Goal: Information Seeking & Learning: Learn about a topic

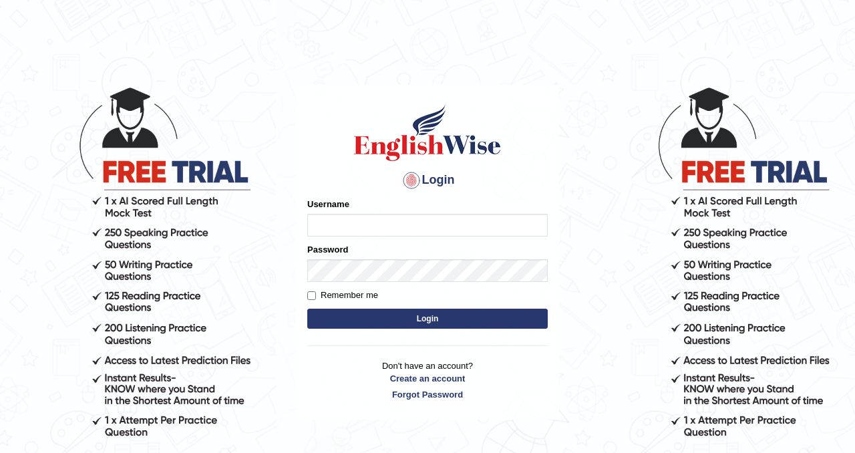
type input "nagindra"
click at [480, 326] on button "Login" at bounding box center [427, 319] width 240 height 20
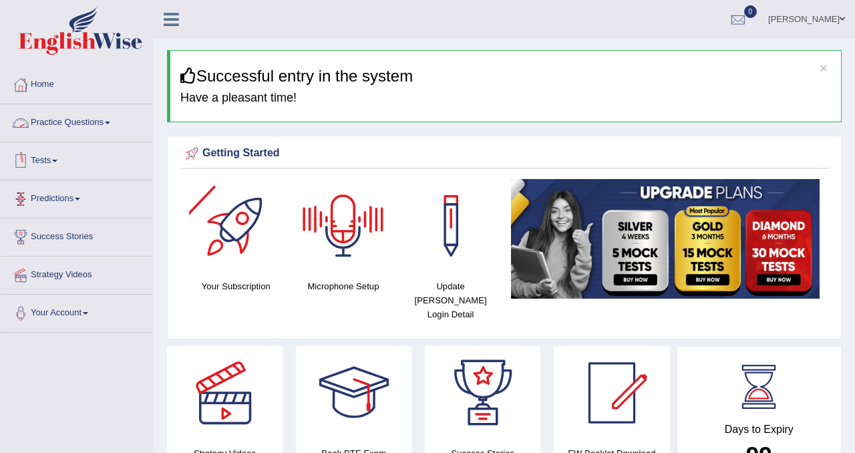
click at [70, 120] on link "Practice Questions" at bounding box center [77, 120] width 152 height 33
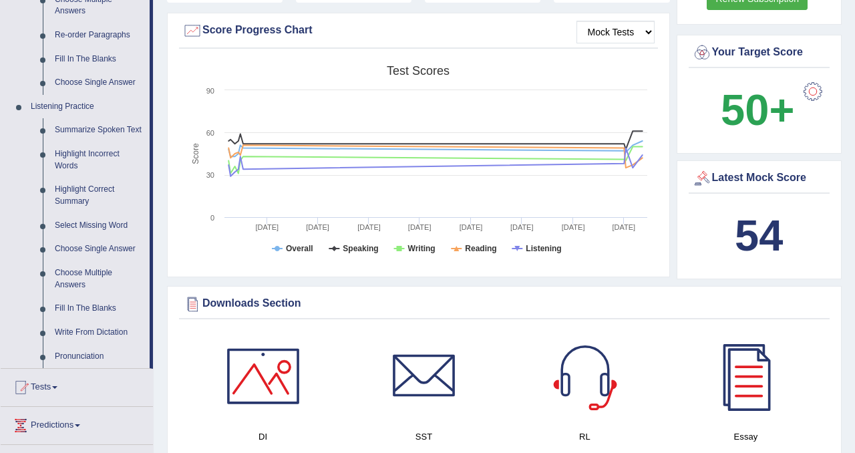
scroll to position [482, 0]
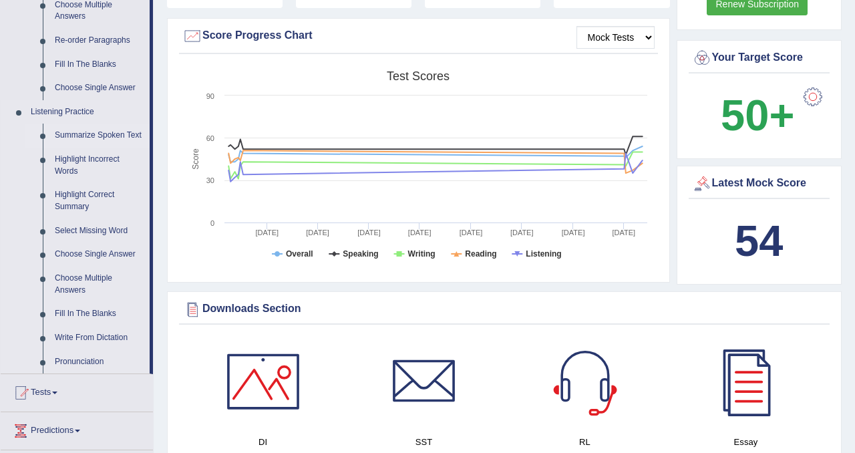
click at [89, 138] on link "Summarize Spoken Text" at bounding box center [99, 136] width 101 height 24
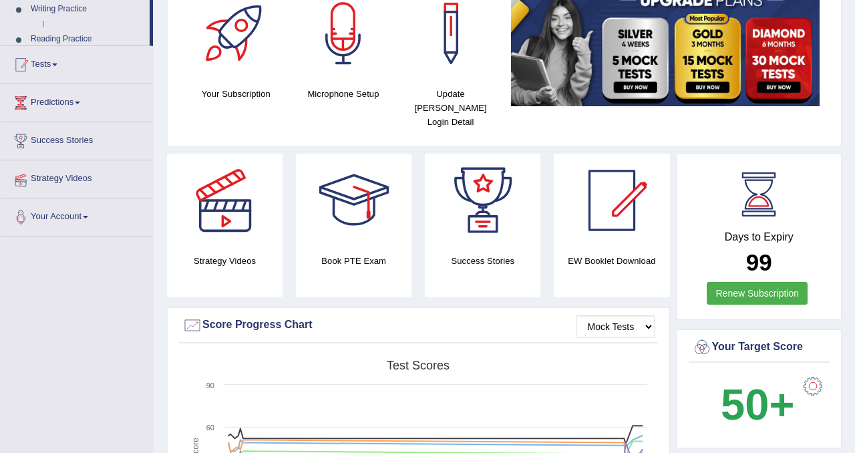
scroll to position [233, 0]
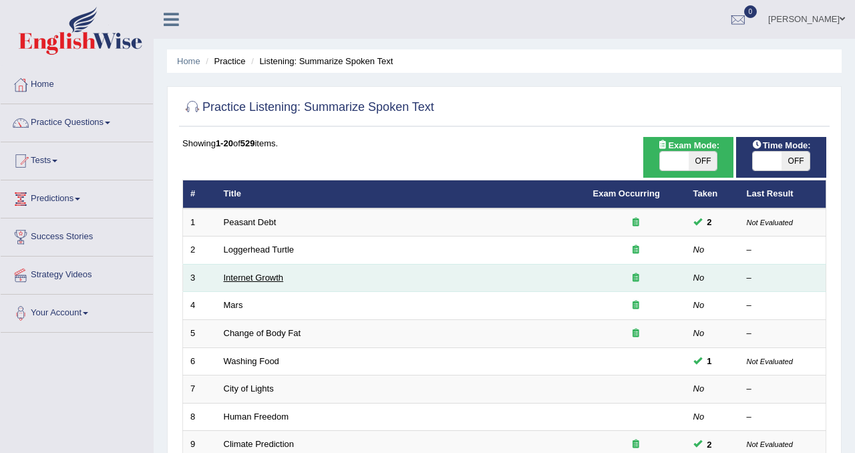
click at [252, 275] on link "Internet Growth" at bounding box center [254, 278] width 60 height 10
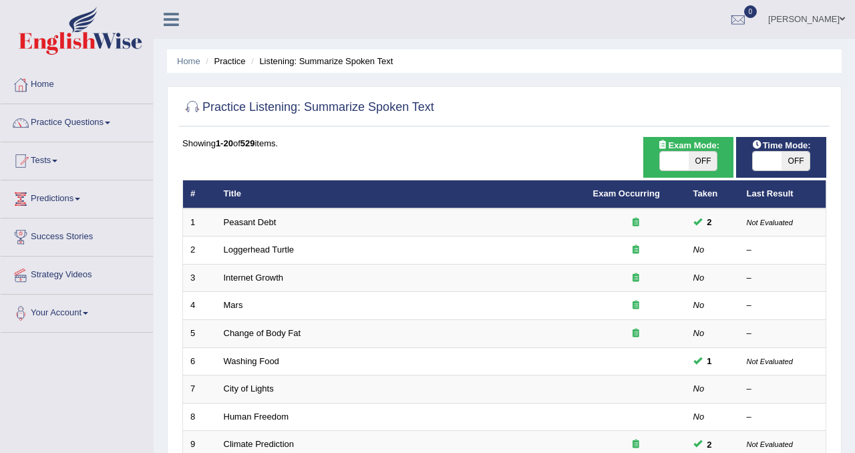
click at [711, 164] on span "OFF" at bounding box center [703, 161] width 29 height 19
checkbox input "true"
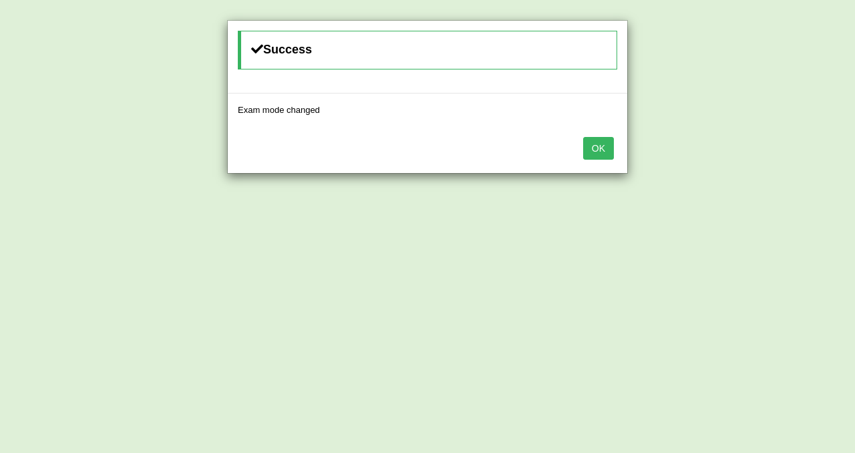
click at [590, 149] on button "OK" at bounding box center [598, 148] width 31 height 23
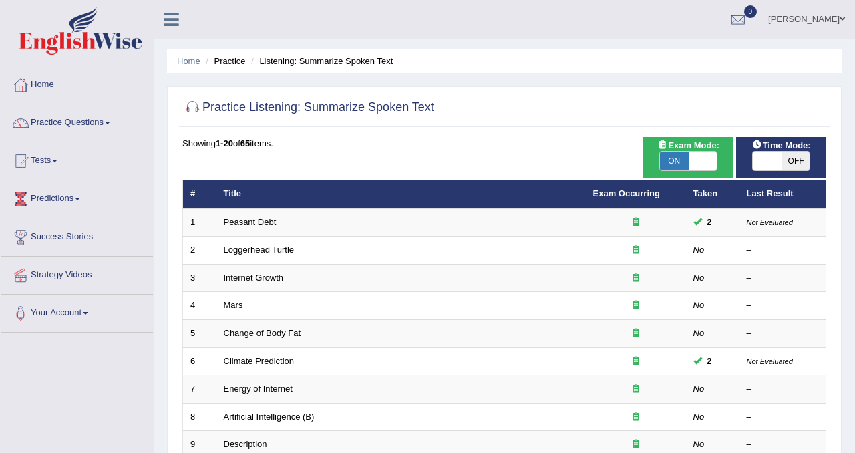
click at [791, 160] on span "OFF" at bounding box center [796, 161] width 29 height 19
checkbox input "true"
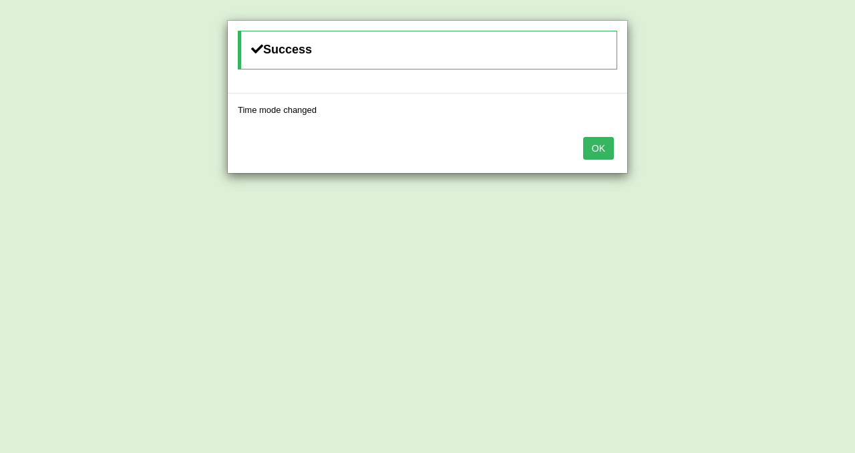
click at [611, 142] on button "OK" at bounding box center [598, 148] width 31 height 23
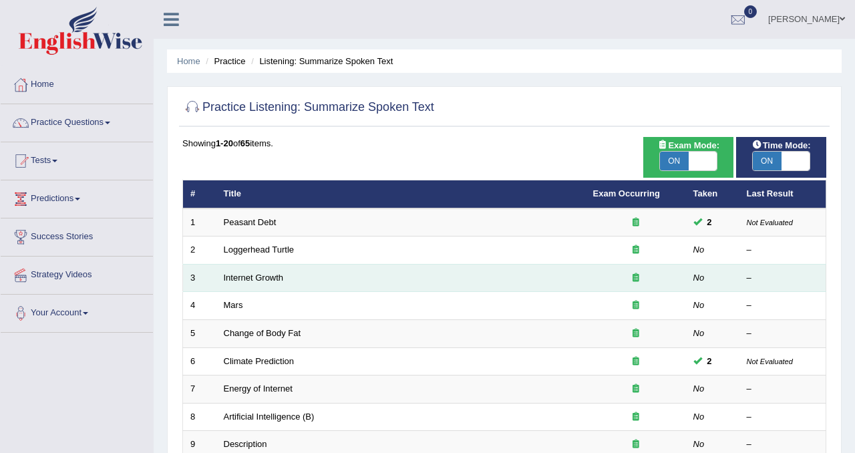
click at [240, 283] on td "Internet Growth" at bounding box center [400, 278] width 369 height 28
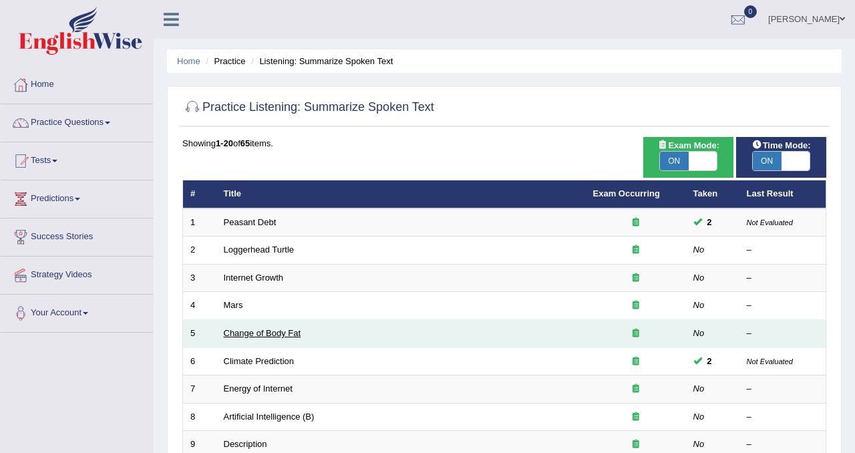
click at [240, 329] on link "Change of Body Fat" at bounding box center [262, 333] width 77 height 10
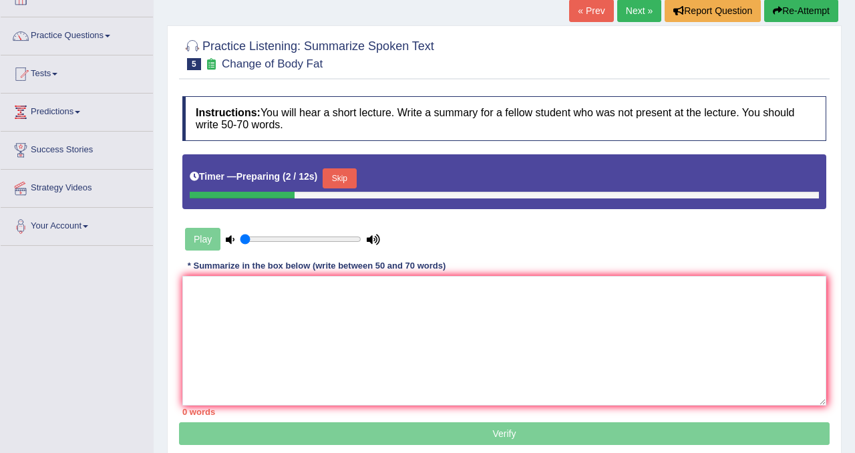
click at [349, 169] on button "Skip" at bounding box center [339, 178] width 33 height 20
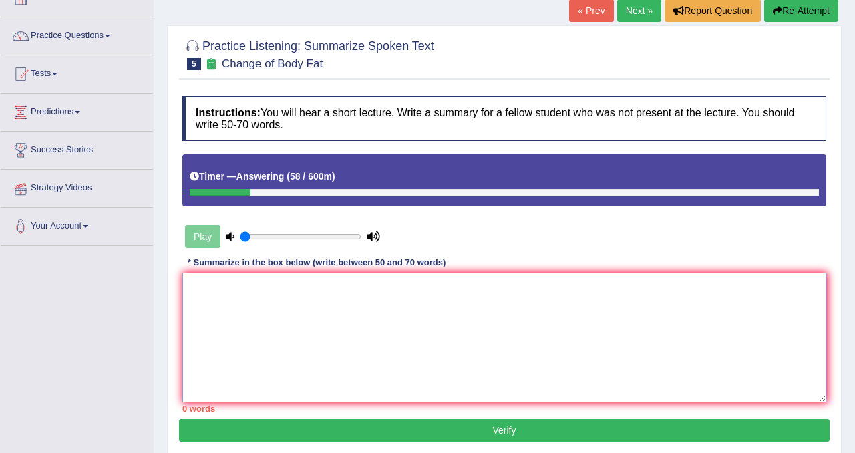
click at [251, 298] on textarea at bounding box center [504, 338] width 644 height 130
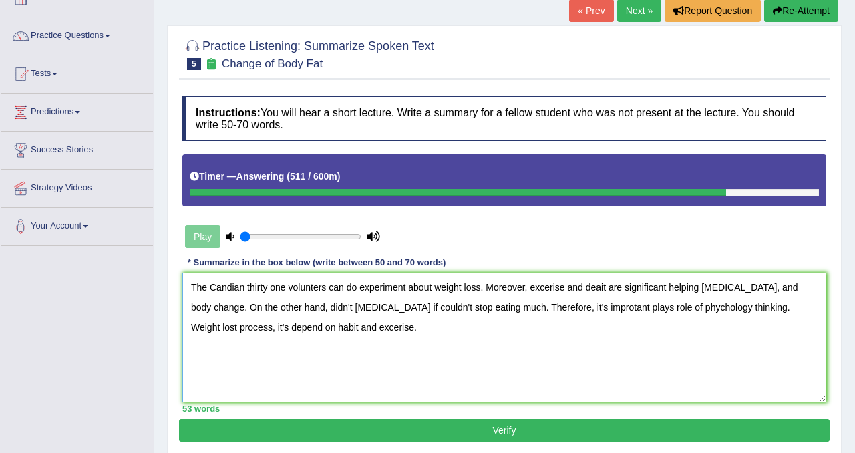
type textarea "The Candian thirty one volunters can do experiment about weight loss. Moreover,…"
click at [361, 432] on button "Verify" at bounding box center [504, 430] width 651 height 23
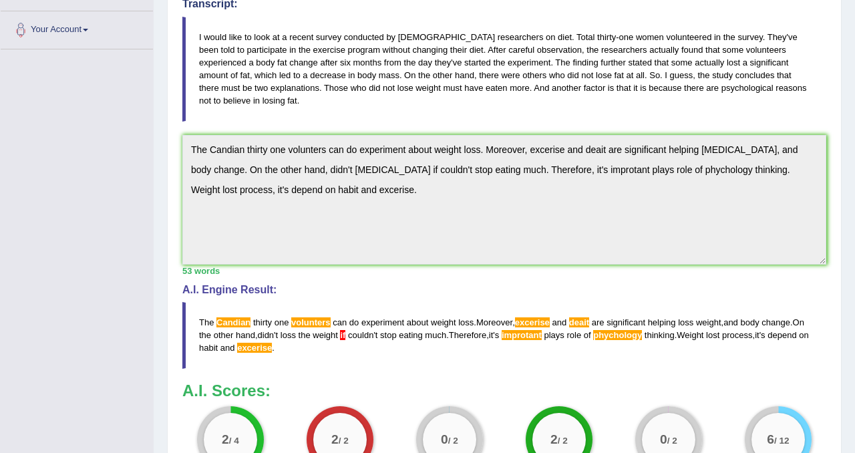
scroll to position [452, 0]
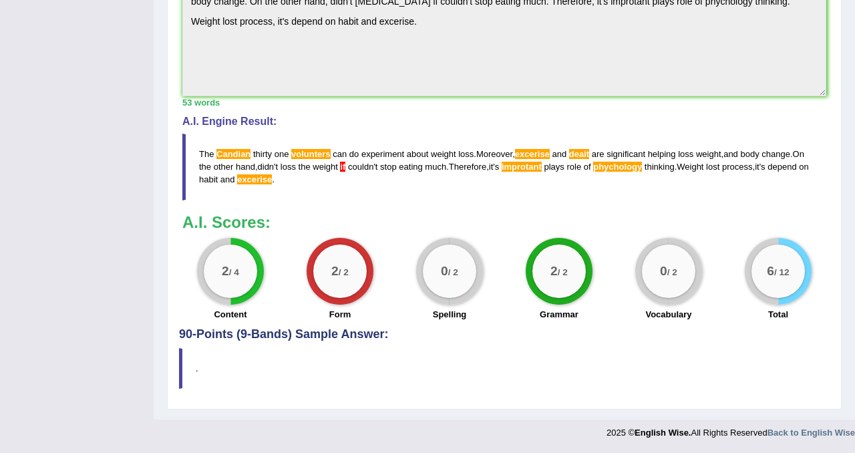
click at [236, 150] on span "Candian" at bounding box center [233, 154] width 34 height 10
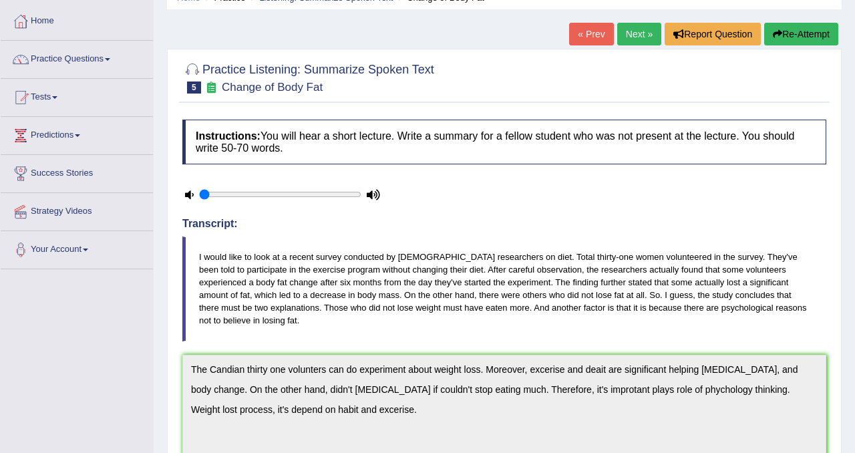
scroll to position [0, 0]
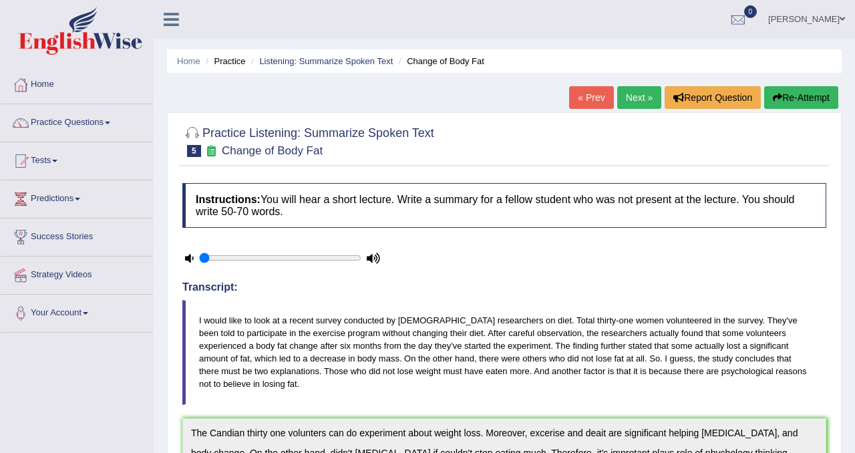
click at [639, 101] on link "Next »" at bounding box center [639, 97] width 44 height 23
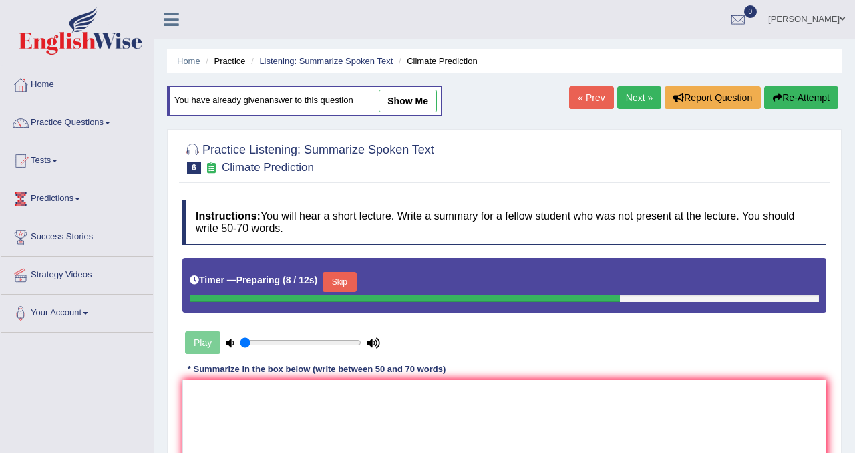
click at [349, 283] on button "Skip" at bounding box center [339, 282] width 33 height 20
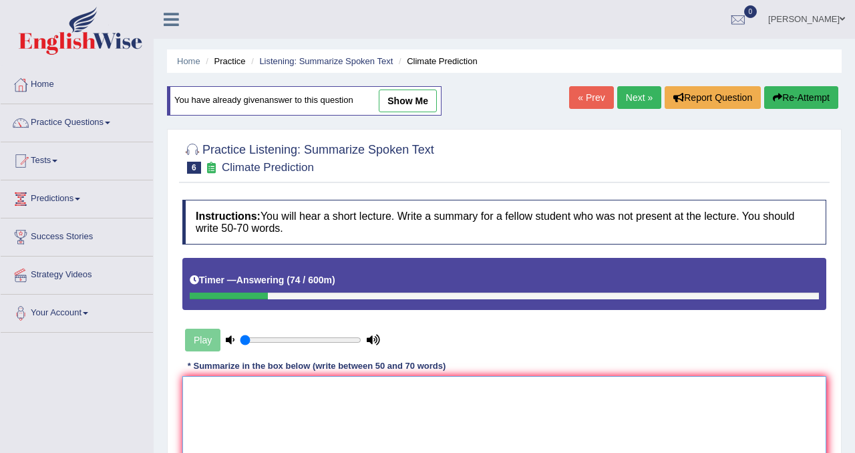
click at [238, 397] on textarea at bounding box center [504, 441] width 644 height 130
click at [373, 393] on textarea "Industrial impact the whole climate, and it's significatly" at bounding box center [504, 441] width 644 height 130
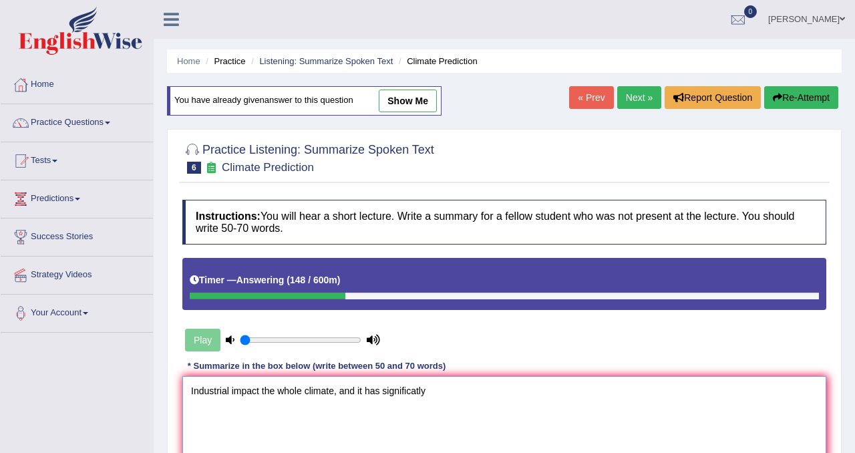
click at [433, 396] on textarea "Industrial impact the whole climate, and it has significatly" at bounding box center [504, 441] width 644 height 130
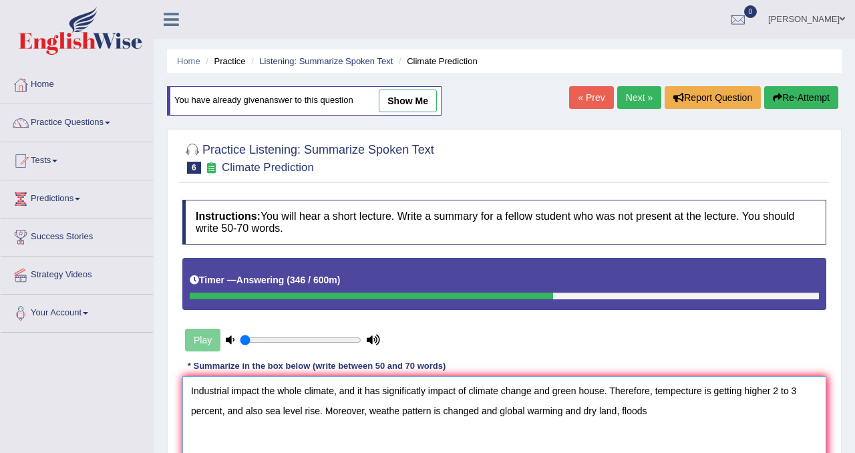
click at [484, 413] on textarea "Industrial impact the whole climate, and it has significatly impact of climate …" at bounding box center [504, 441] width 644 height 130
click at [656, 419] on textarea "Industrial impact the whole climate, and it has significatly impact of climate …" at bounding box center [504, 441] width 644 height 130
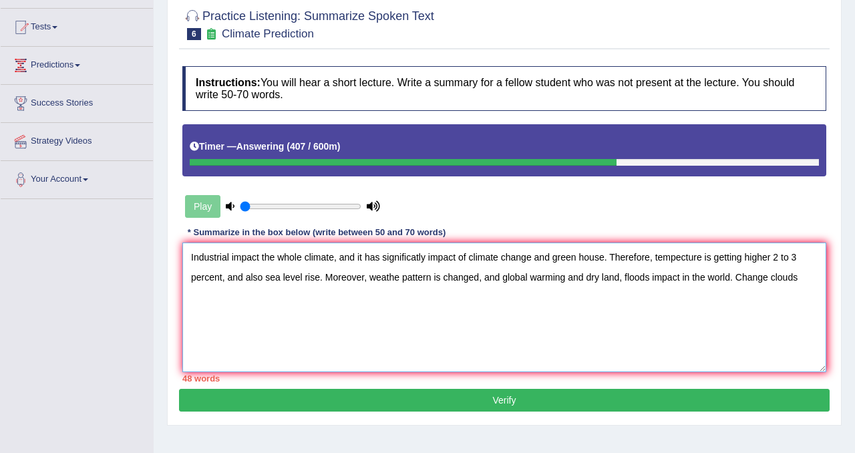
scroll to position [133, 0]
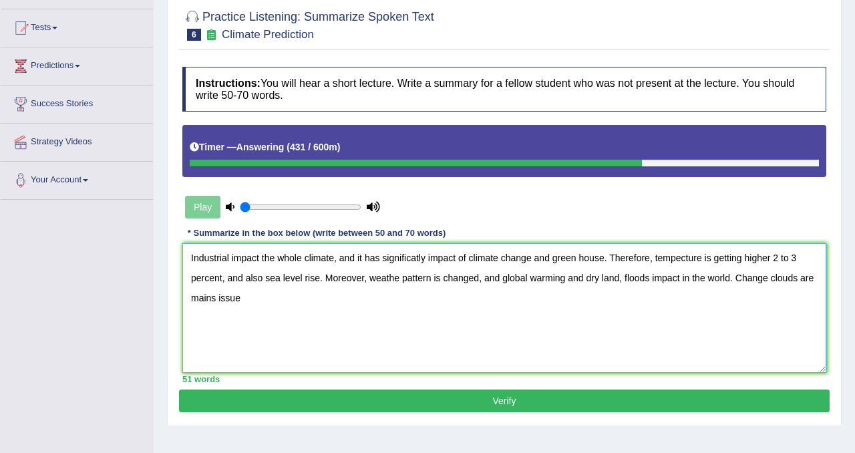
click at [233, 297] on textarea "Industrial impact the whole climate, and it has significatly impact of climate …" at bounding box center [504, 308] width 644 height 130
click at [254, 297] on textarea "Industrial impact the whole climate, and it has significatly impact of climate …" at bounding box center [504, 308] width 644 height 130
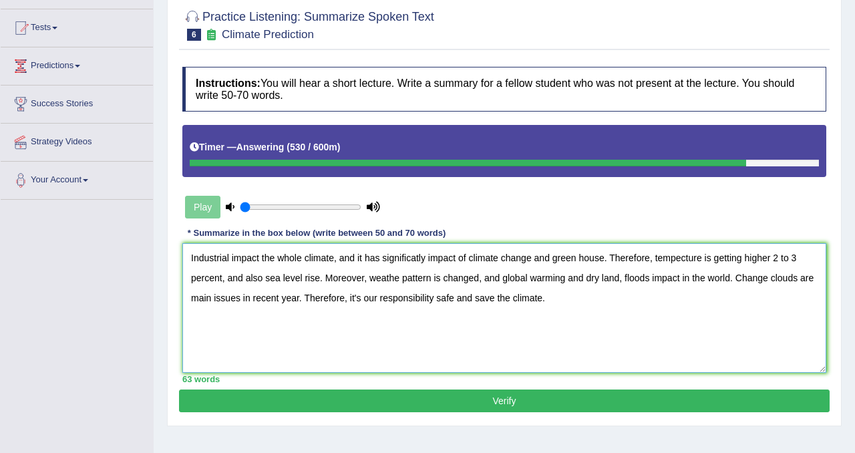
type textarea "Industrial impact the whole climate, and it has significatly impact of climate …"
click at [352, 405] on button "Verify" at bounding box center [504, 400] width 651 height 23
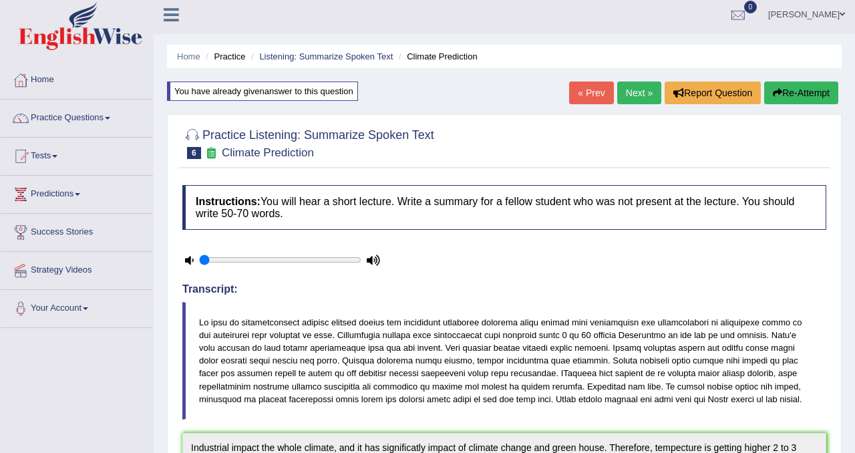
scroll to position [0, 0]
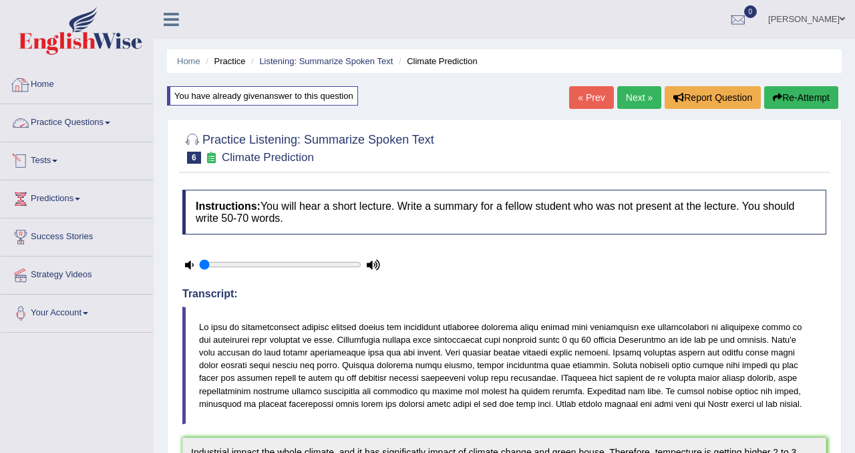
click at [63, 124] on link "Practice Questions" at bounding box center [77, 120] width 152 height 33
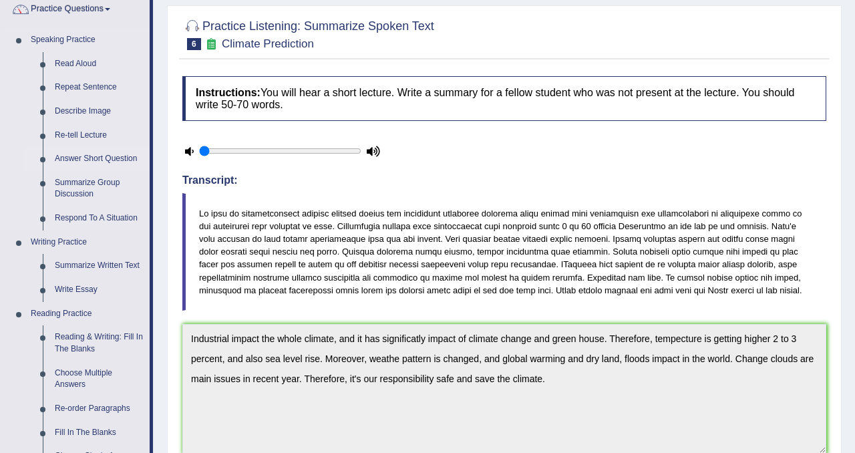
scroll to position [157, 0]
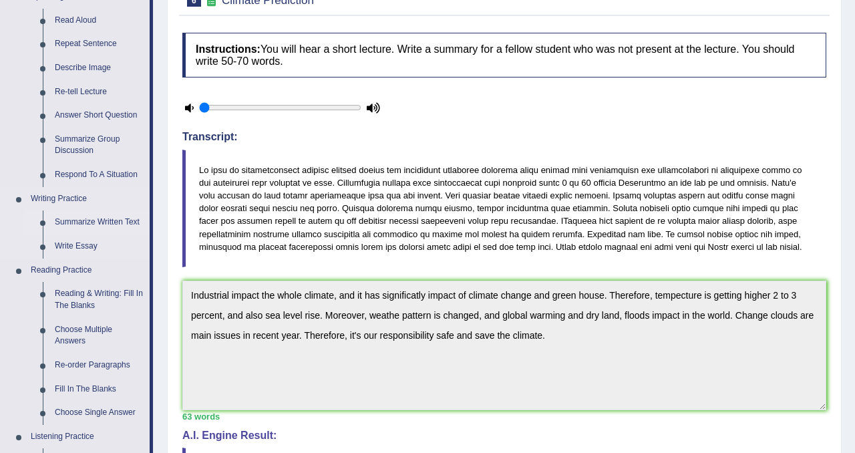
click at [104, 224] on link "Summarize Written Text" at bounding box center [99, 222] width 101 height 24
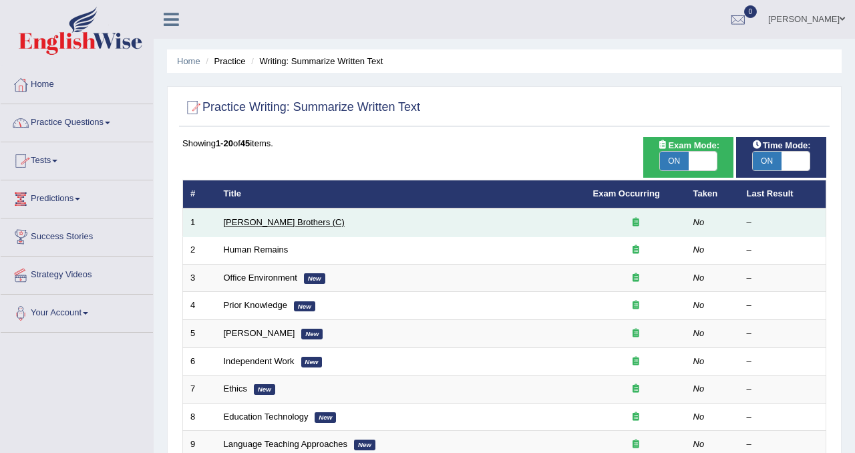
click at [261, 224] on link "[PERSON_NAME] Brothers (C)" at bounding box center [284, 222] width 121 height 10
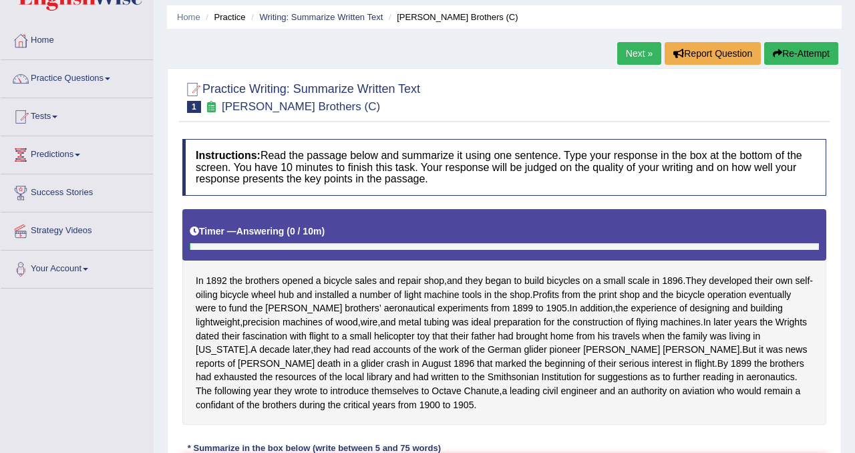
scroll to position [130, 0]
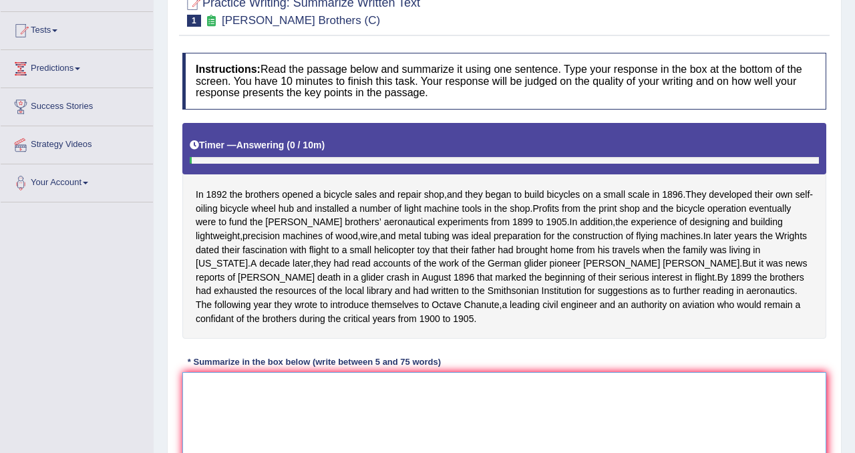
click at [254, 400] on textarea at bounding box center [504, 437] width 644 height 130
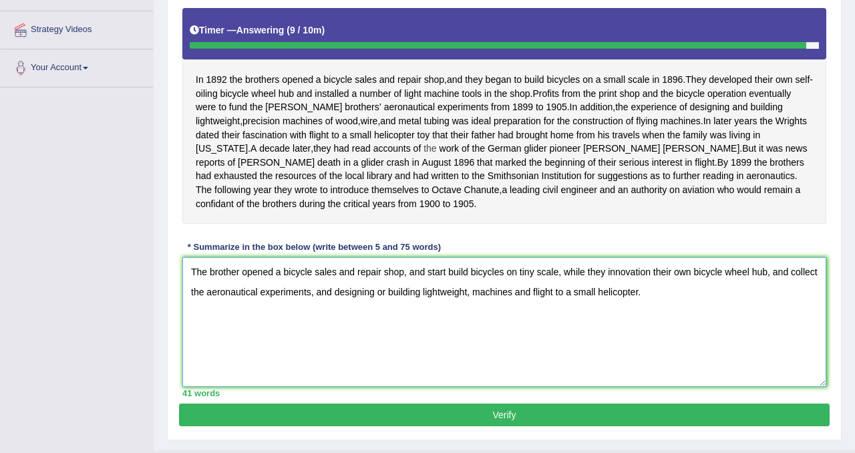
scroll to position [243, 0]
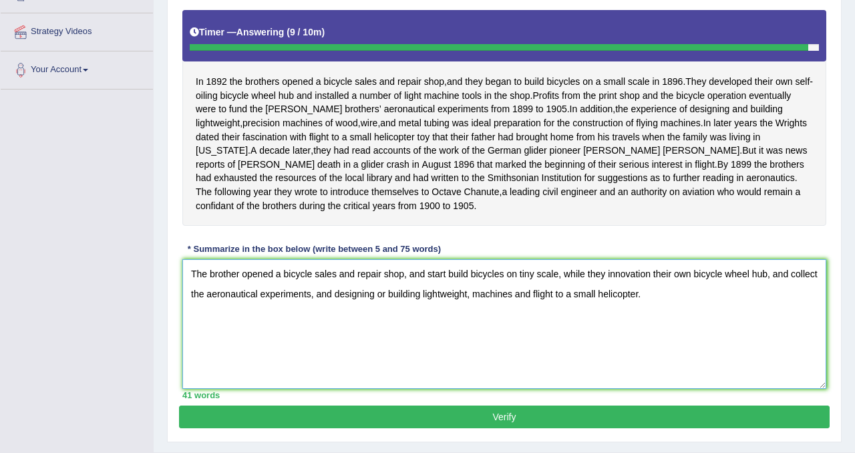
type textarea "The brother opened a bicycle sales and repair shop, and start build bicycles on…"
click at [497, 428] on button "Verify" at bounding box center [504, 416] width 651 height 23
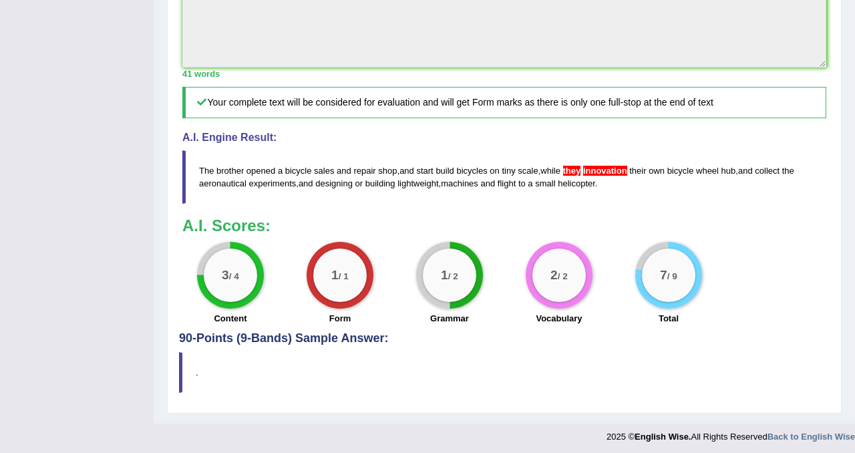
scroll to position [511, 0]
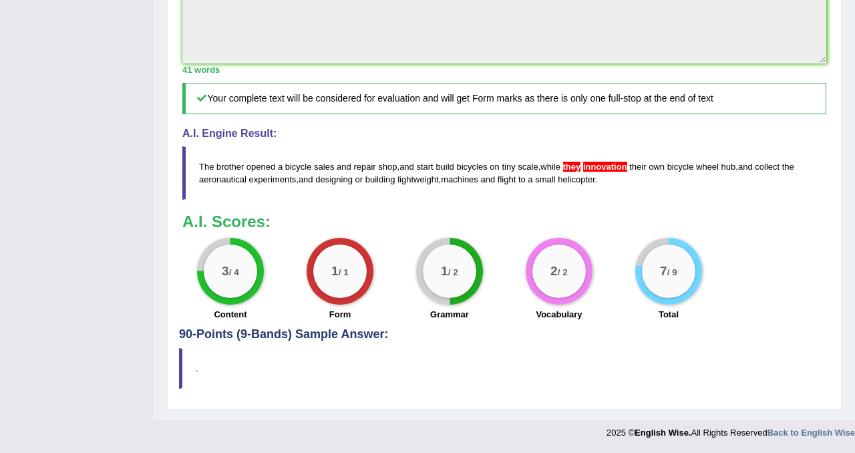
click at [606, 170] on span "innovation" at bounding box center [605, 167] width 44 height 10
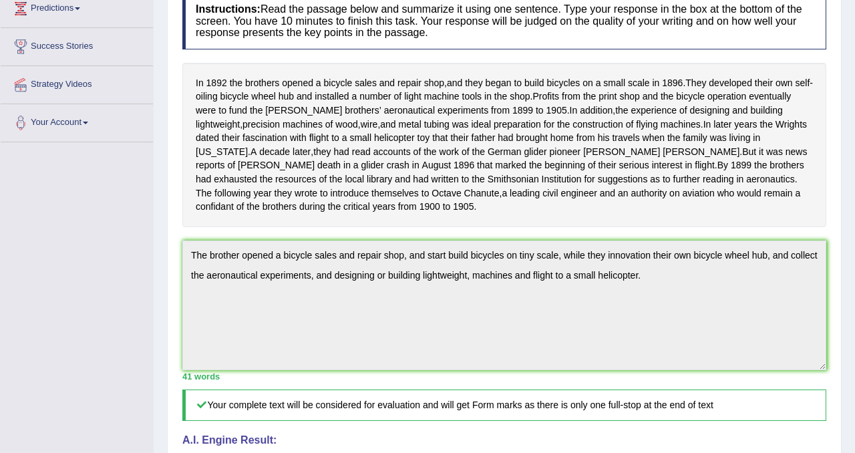
scroll to position [0, 0]
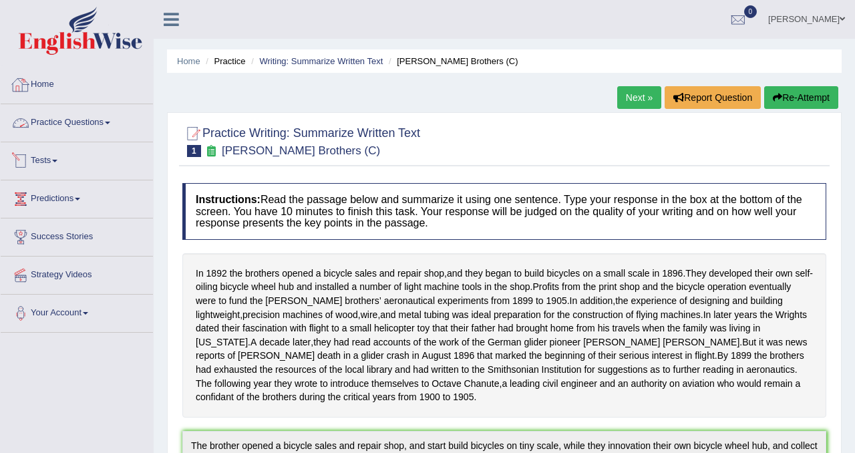
click at [71, 128] on link "Practice Questions" at bounding box center [77, 120] width 152 height 33
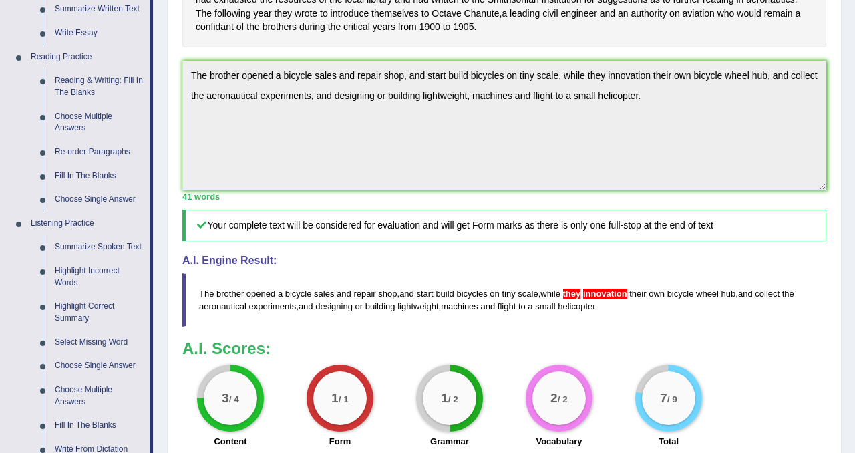
scroll to position [375, 0]
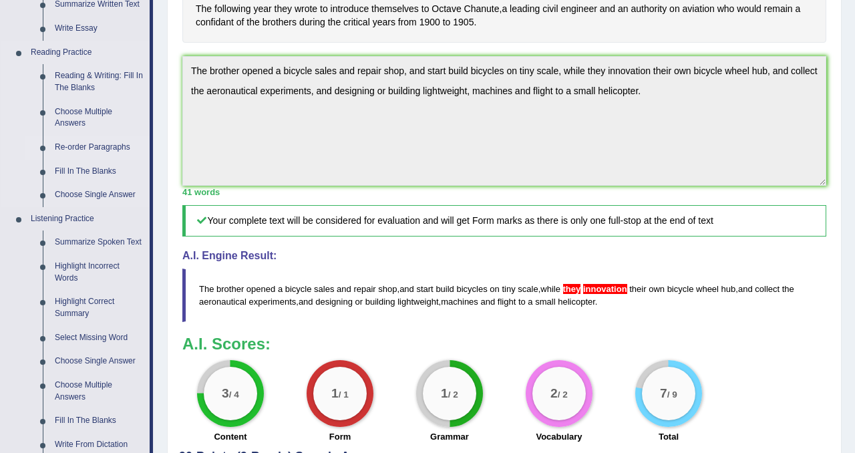
click at [88, 141] on link "Re-order Paragraphs" at bounding box center [99, 148] width 101 height 24
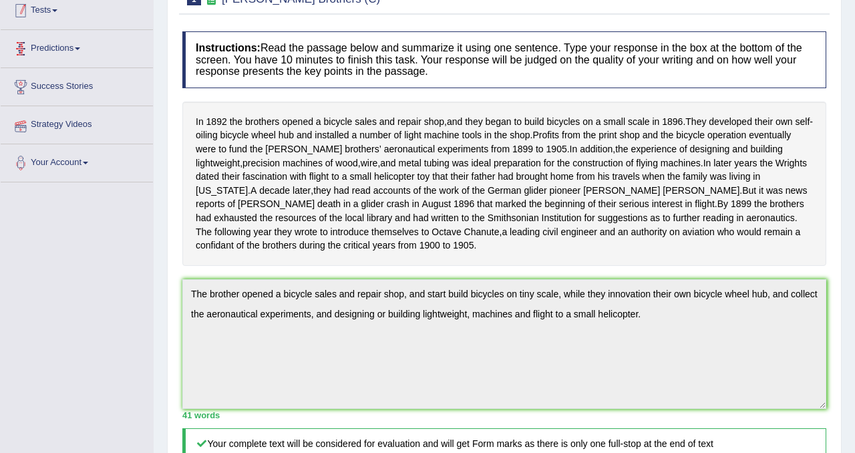
scroll to position [158, 0]
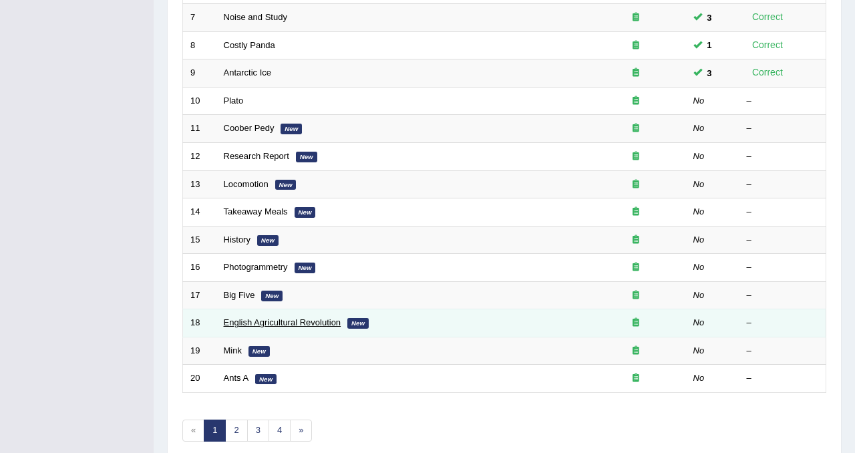
scroll to position [366, 0]
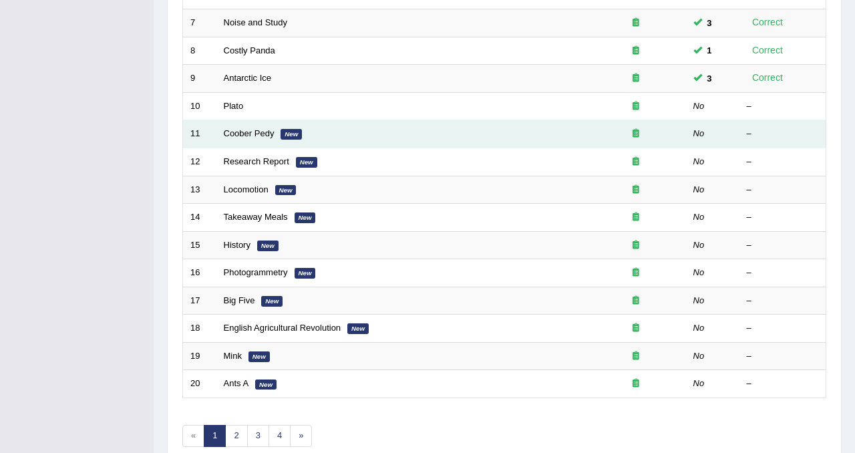
click at [244, 128] on td "Coober Pedy New" at bounding box center [400, 134] width 369 height 28
click at [245, 134] on link "Coober Pedy" at bounding box center [249, 133] width 51 height 10
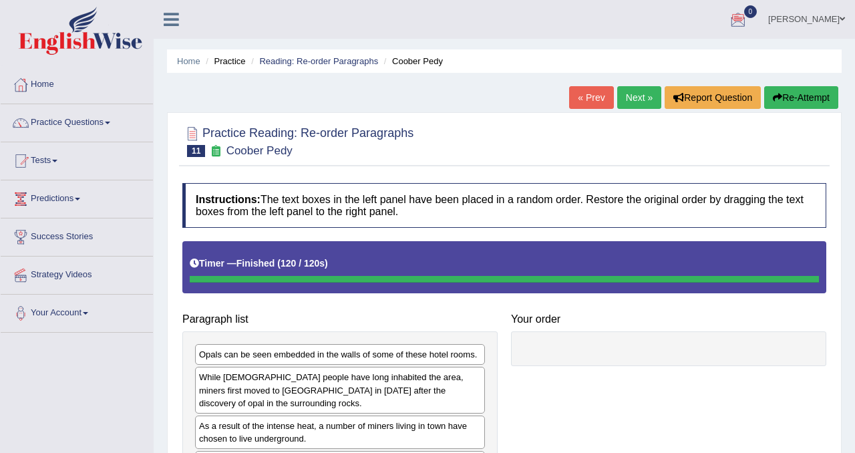
click at [798, 94] on button "Re-Attempt" at bounding box center [801, 97] width 74 height 23
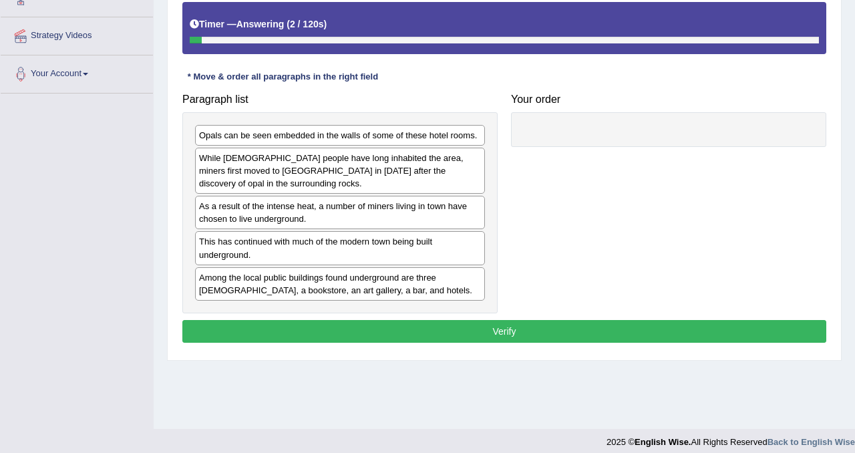
scroll to position [245, 0]
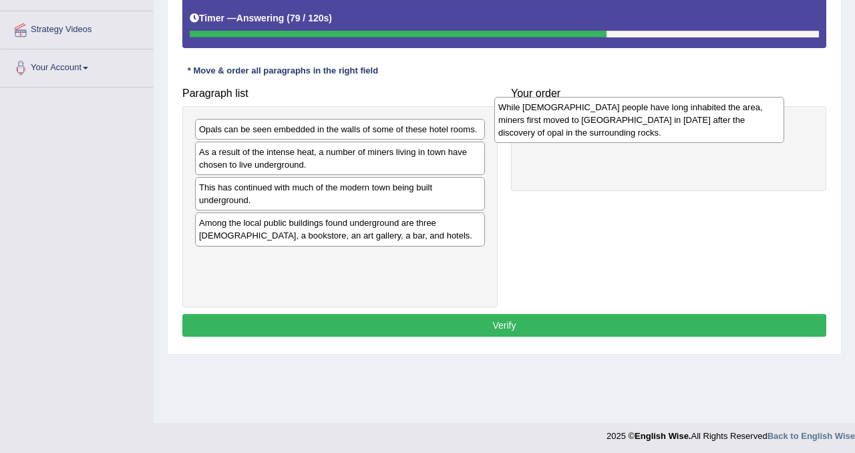
drag, startPoint x: 342, startPoint y: 173, endPoint x: 644, endPoint y: 129, distance: 305.2
click at [644, 130] on div "While [DEMOGRAPHIC_DATA] people have long inhabited the area, miners first move…" at bounding box center [639, 120] width 290 height 46
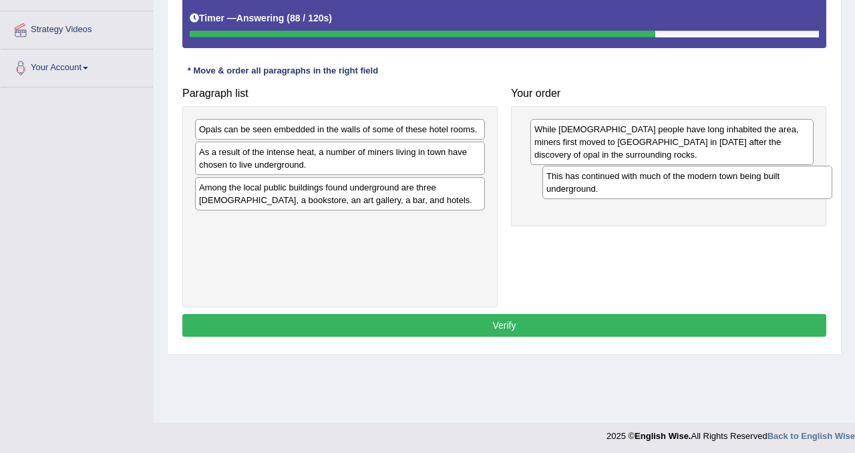
drag, startPoint x: 344, startPoint y: 198, endPoint x: 691, endPoint y: 186, distance: 347.6
click at [691, 186] on div "This has continued with much of the modern town being built underground." at bounding box center [687, 182] width 290 height 33
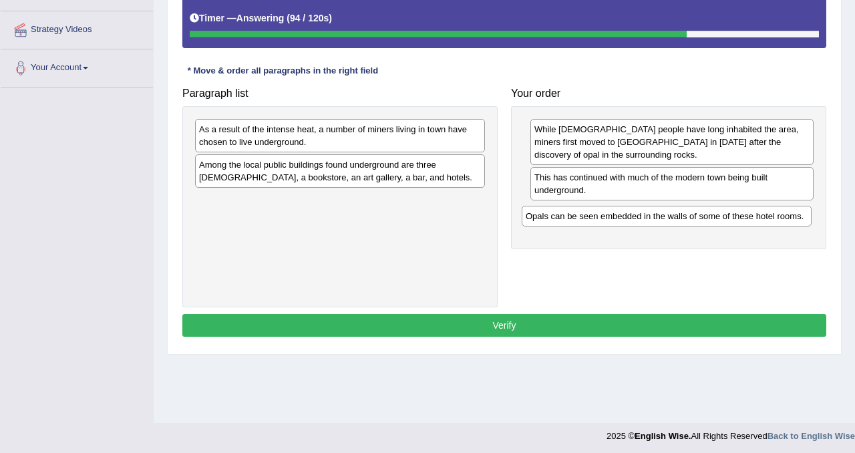
drag, startPoint x: 305, startPoint y: 131, endPoint x: 632, endPoint y: 217, distance: 337.8
click at [632, 218] on div "Opals can be seen embedded in the walls of some of these hotel rooms." at bounding box center [667, 216] width 290 height 21
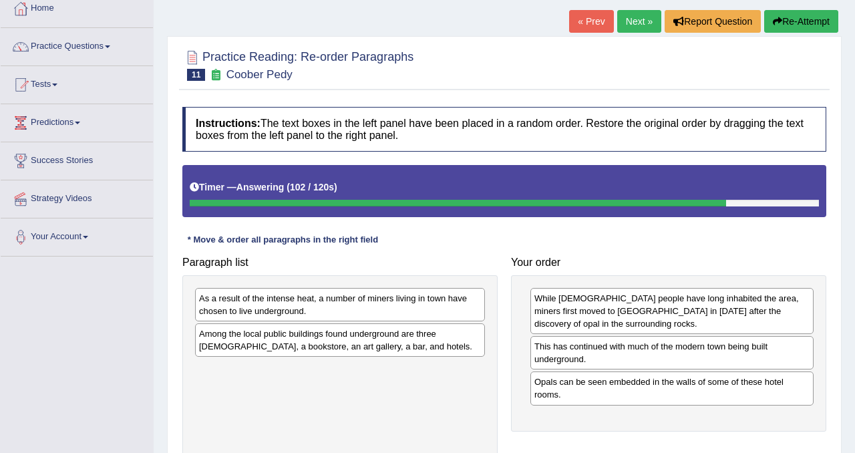
scroll to position [0, 0]
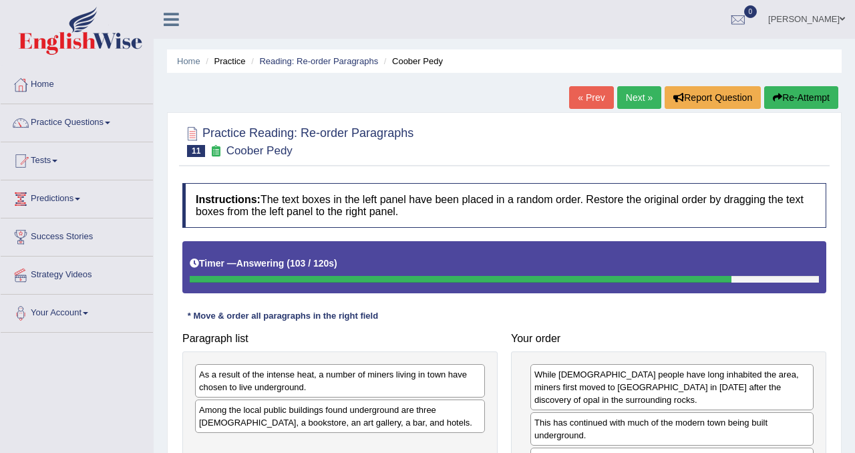
click at [802, 97] on button "Re-Attempt" at bounding box center [801, 97] width 74 height 23
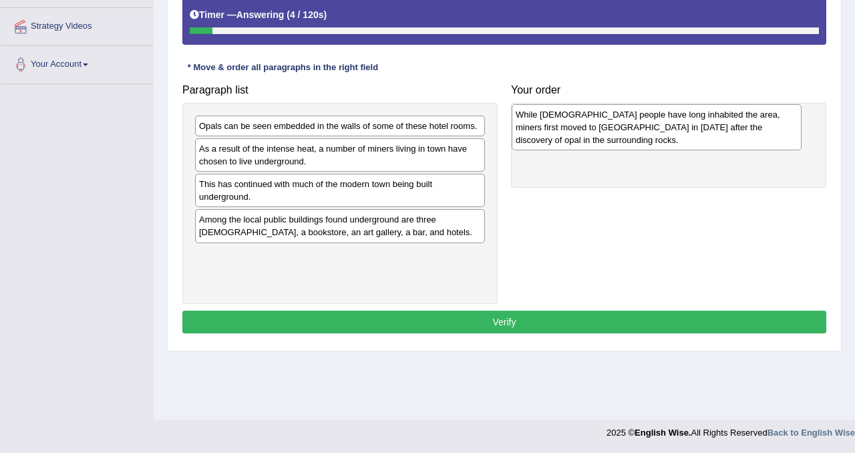
drag, startPoint x: 339, startPoint y: 168, endPoint x: 657, endPoint y: 133, distance: 319.3
click at [657, 133] on div "While [DEMOGRAPHIC_DATA] people have long inhabited the area, miners first move…" at bounding box center [657, 127] width 290 height 46
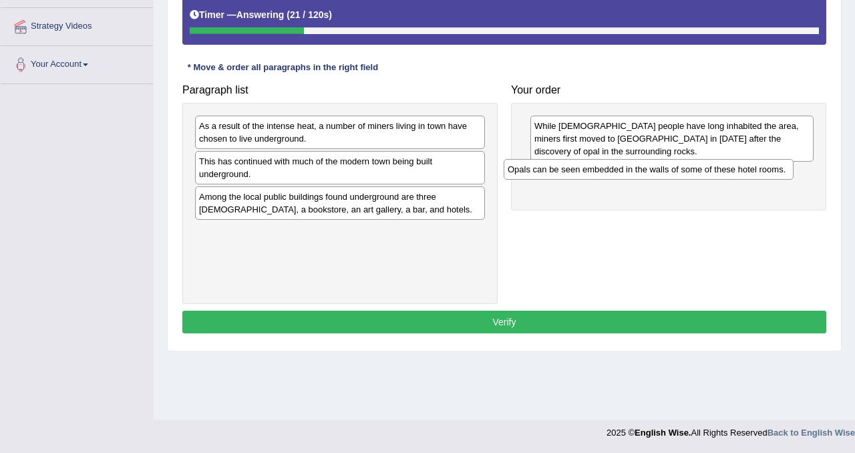
drag, startPoint x: 352, startPoint y: 129, endPoint x: 663, endPoint y: 171, distance: 313.5
click at [663, 171] on div "Opals can be seen embedded in the walls of some of these hotel rooms." at bounding box center [649, 169] width 290 height 21
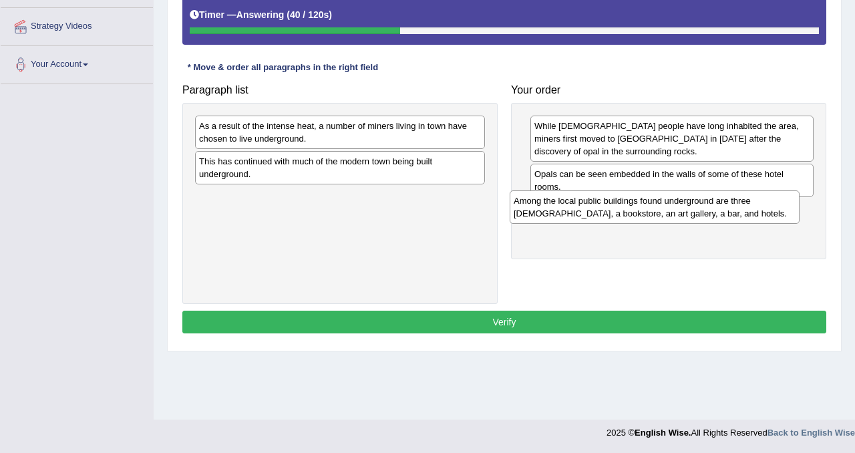
drag, startPoint x: 288, startPoint y: 210, endPoint x: 603, endPoint y: 214, distance: 314.7
click at [603, 214] on div "Among the local public buildings found underground are three [DEMOGRAPHIC_DATA]…" at bounding box center [655, 206] width 290 height 33
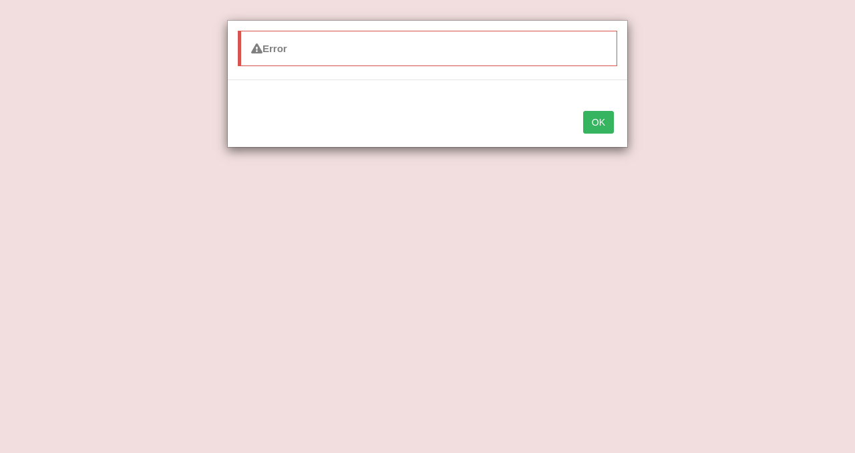
click at [598, 121] on button "OK" at bounding box center [598, 122] width 31 height 23
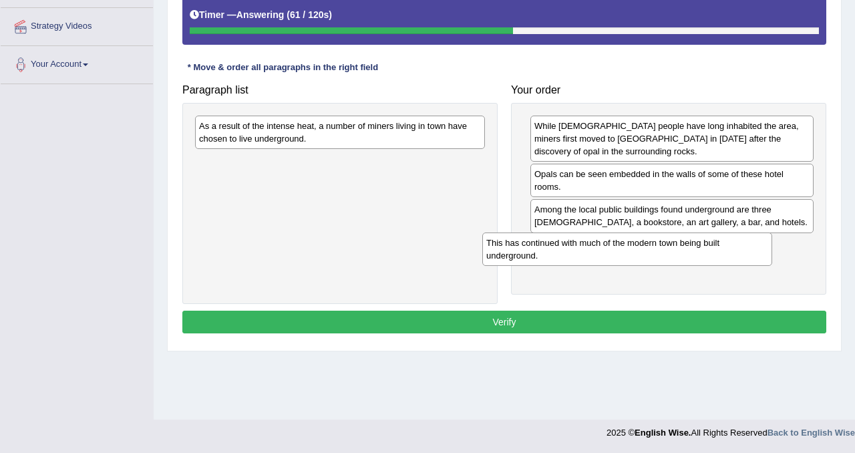
drag, startPoint x: 281, startPoint y: 168, endPoint x: 571, endPoint y: 250, distance: 301.8
click at [571, 250] on div "This has continued with much of the modern town being built underground." at bounding box center [627, 248] width 290 height 33
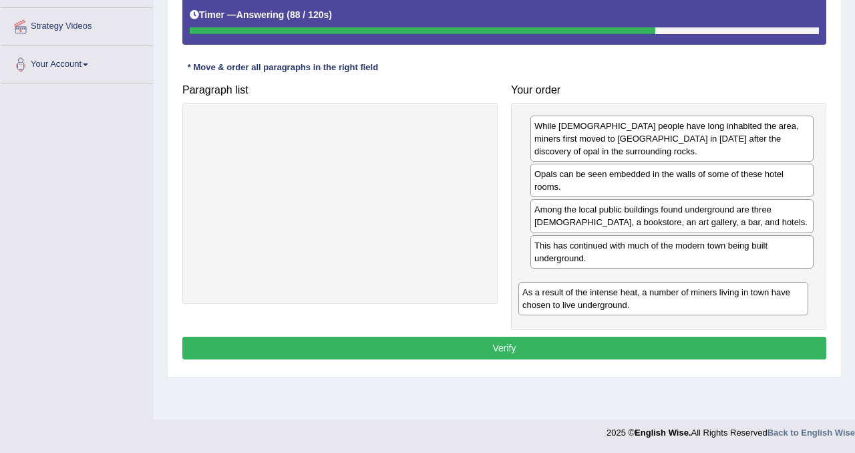
drag, startPoint x: 379, startPoint y: 132, endPoint x: 715, endPoint y: 285, distance: 368.6
click at [715, 285] on div "As a result of the intense heat, a number of miners living in town have chosen …" at bounding box center [663, 298] width 290 height 33
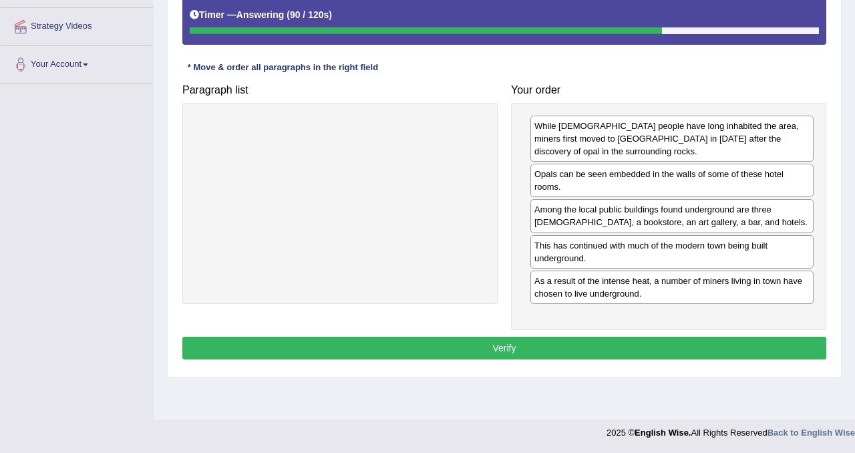
click at [582, 337] on button "Verify" at bounding box center [504, 348] width 644 height 23
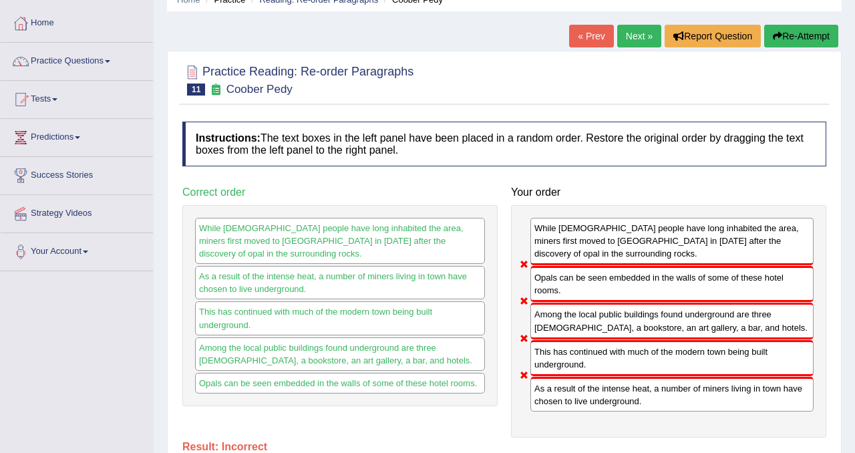
scroll to position [60, 0]
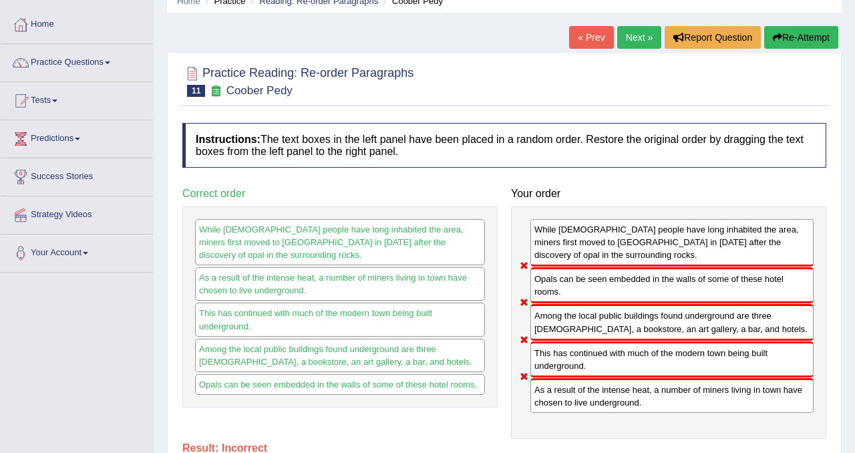
click at [790, 36] on button "Re-Attempt" at bounding box center [801, 37] width 74 height 23
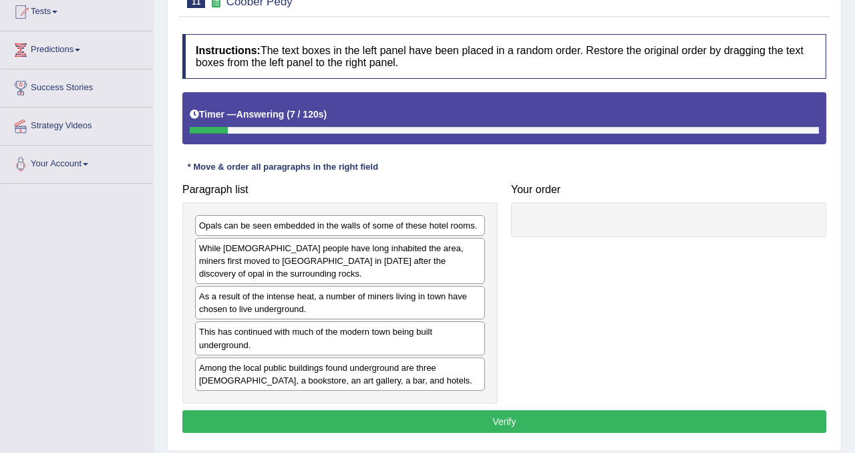
scroll to position [154, 0]
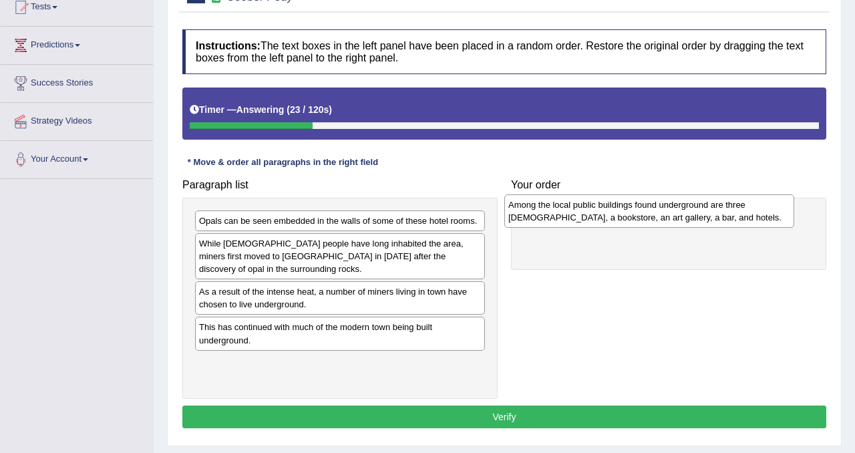
drag, startPoint x: 353, startPoint y: 379, endPoint x: 662, endPoint y: 221, distance: 347.5
click at [662, 221] on div "Among the local public buildings found underground are three [DEMOGRAPHIC_DATA]…" at bounding box center [649, 210] width 290 height 33
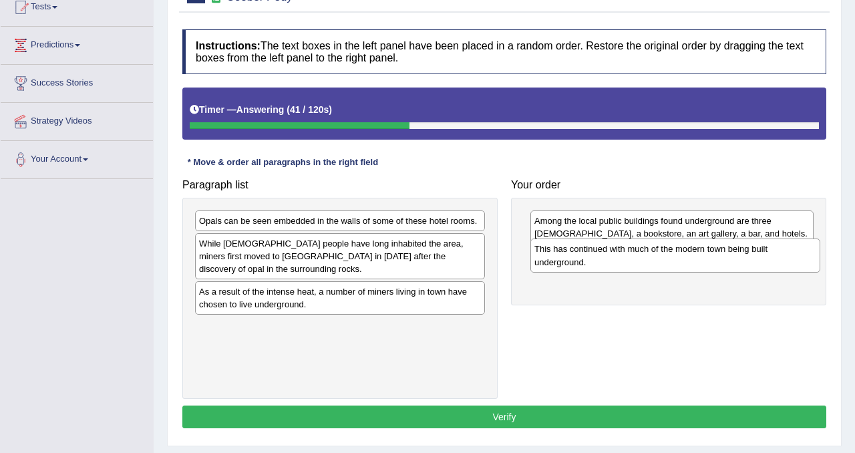
drag, startPoint x: 340, startPoint y: 329, endPoint x: 675, endPoint y: 251, distance: 344.3
click at [675, 251] on div "This has continued with much of the modern town being built underground." at bounding box center [675, 254] width 290 height 33
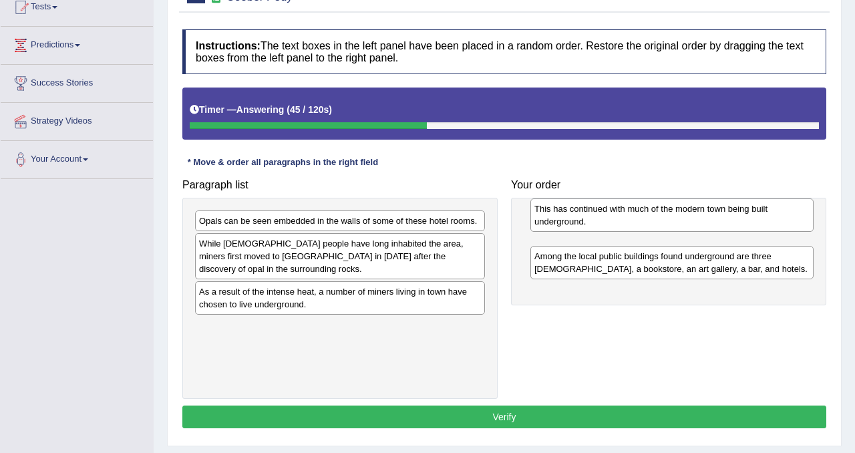
drag, startPoint x: 654, startPoint y: 263, endPoint x: 654, endPoint y: 215, distance: 47.4
click at [654, 215] on div "This has continued with much of the modern town being built underground." at bounding box center [671, 214] width 283 height 33
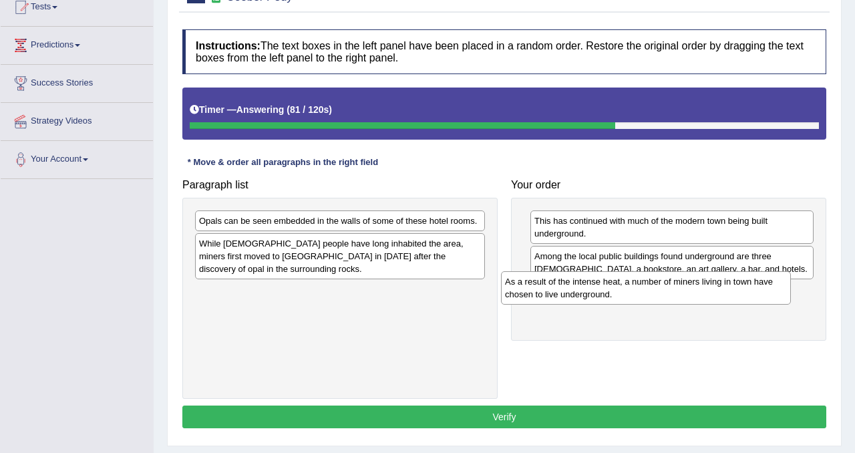
drag, startPoint x: 364, startPoint y: 299, endPoint x: 670, endPoint y: 288, distance: 306.2
click at [670, 289] on div "As a result of the intense heat, a number of miners living in town have chosen …" at bounding box center [646, 287] width 290 height 33
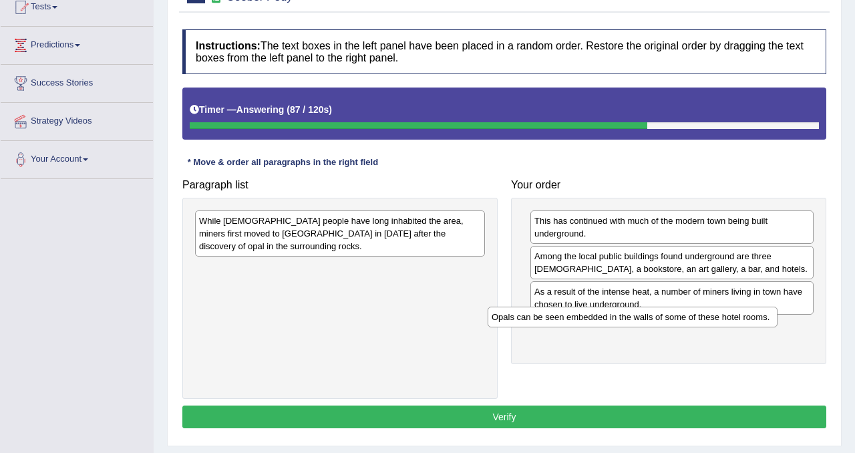
drag, startPoint x: 393, startPoint y: 221, endPoint x: 695, endPoint y: 322, distance: 318.4
click at [689, 319] on div "Opals can be seen embedded in the walls of some of these hotel rooms." at bounding box center [633, 317] width 290 height 21
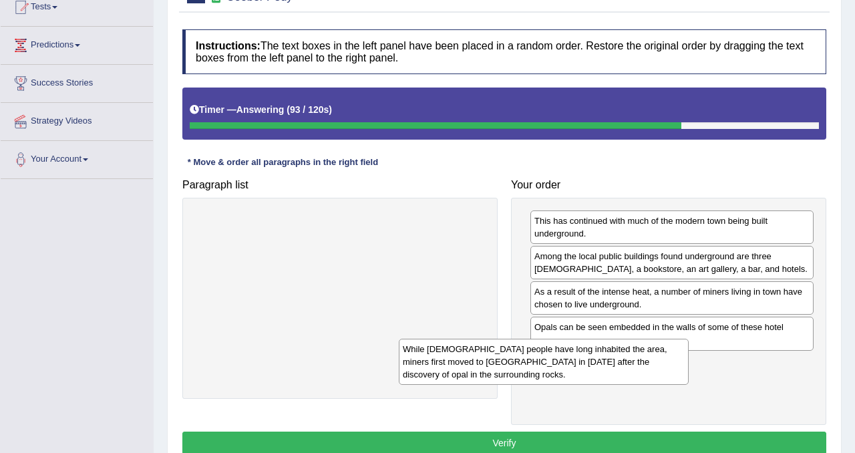
drag, startPoint x: 424, startPoint y: 222, endPoint x: 628, endPoint y: 350, distance: 241.3
click at [627, 350] on div "While [DEMOGRAPHIC_DATA] people have long inhabited the area, miners first move…" at bounding box center [544, 362] width 290 height 46
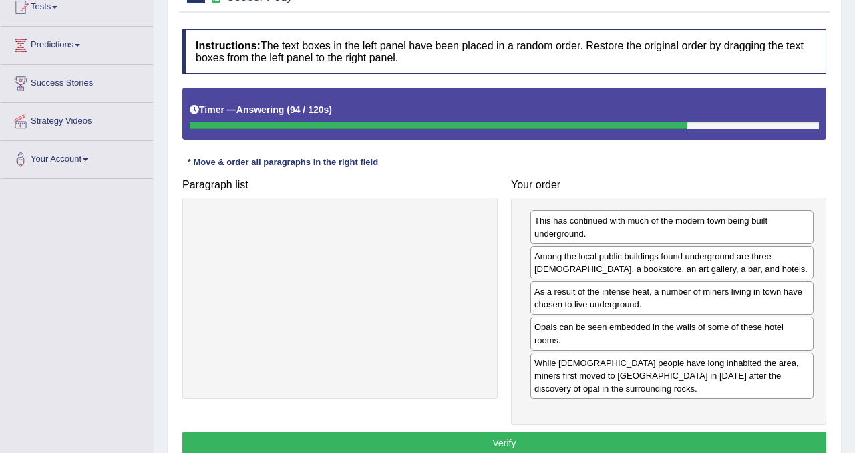
click at [607, 434] on button "Verify" at bounding box center [504, 443] width 644 height 23
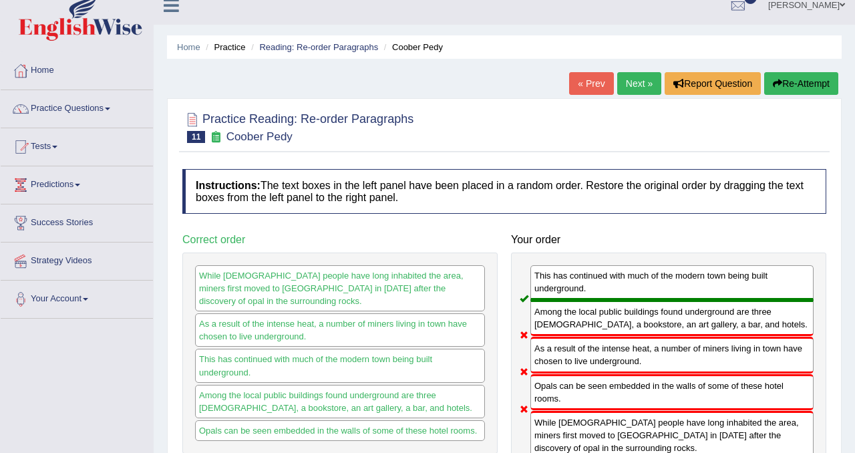
scroll to position [10, 0]
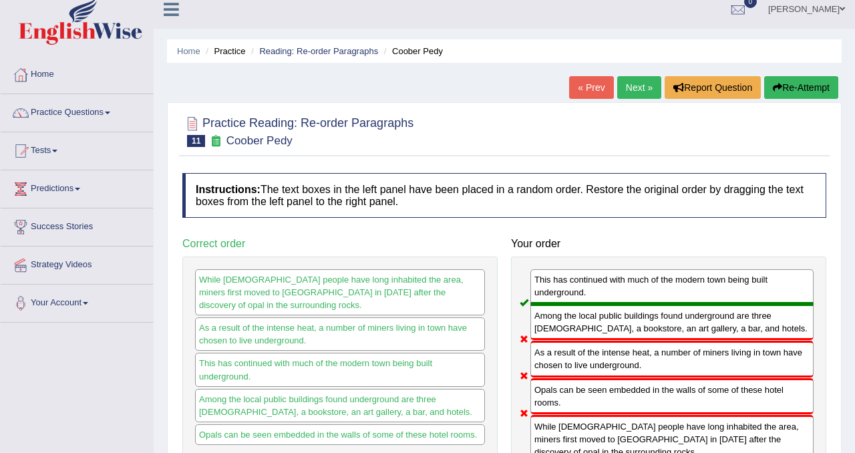
click at [802, 90] on button "Re-Attempt" at bounding box center [801, 87] width 74 height 23
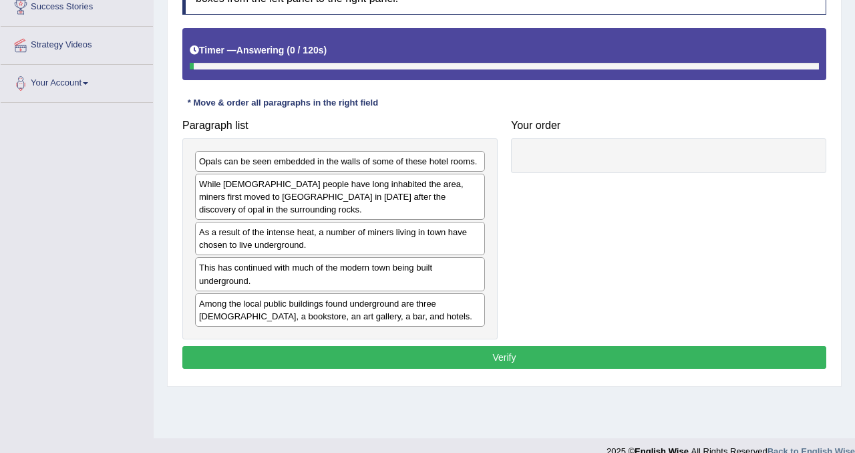
scroll to position [249, 0]
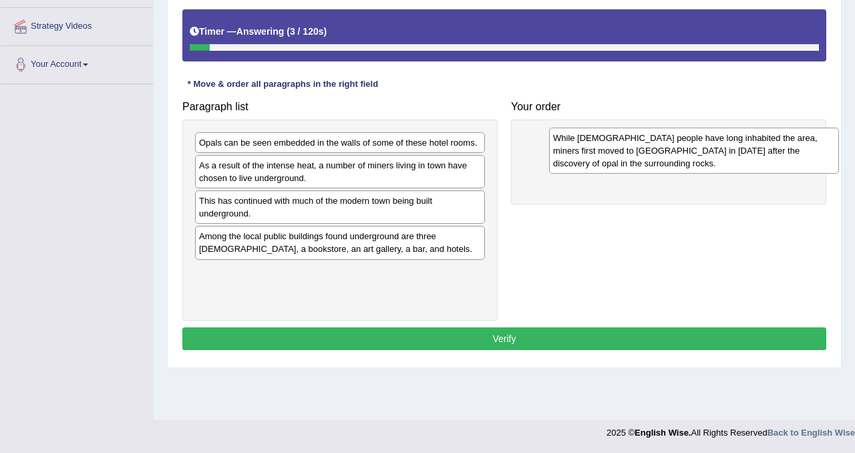
drag, startPoint x: 280, startPoint y: 181, endPoint x: 634, endPoint y: 154, distance: 355.1
click at [634, 154] on div "While [DEMOGRAPHIC_DATA] people have long inhabited the area, miners first move…" at bounding box center [694, 151] width 290 height 46
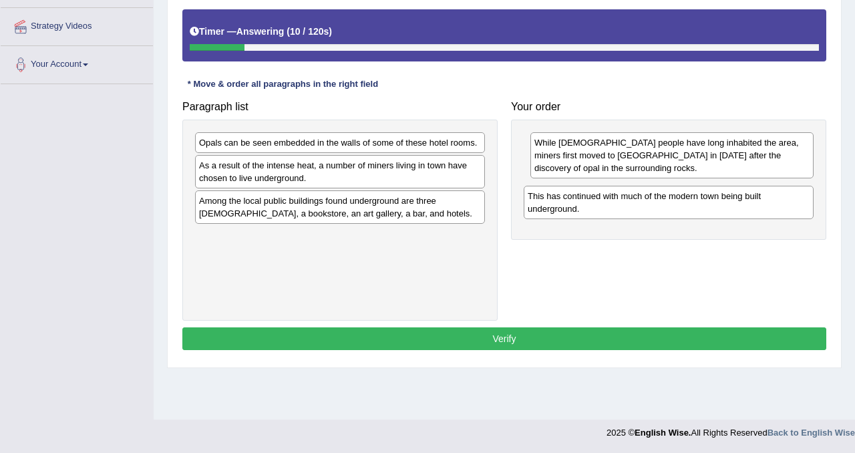
drag, startPoint x: 319, startPoint y: 206, endPoint x: 648, endPoint y: 201, distance: 328.7
click at [648, 201] on div "This has continued with much of the modern town being built underground." at bounding box center [669, 202] width 290 height 33
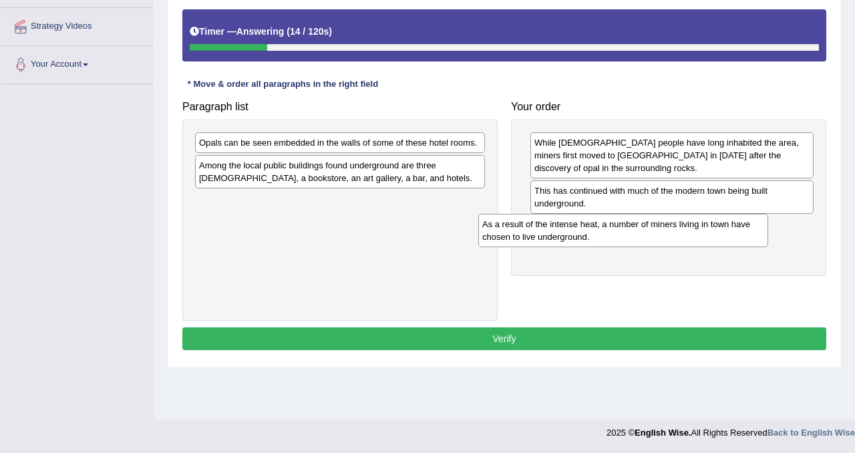
drag, startPoint x: 379, startPoint y: 174, endPoint x: 671, endPoint y: 231, distance: 297.4
click at [671, 231] on div "As a result of the intense heat, a number of miners living in town have chosen …" at bounding box center [623, 230] width 290 height 33
click at [351, 180] on div "Among the local public buildings found underground are three [DEMOGRAPHIC_DATA]…" at bounding box center [340, 171] width 290 height 33
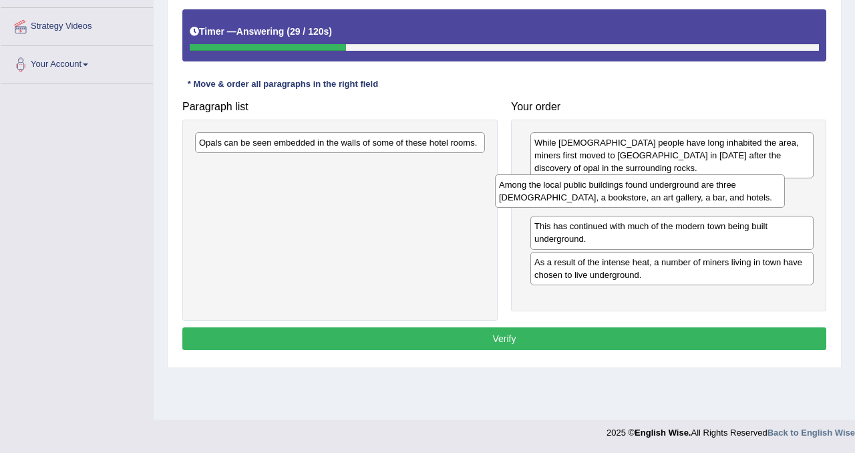
drag, startPoint x: 324, startPoint y: 182, endPoint x: 625, endPoint y: 201, distance: 301.2
click at [625, 201] on div "Among the local public buildings found underground are three [DEMOGRAPHIC_DATA]…" at bounding box center [640, 190] width 290 height 33
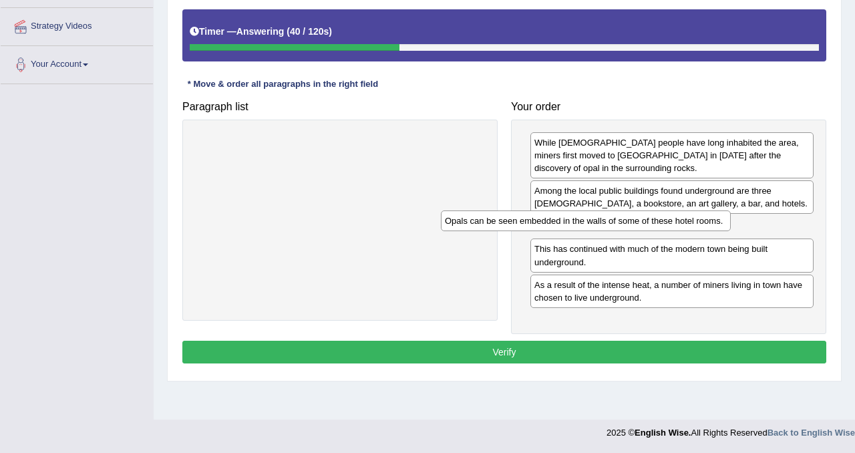
drag, startPoint x: 353, startPoint y: 143, endPoint x: 646, endPoint y: 216, distance: 302.3
click at [642, 216] on div "Opals can be seen embedded in the walls of some of these hotel rooms." at bounding box center [586, 220] width 290 height 21
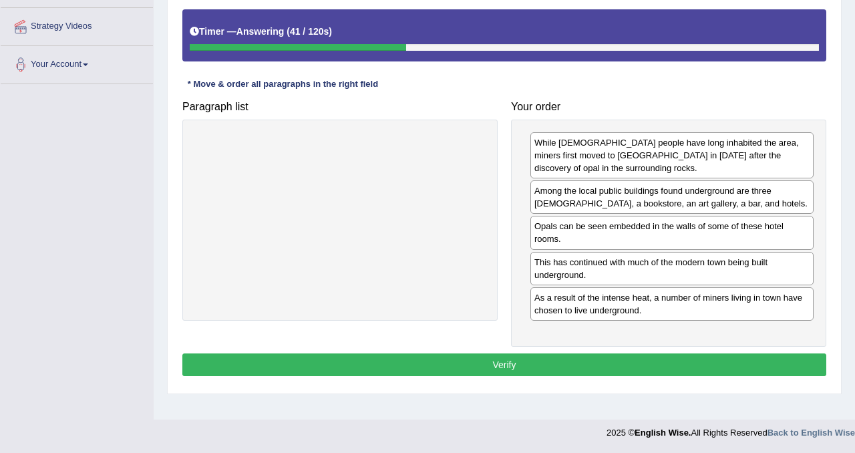
click at [589, 364] on button "Verify" at bounding box center [504, 364] width 644 height 23
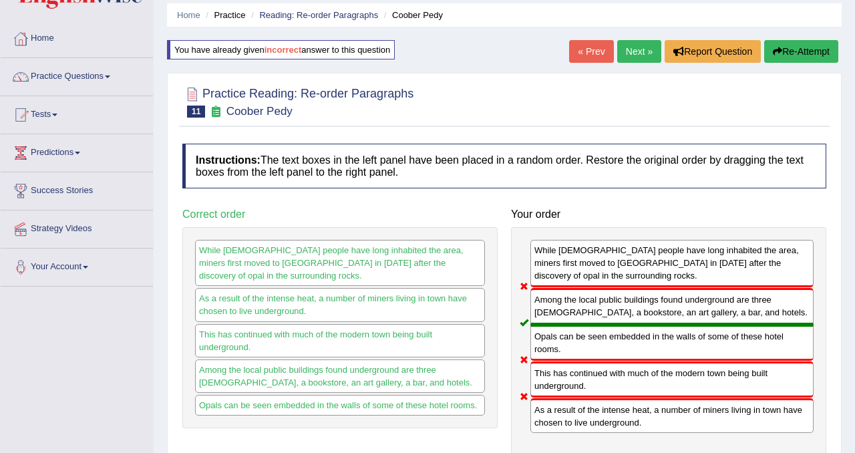
scroll to position [0, 0]
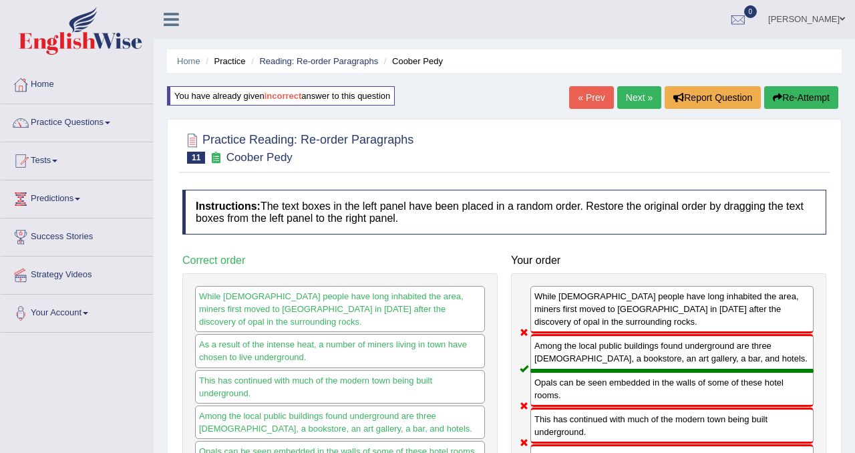
click at [788, 96] on button "Re-Attempt" at bounding box center [801, 97] width 74 height 23
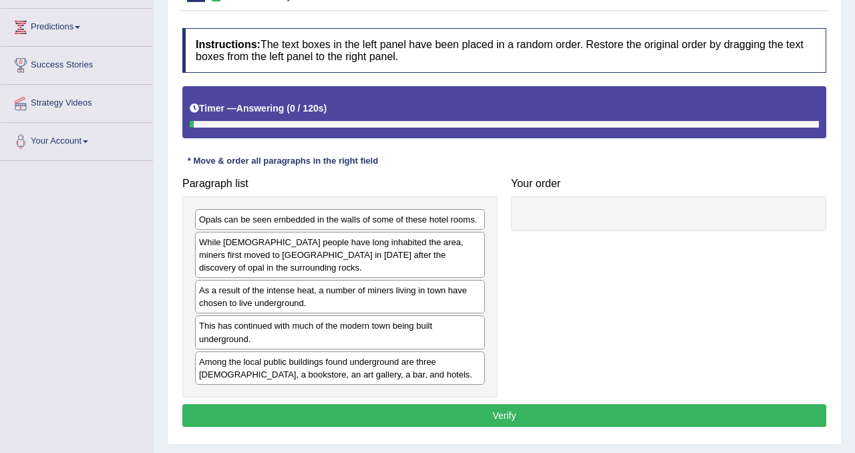
scroll to position [249, 0]
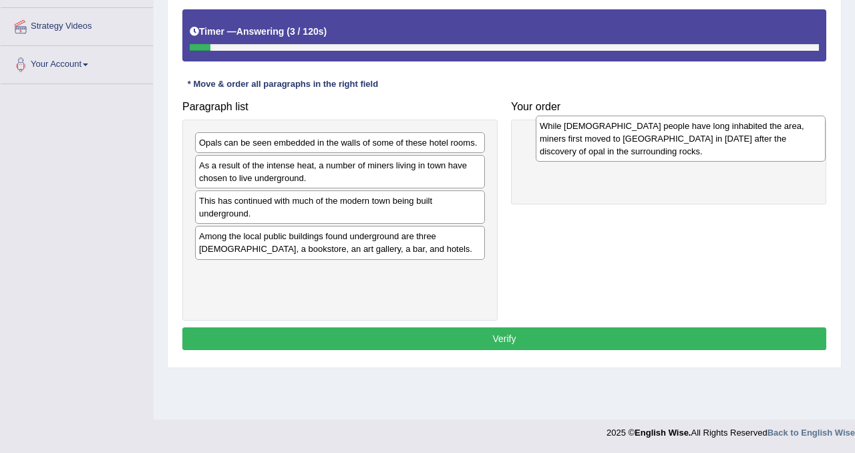
drag, startPoint x: 347, startPoint y: 178, endPoint x: 687, endPoint y: 139, distance: 343.0
click at [687, 139] on div "While Aboriginal people have long inhabited the area, miners first moved to Coo…" at bounding box center [681, 139] width 290 height 46
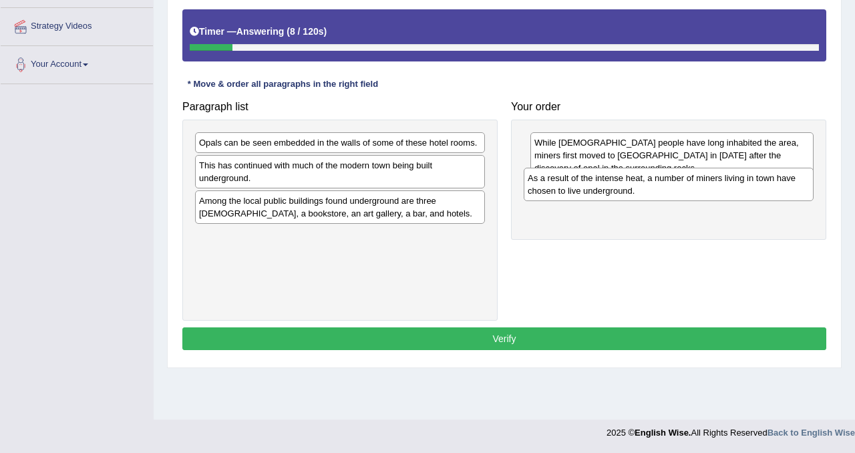
drag, startPoint x: 257, startPoint y: 175, endPoint x: 589, endPoint y: 194, distance: 331.9
click at [589, 194] on div "As a result of the intense heat, a number of miners living in town have chosen …" at bounding box center [669, 184] width 290 height 33
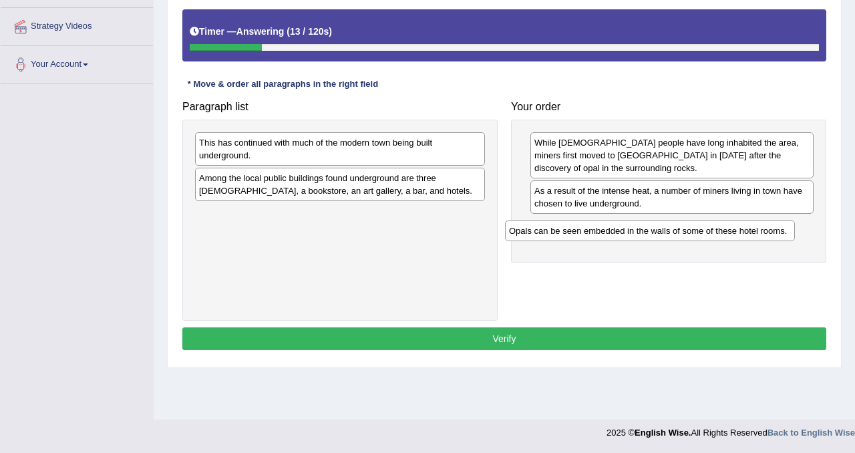
drag, startPoint x: 295, startPoint y: 139, endPoint x: 605, endPoint y: 227, distance: 322.3
click at [605, 227] on div "Opals can be seen embedded in the walls of some of these hotel rooms." at bounding box center [650, 230] width 290 height 21
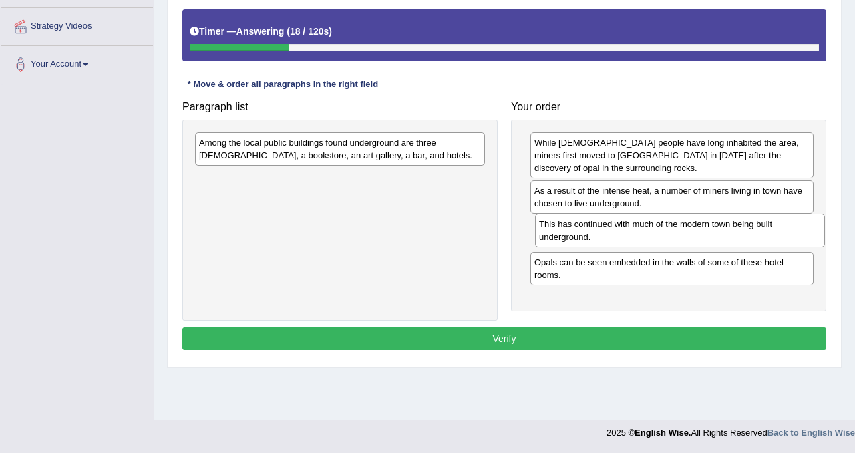
drag, startPoint x: 298, startPoint y: 149, endPoint x: 638, endPoint y: 230, distance: 349.7
click at [638, 230] on div "This has continued with much of the modern town being built underground." at bounding box center [680, 230] width 290 height 33
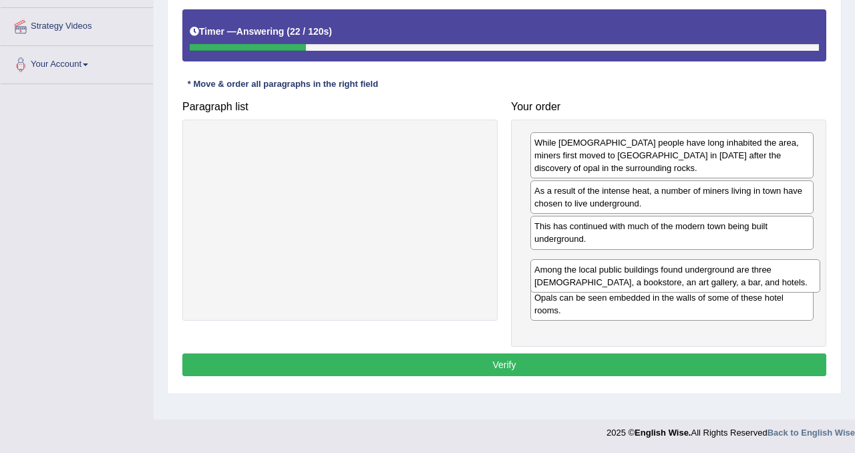
drag, startPoint x: 357, startPoint y: 151, endPoint x: 692, endPoint y: 278, distance: 358.6
click at [692, 278] on div "Among the local public buildings found underground are three churches, a bookst…" at bounding box center [675, 275] width 290 height 33
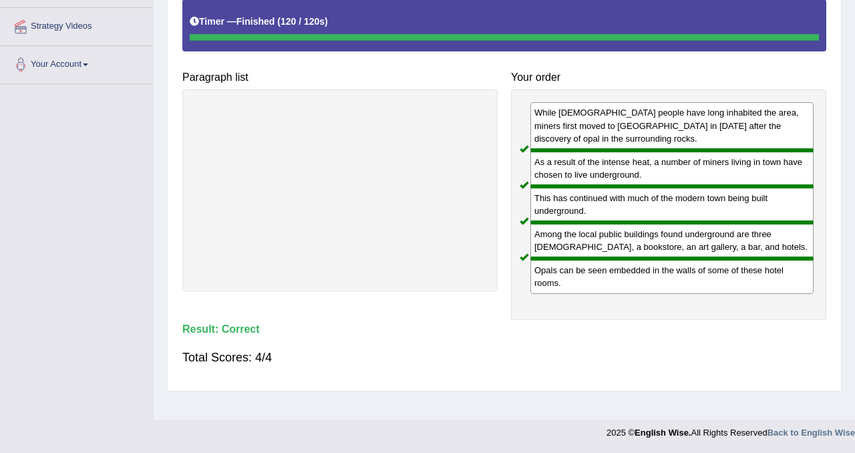
click at [692, 278] on div "Opals can be seen embedded in the walls of some of these hotel rooms." at bounding box center [671, 276] width 283 height 35
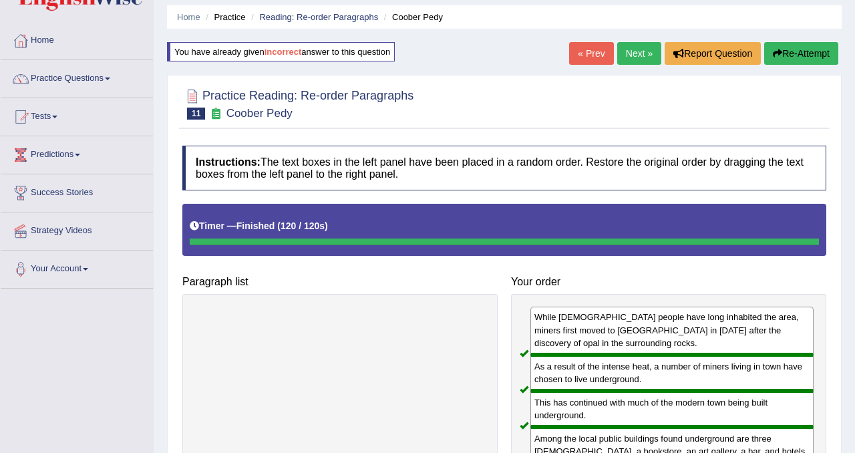
scroll to position [0, 0]
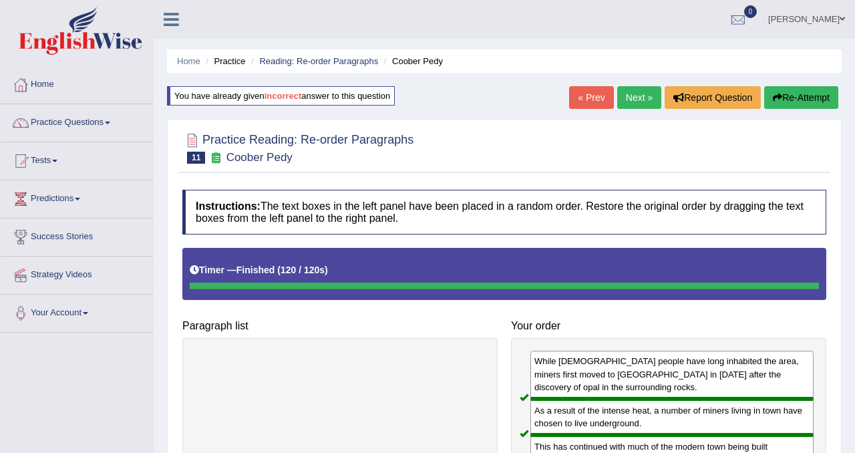
click at [796, 101] on button "Re-Attempt" at bounding box center [801, 97] width 74 height 23
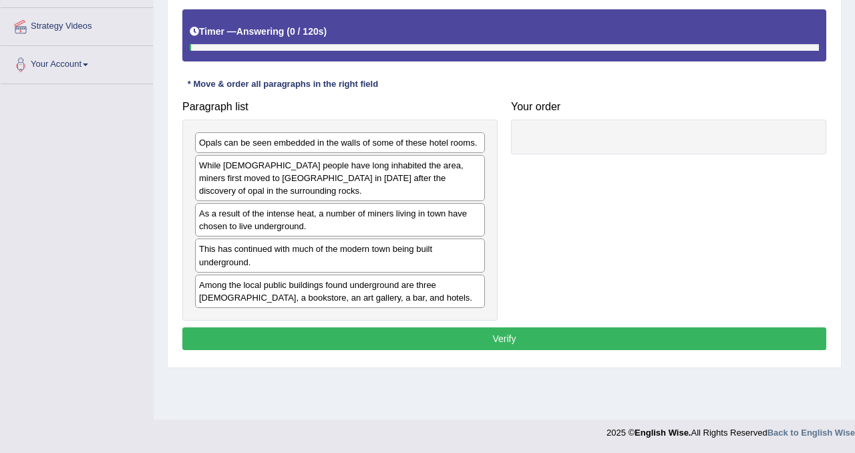
scroll to position [249, 0]
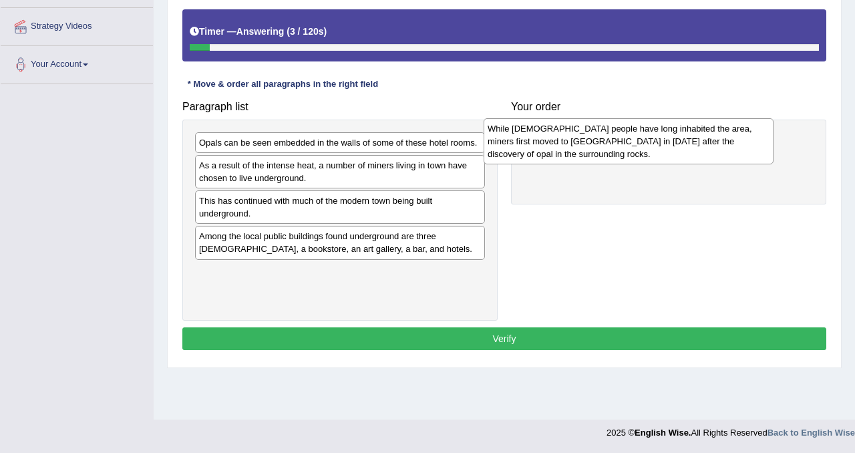
drag, startPoint x: 371, startPoint y: 169, endPoint x: 669, endPoint y: 128, distance: 300.8
click at [669, 128] on div "While [DEMOGRAPHIC_DATA] people have long inhabited the area, miners first move…" at bounding box center [629, 141] width 290 height 46
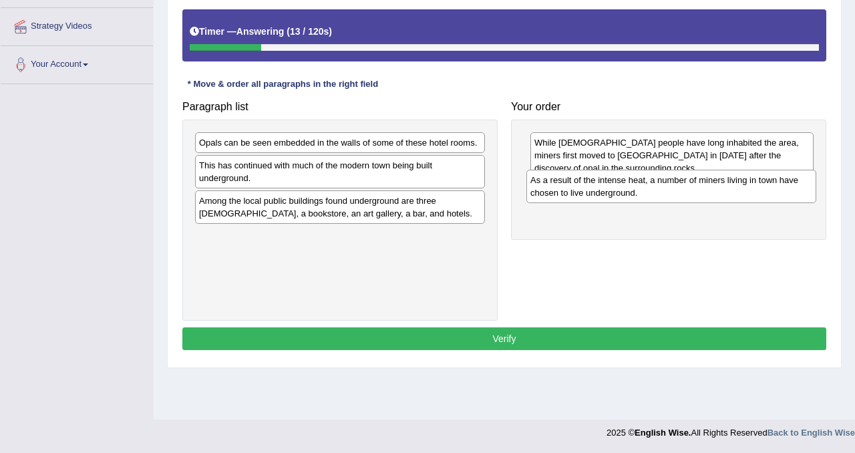
drag, startPoint x: 314, startPoint y: 178, endPoint x: 645, endPoint y: 192, distance: 331.7
click at [645, 192] on div "As a result of the intense heat, a number of miners living in town have chosen …" at bounding box center [671, 186] width 290 height 33
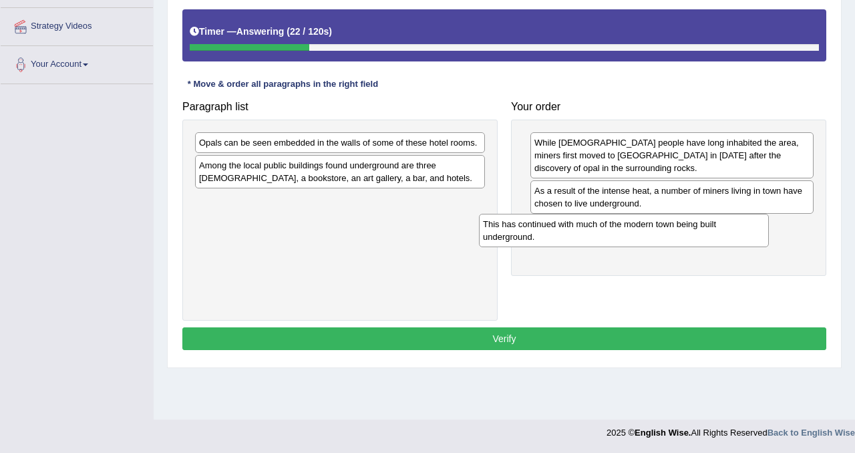
drag, startPoint x: 325, startPoint y: 170, endPoint x: 612, endPoint y: 226, distance: 292.0
click at [612, 226] on div "This has continued with much of the modern town being built underground." at bounding box center [624, 230] width 290 height 33
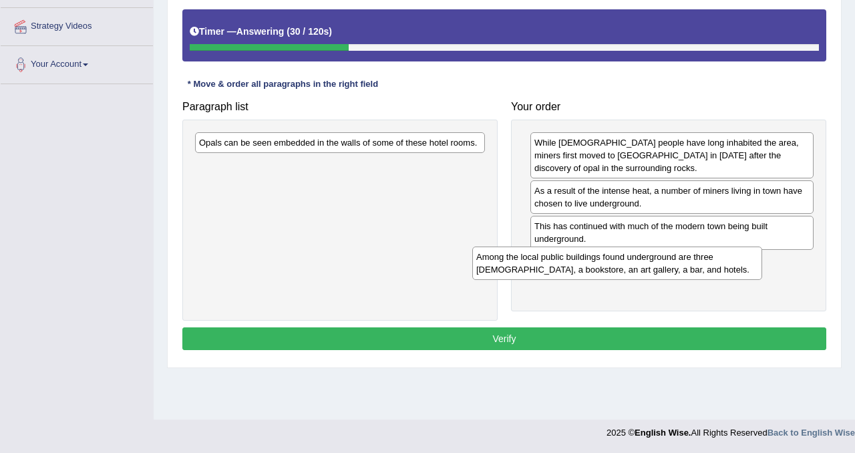
drag, startPoint x: 374, startPoint y: 171, endPoint x: 655, endPoint y: 262, distance: 294.9
click at [655, 262] on div "Among the local public buildings found underground are three churches, a bookst…" at bounding box center [617, 263] width 290 height 33
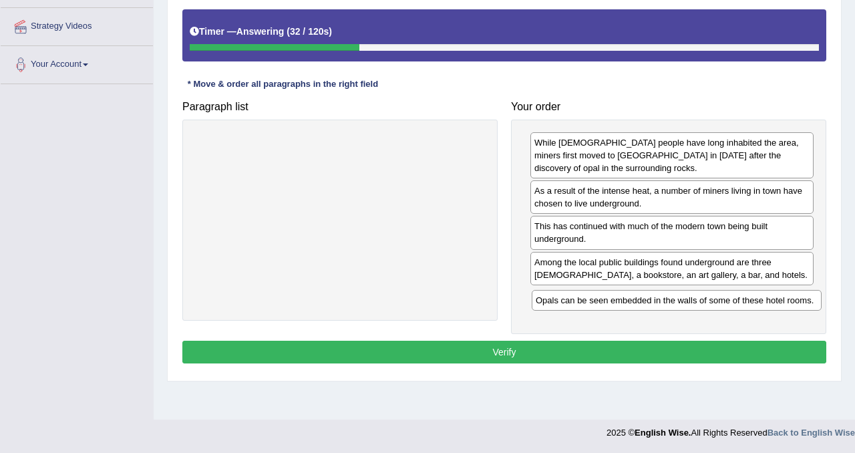
drag, startPoint x: 371, startPoint y: 150, endPoint x: 708, endPoint y: 307, distance: 371.8
click at [708, 307] on div "Opals can be seen embedded in the walls of some of these hotel rooms." at bounding box center [677, 300] width 290 height 21
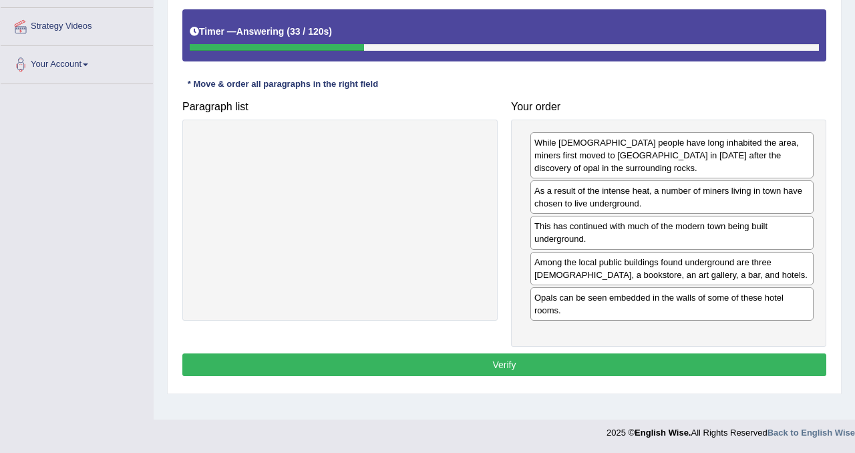
click at [609, 370] on button "Verify" at bounding box center [504, 364] width 644 height 23
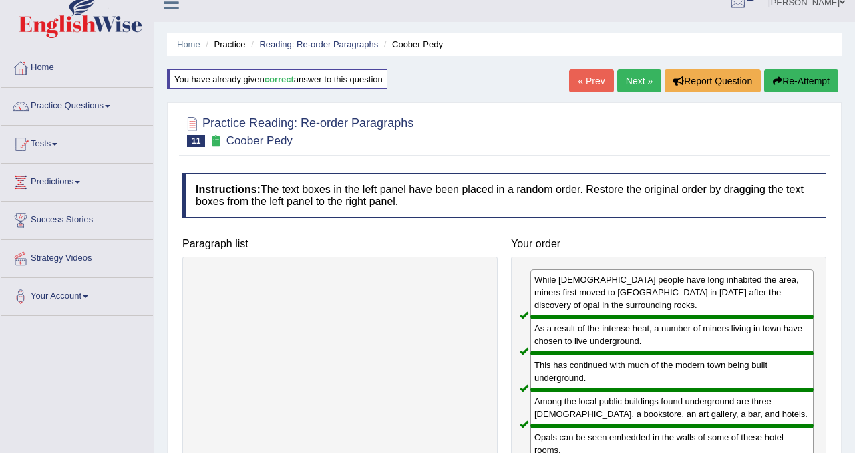
scroll to position [0, 0]
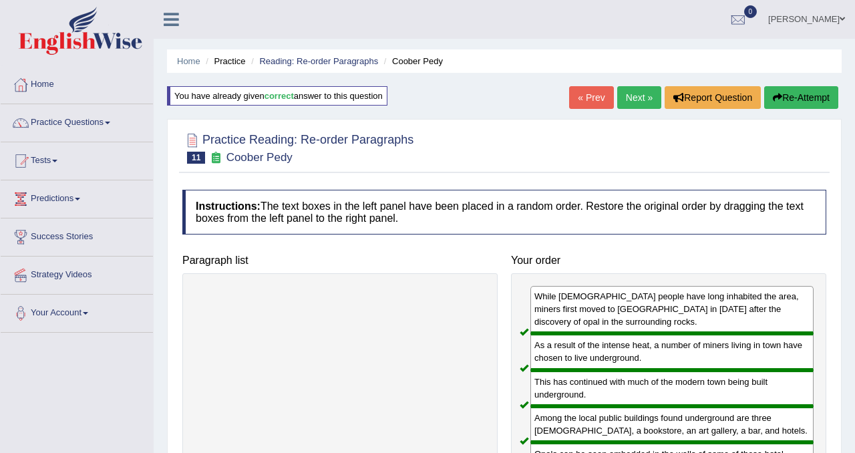
click at [633, 100] on link "Next »" at bounding box center [639, 97] width 44 height 23
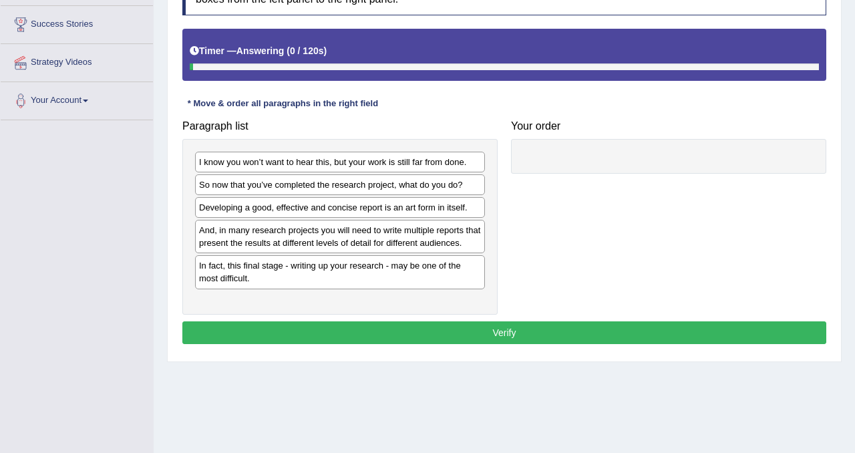
scroll to position [238, 0]
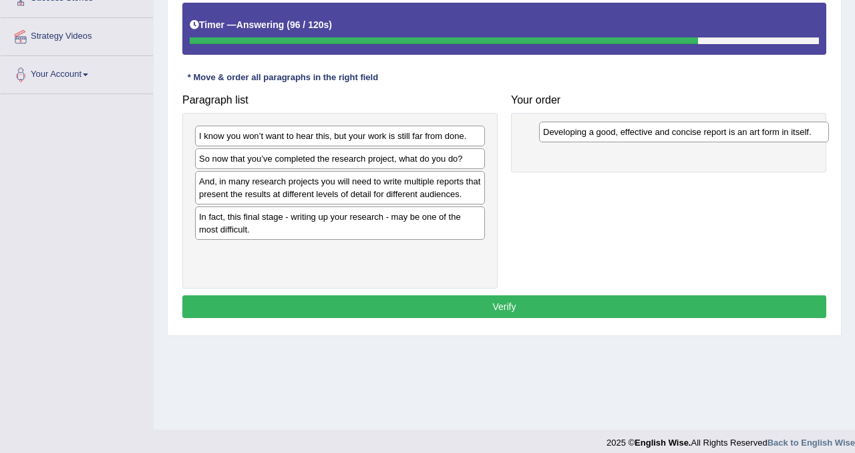
drag, startPoint x: 324, startPoint y: 186, endPoint x: 665, endPoint y: 135, distance: 344.6
click at [665, 135] on div "Developing a good, effective and concise report is an art form in itself." at bounding box center [684, 132] width 290 height 21
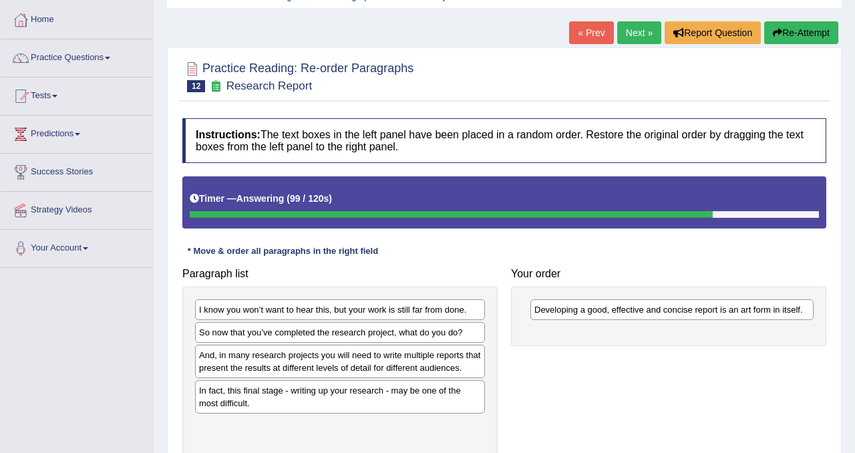
scroll to position [63, 0]
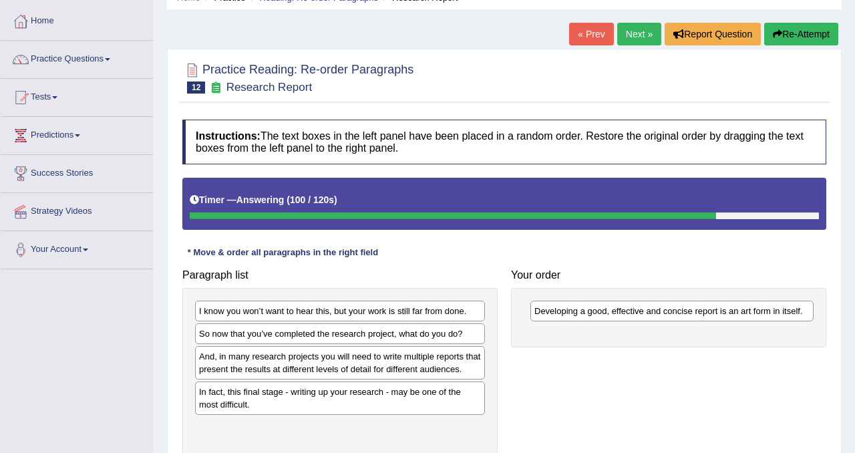
click at [776, 31] on icon "button" at bounding box center [777, 33] width 9 height 9
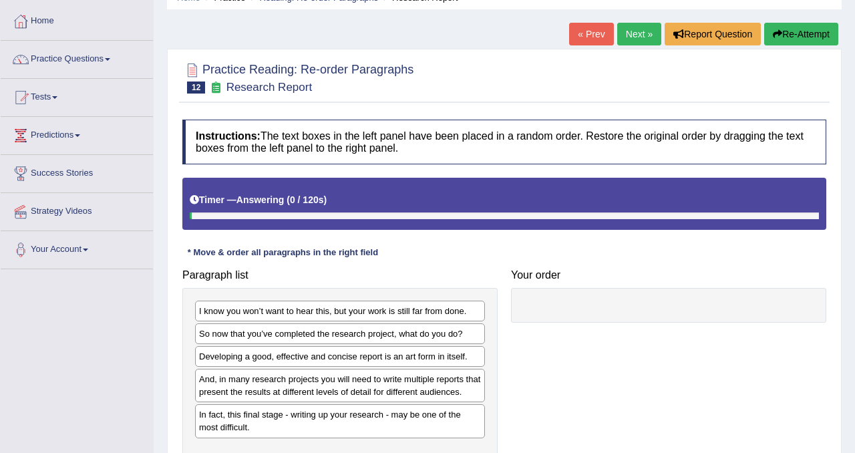
scroll to position [249, 0]
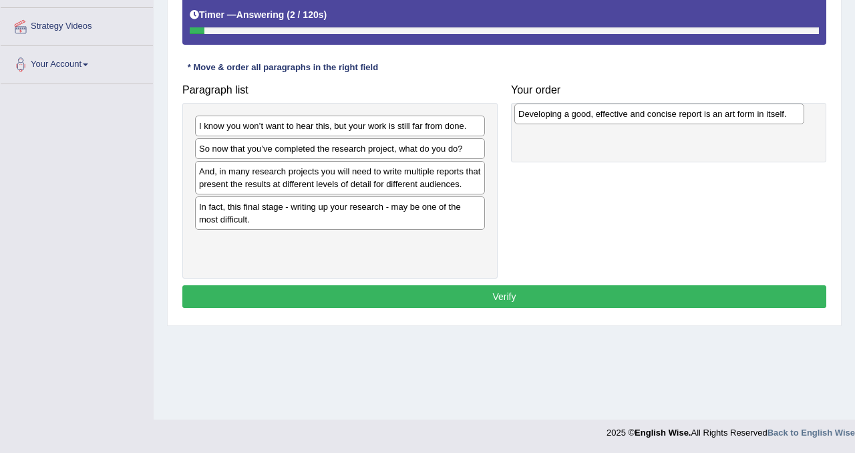
drag, startPoint x: 327, startPoint y: 176, endPoint x: 649, endPoint y: 120, distance: 326.2
click at [648, 119] on div "Developing a good, effective and concise report is an art form in itself." at bounding box center [659, 114] width 290 height 21
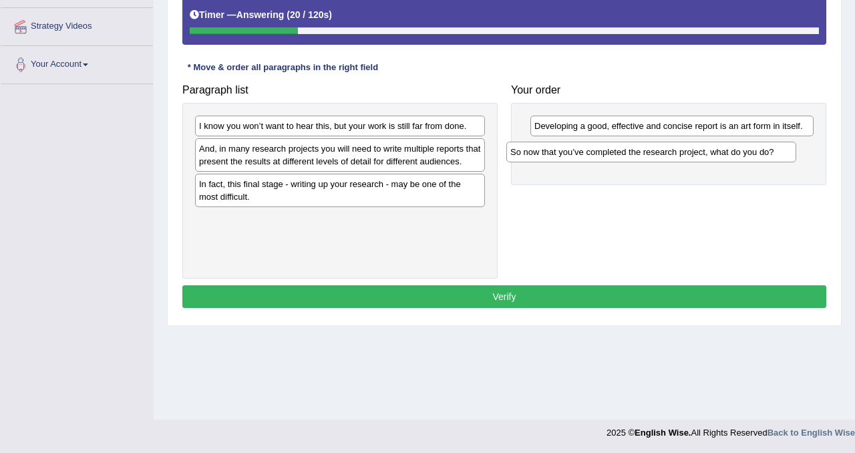
drag, startPoint x: 279, startPoint y: 150, endPoint x: 591, endPoint y: 153, distance: 312.0
click at [591, 154] on div "So now that you’ve completed the research project, what do you do?" at bounding box center [651, 152] width 290 height 21
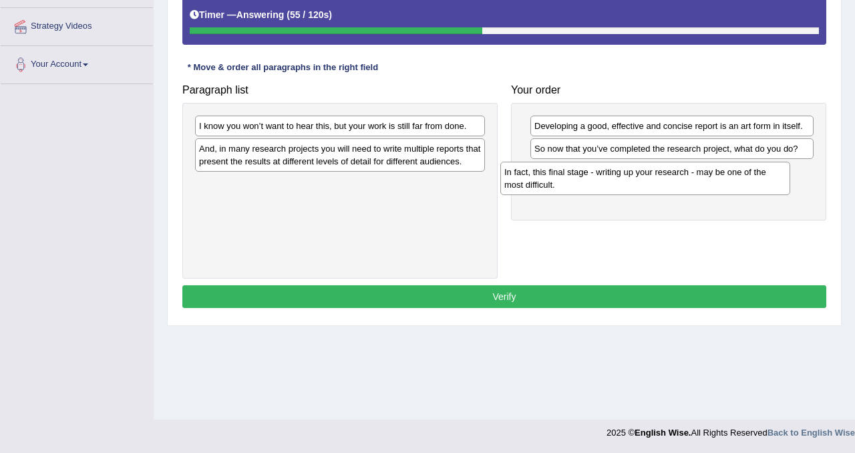
drag, startPoint x: 345, startPoint y: 201, endPoint x: 669, endPoint y: 174, distance: 325.2
click at [665, 174] on div "In fact, this final stage - writing up your research - may be one of the most d…" at bounding box center [645, 178] width 290 height 33
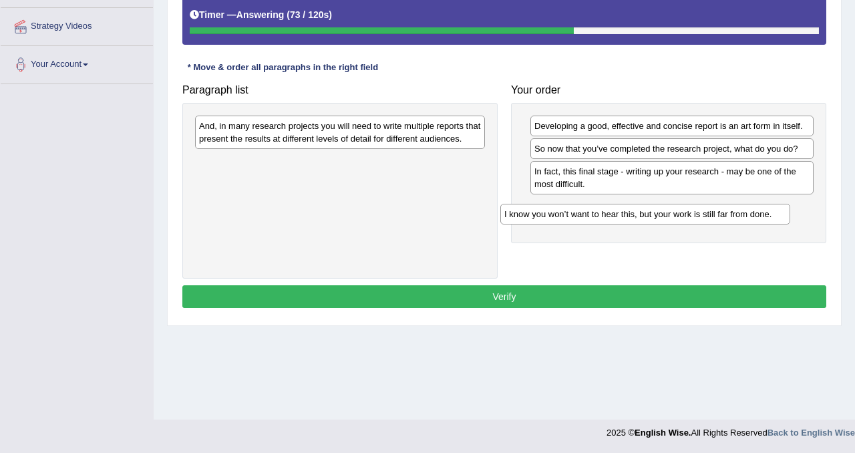
drag, startPoint x: 265, startPoint y: 126, endPoint x: 587, endPoint y: 204, distance: 331.3
click at [587, 204] on div "I know you won’t want to hear this, but your work is still far from done." at bounding box center [645, 214] width 290 height 21
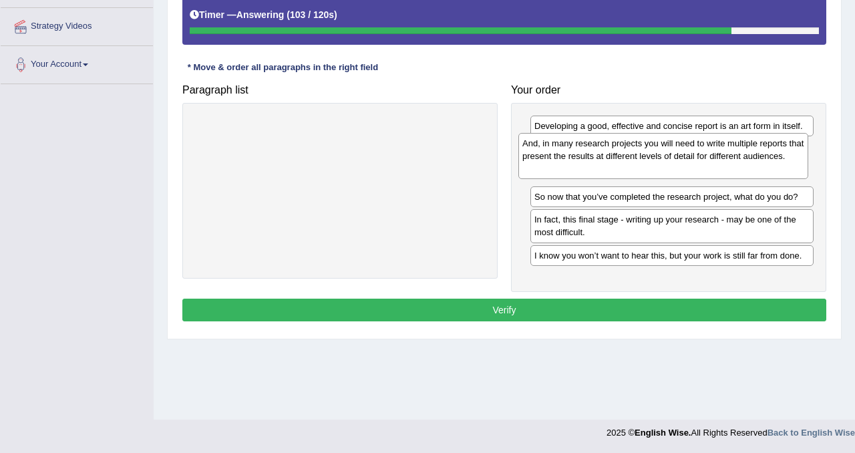
drag, startPoint x: 299, startPoint y: 130, endPoint x: 637, endPoint y: 145, distance: 338.4
click at [637, 146] on div "And, in many research projects you will need to write multiple reports that pre…" at bounding box center [663, 156] width 290 height 46
click at [486, 306] on button "Verify" at bounding box center [504, 310] width 644 height 23
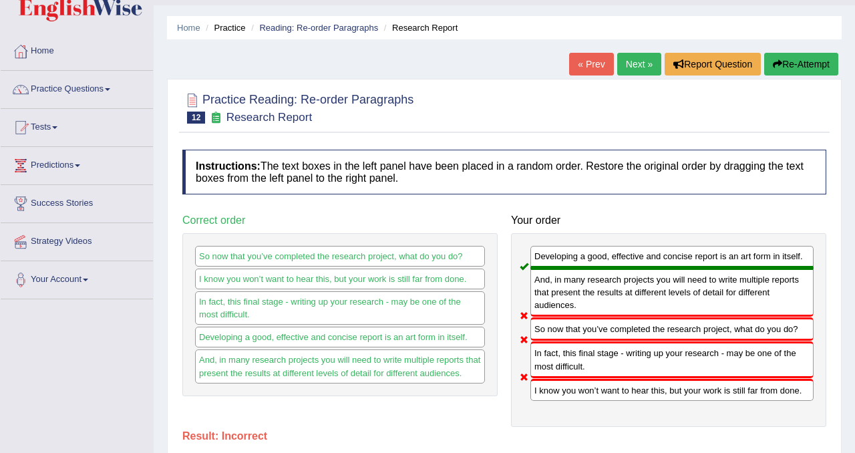
scroll to position [0, 0]
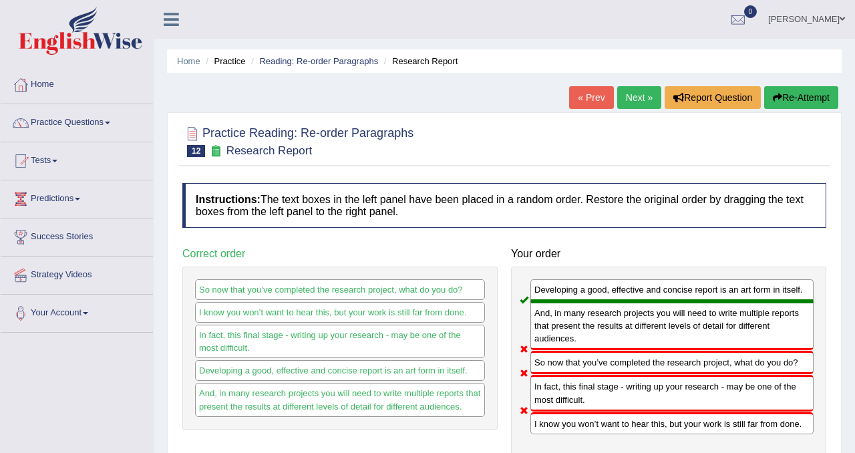
click at [802, 98] on button "Re-Attempt" at bounding box center [801, 97] width 74 height 23
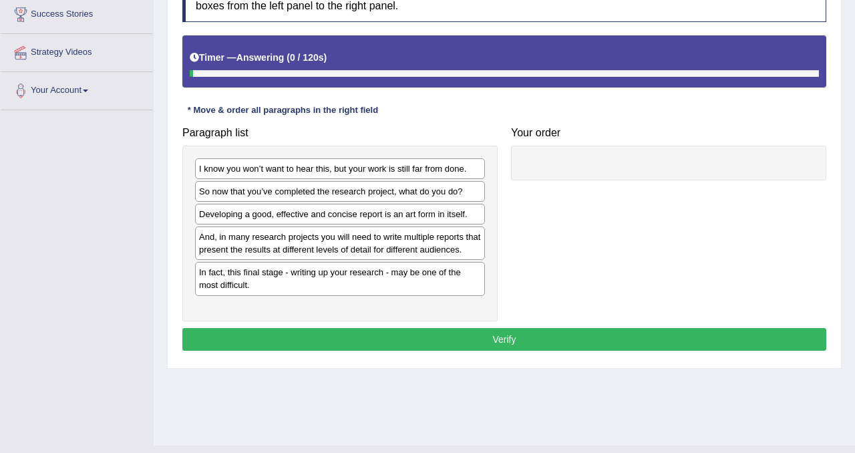
scroll to position [242, 0]
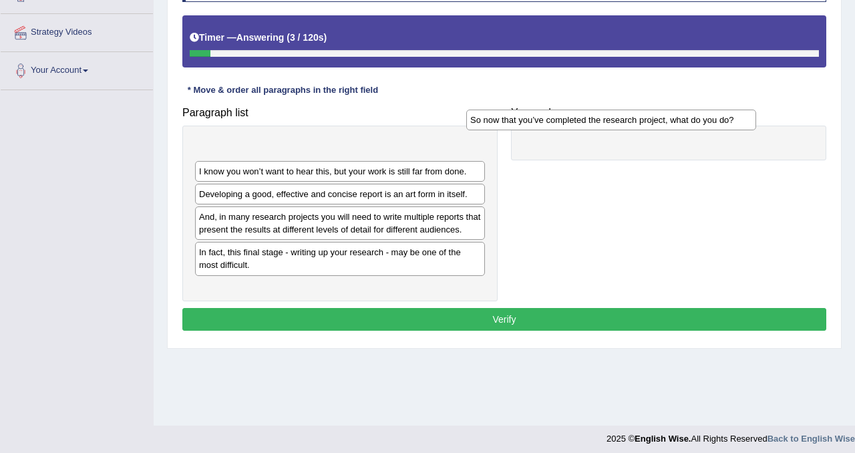
drag, startPoint x: 302, startPoint y: 177, endPoint x: 592, endPoint y: 130, distance: 293.8
click at [591, 130] on div "So now that you’ve completed the research project, what do you do?" at bounding box center [611, 120] width 290 height 21
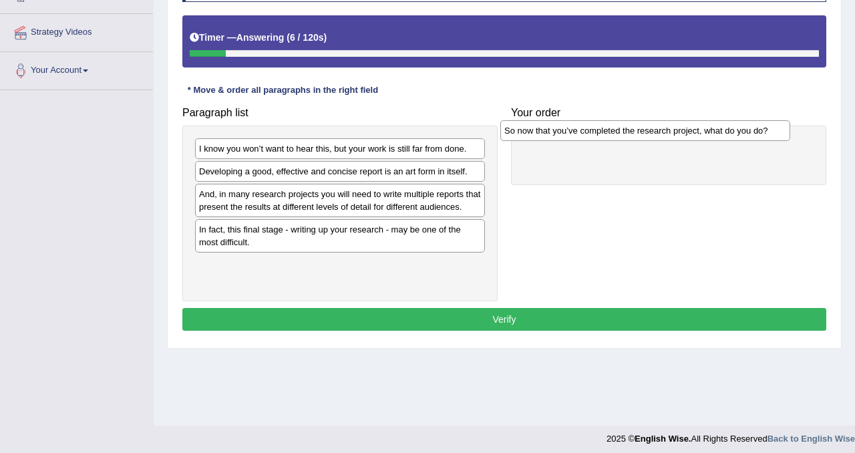
drag, startPoint x: 313, startPoint y: 150, endPoint x: 625, endPoint y: 132, distance: 312.5
click at [625, 132] on div "So now that you’ve completed the research project, what do you do?" at bounding box center [645, 130] width 290 height 21
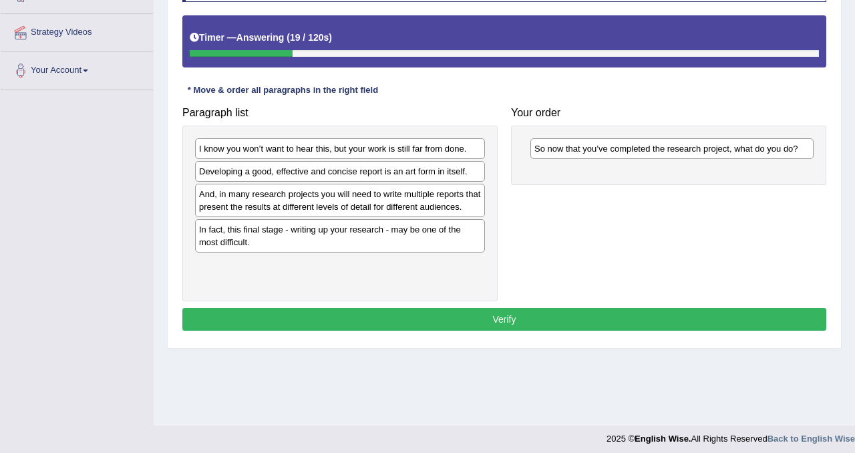
click at [348, 217] on div "And, in many research projects you will need to write multiple reports that pre…" at bounding box center [340, 200] width 290 height 33
click at [325, 200] on div "And, in many research projects you will need to write multiple reports that pre…" at bounding box center [340, 200] width 290 height 33
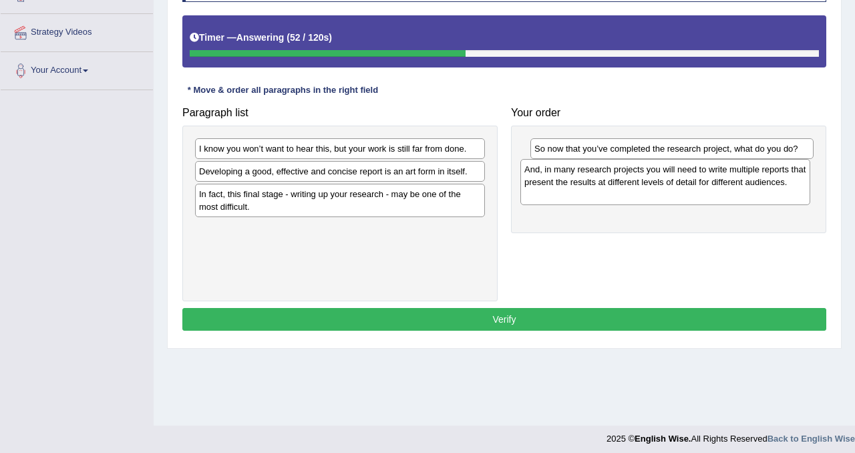
drag, startPoint x: 324, startPoint y: 218, endPoint x: 653, endPoint y: 190, distance: 330.6
click at [653, 190] on div "And, in many research projects you will need to write multiple reports that pre…" at bounding box center [665, 182] width 290 height 46
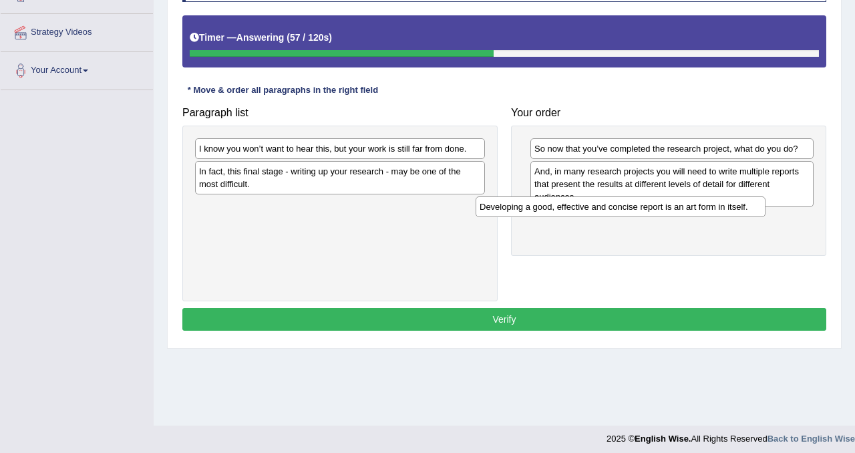
drag, startPoint x: 379, startPoint y: 172, endPoint x: 660, endPoint y: 208, distance: 283.5
click at [659, 208] on div "Developing a good, effective and concise report is an art form in itself." at bounding box center [621, 206] width 290 height 21
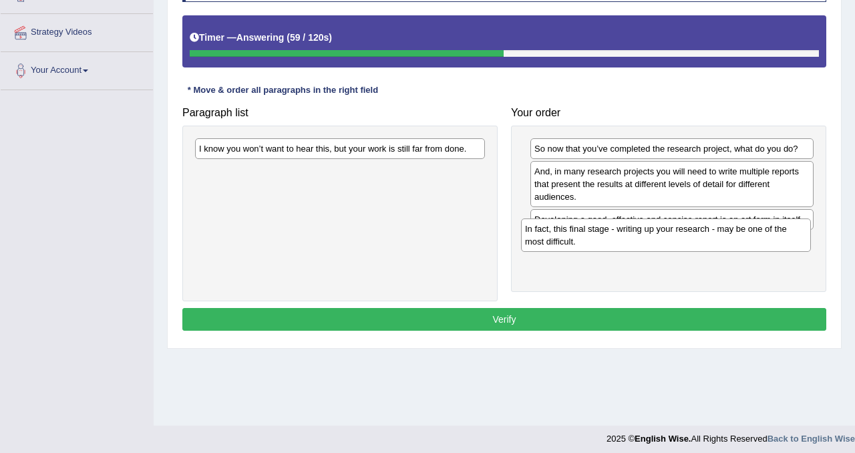
drag, startPoint x: 436, startPoint y: 176, endPoint x: 769, endPoint y: 248, distance: 341.1
click at [768, 246] on div "In fact, this final stage - writing up your research - may be one of the most d…" at bounding box center [666, 234] width 290 height 33
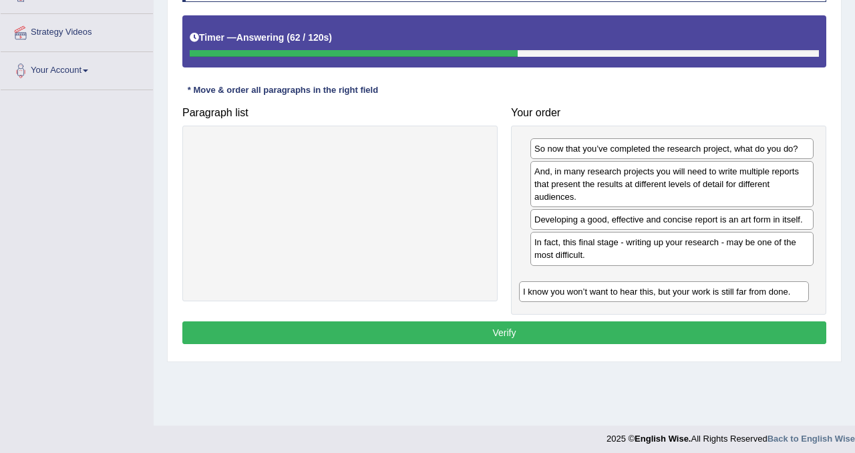
drag, startPoint x: 386, startPoint y: 151, endPoint x: 715, endPoint y: 289, distance: 356.9
click at [715, 289] on div "I know you won’t want to hear this, but your work is still far from done." at bounding box center [664, 291] width 290 height 21
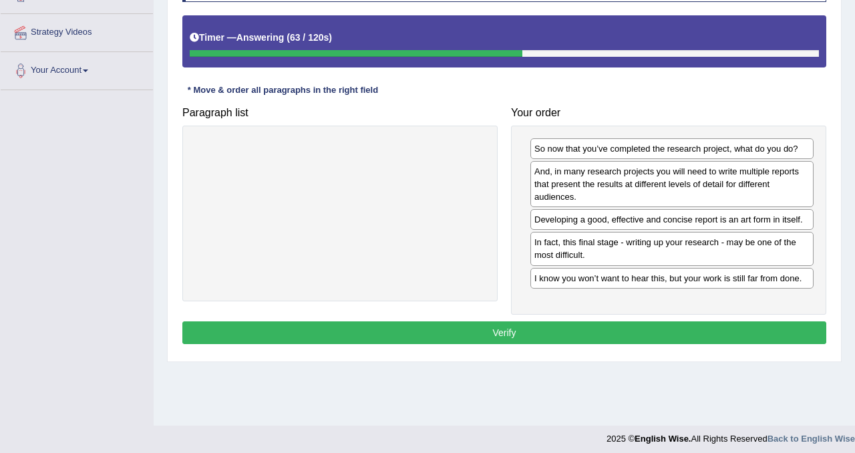
click at [640, 328] on button "Verify" at bounding box center [504, 332] width 644 height 23
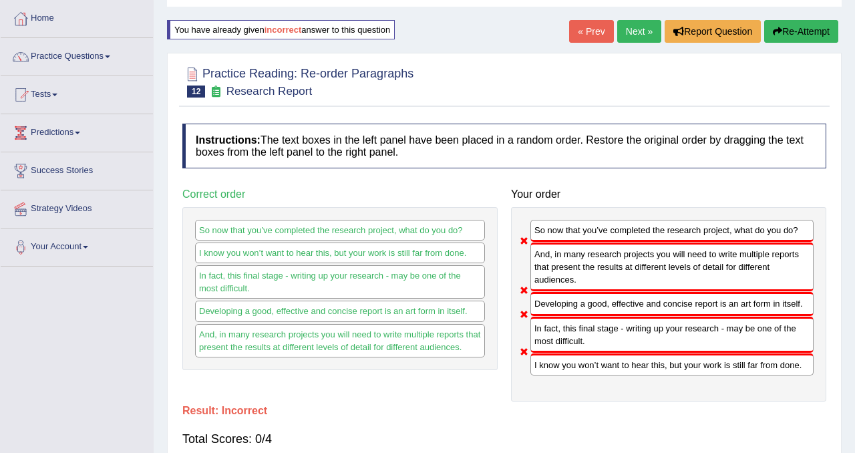
scroll to position [0, 0]
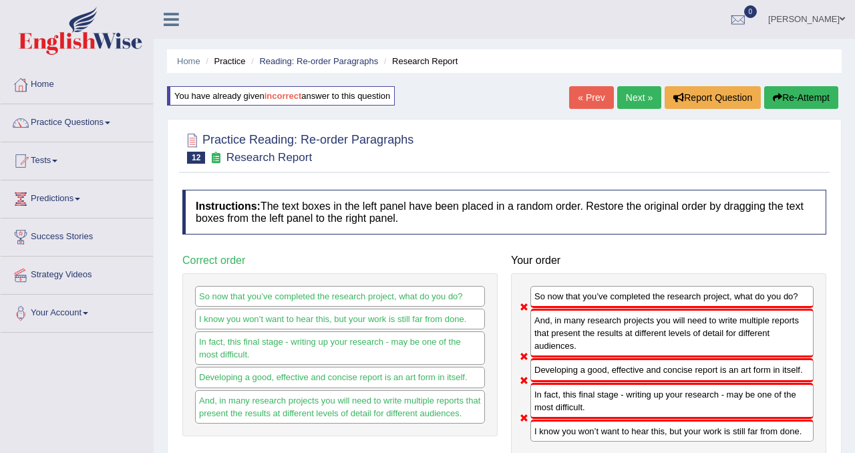
click at [805, 96] on button "Re-Attempt" at bounding box center [801, 97] width 74 height 23
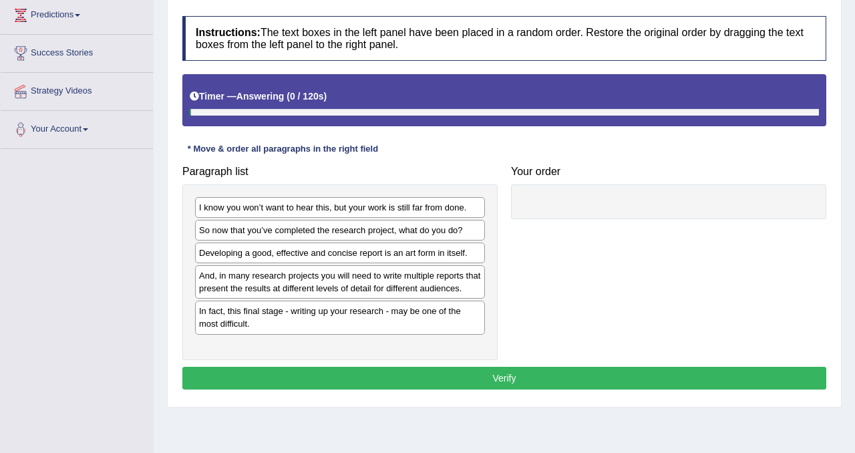
scroll to position [191, 0]
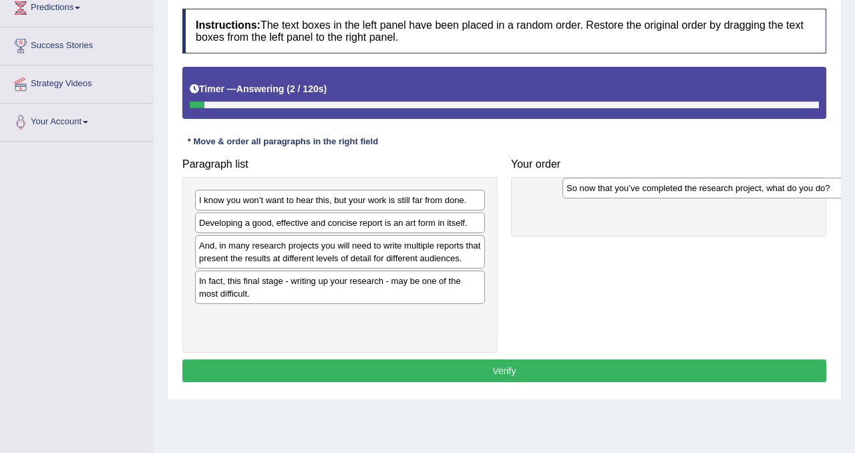
drag, startPoint x: 241, startPoint y: 222, endPoint x: 609, endPoint y: 187, distance: 369.1
click at [609, 187] on div "So now that you’ve completed the research project, what do you do?" at bounding box center [707, 188] width 290 height 21
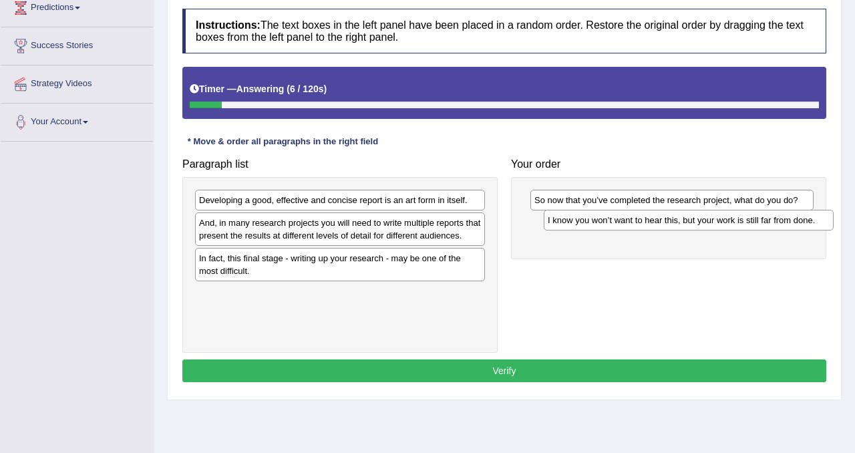
drag, startPoint x: 264, startPoint y: 203, endPoint x: 598, endPoint y: 221, distance: 334.5
click at [599, 221] on div "I know you won’t want to hear this, but your work is still far from done." at bounding box center [689, 220] width 290 height 21
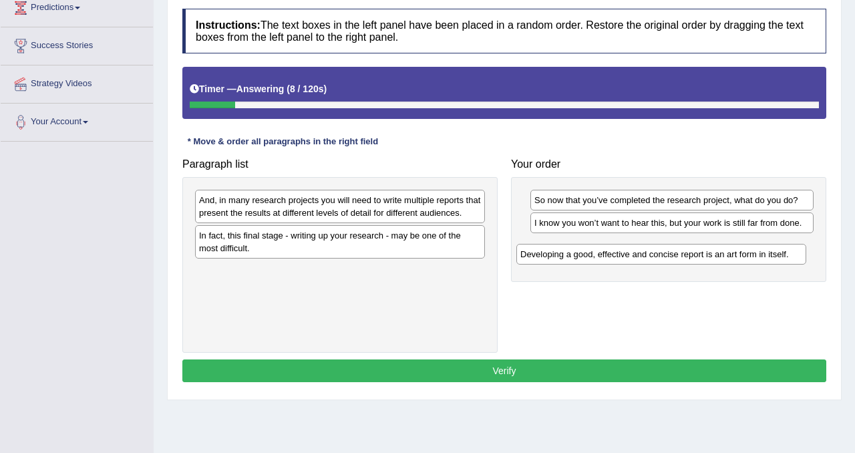
drag, startPoint x: 313, startPoint y: 204, endPoint x: 635, endPoint y: 258, distance: 325.7
click at [635, 258] on div "Developing a good, effective and concise report is an art form in itself." at bounding box center [661, 254] width 290 height 21
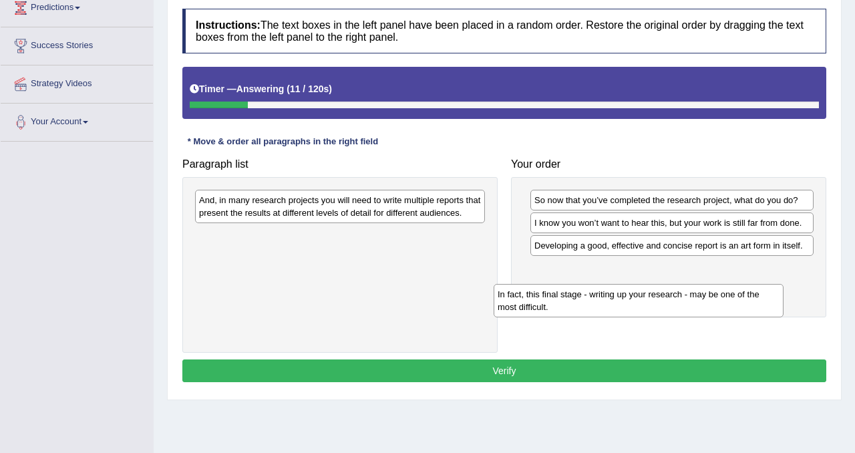
drag, startPoint x: 336, startPoint y: 245, endPoint x: 635, endPoint y: 291, distance: 302.1
click at [635, 291] on div "In fact, this final stage - writing up your research - may be one of the most d…" at bounding box center [639, 300] width 290 height 33
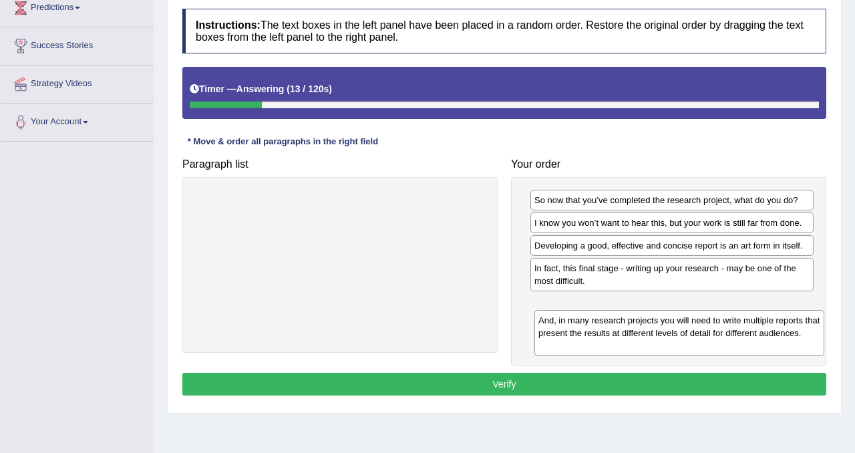
drag, startPoint x: 324, startPoint y: 207, endPoint x: 662, endPoint y: 327, distance: 358.6
click at [662, 327] on div "And, in many research projects you will need to write multiple reports that pre…" at bounding box center [679, 333] width 290 height 46
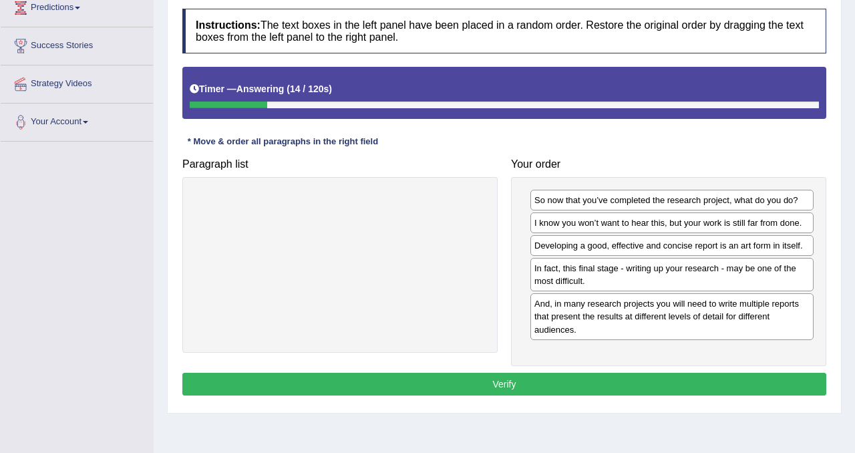
scroll to position [249, 0]
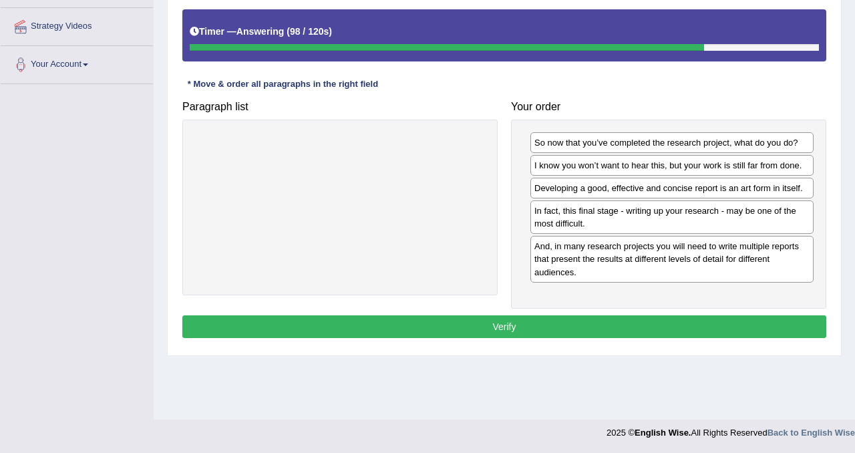
click at [662, 327] on button "Verify" at bounding box center [504, 326] width 644 height 23
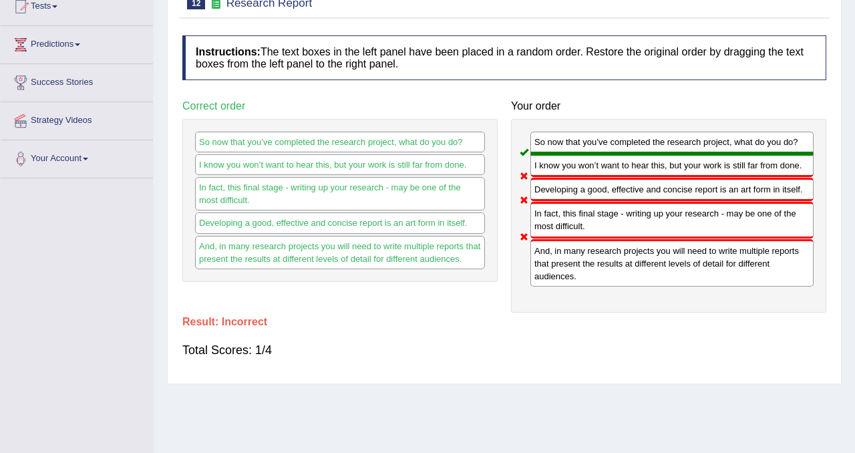
scroll to position [0, 0]
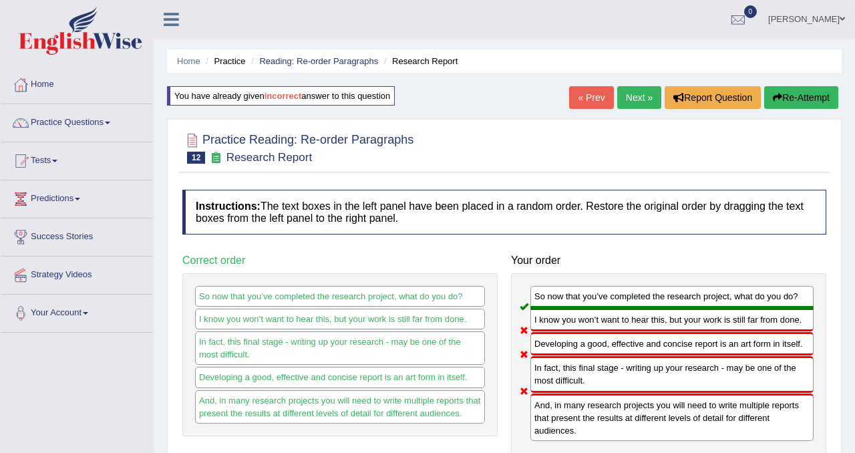
click at [790, 96] on button "Re-Attempt" at bounding box center [801, 97] width 74 height 23
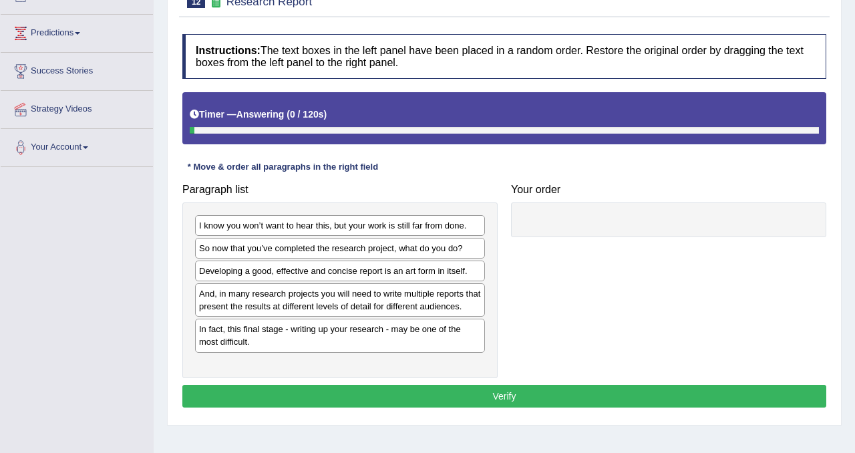
scroll to position [173, 0]
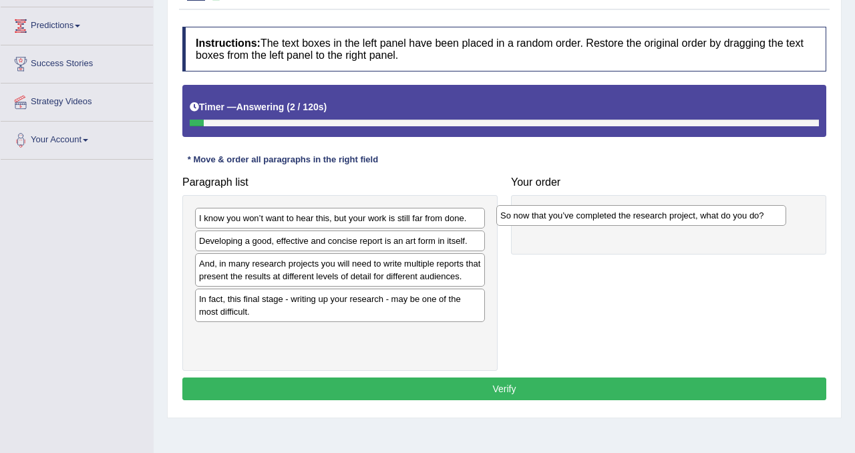
drag, startPoint x: 311, startPoint y: 244, endPoint x: 612, endPoint y: 204, distance: 303.3
click at [612, 205] on div "So now that you’ve completed the research project, what do you do?" at bounding box center [641, 215] width 290 height 21
drag, startPoint x: 330, startPoint y: 221, endPoint x: 392, endPoint y: 238, distance: 64.5
click at [356, 227] on div "I know you won’t want to hear this, but your work is still far from done." at bounding box center [340, 218] width 290 height 21
click at [518, 247] on div "So now that you’ve completed the research project, what do you do?" at bounding box center [668, 224] width 315 height 59
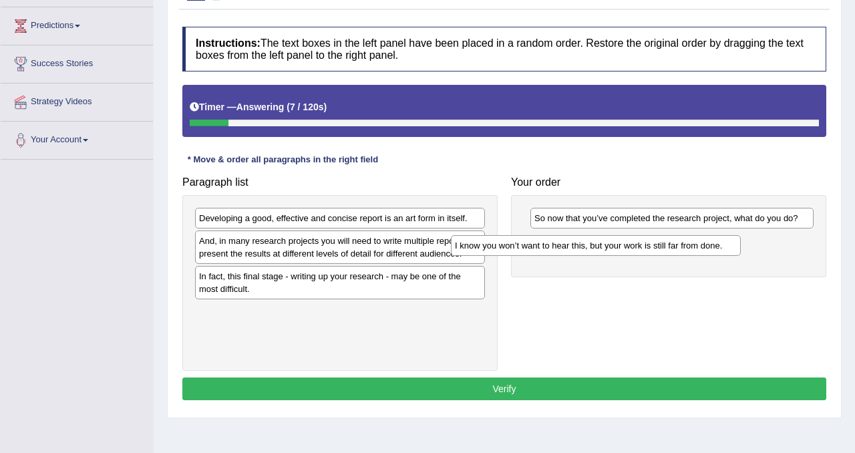
drag, startPoint x: 410, startPoint y: 212, endPoint x: 665, endPoint y: 240, distance: 257.3
click at [665, 240] on div "I know you won’t want to hear this, but your work is still far from done." at bounding box center [596, 245] width 290 height 21
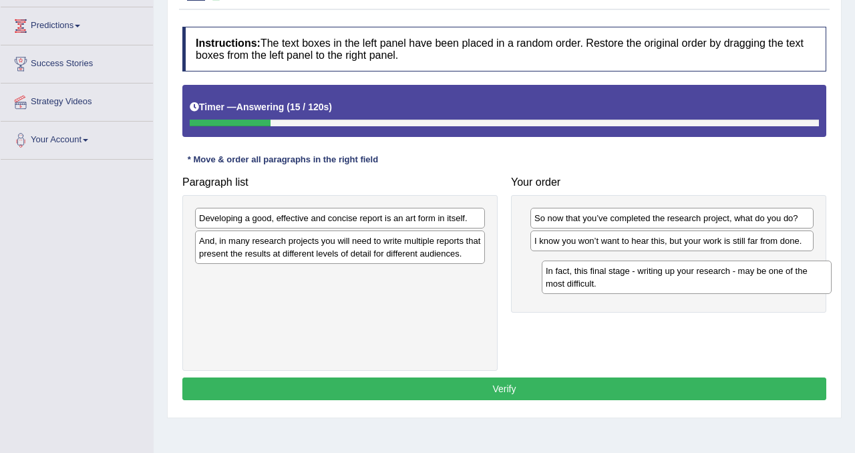
drag, startPoint x: 325, startPoint y: 299, endPoint x: 669, endPoint y: 263, distance: 345.9
click at [669, 263] on div "In fact, this final stage - writing up your research - may be one of the most d…" at bounding box center [687, 277] width 290 height 33
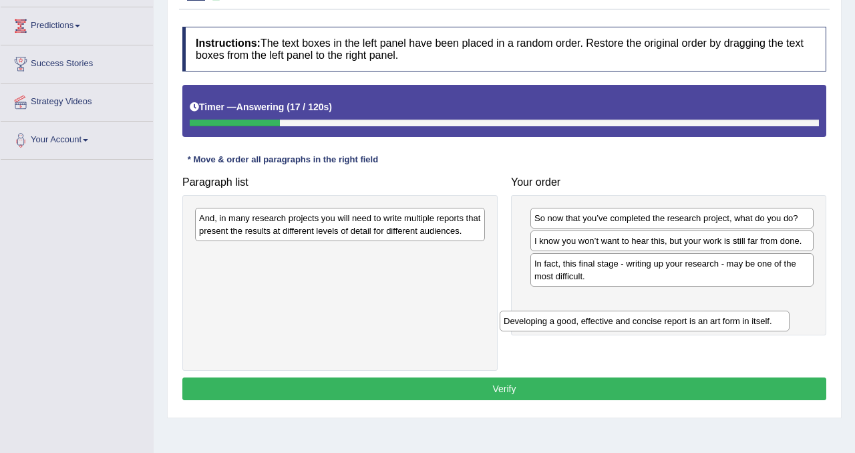
drag, startPoint x: 340, startPoint y: 216, endPoint x: 653, endPoint y: 299, distance: 323.3
click at [653, 311] on div "Developing a good, effective and concise report is an art form in itself." at bounding box center [645, 321] width 290 height 21
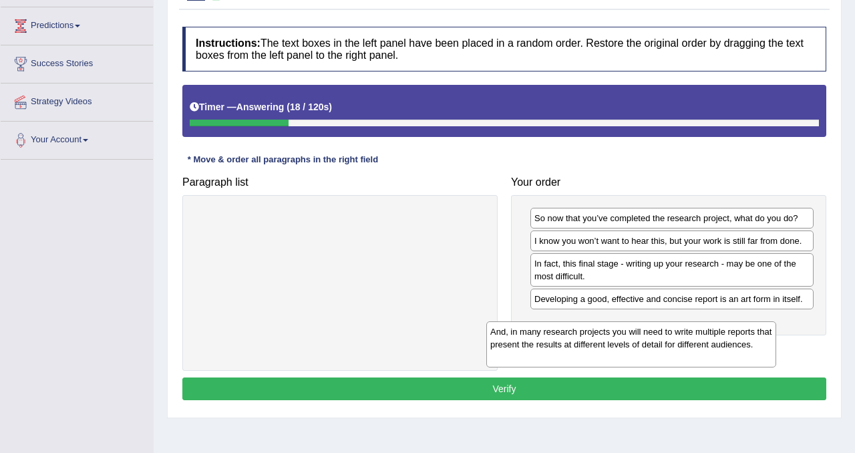
drag, startPoint x: 432, startPoint y: 225, endPoint x: 734, endPoint y: 329, distance: 319.4
click at [734, 329] on div "And, in many research projects you will need to write multiple reports that pre…" at bounding box center [631, 344] width 290 height 46
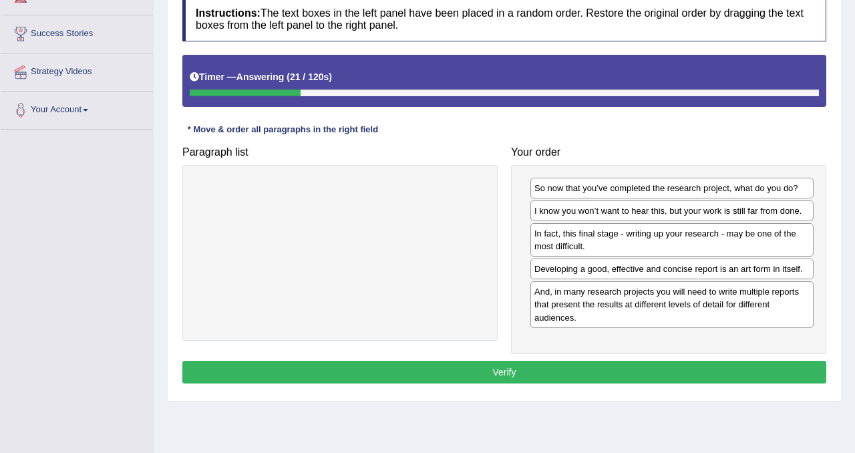
scroll to position [231, 0]
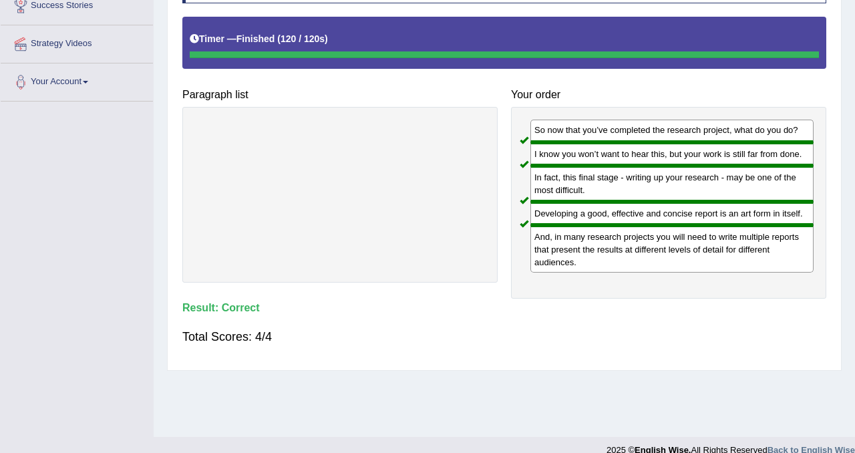
click at [537, 393] on div "Home Practice Reading: Re-order Paragraphs Research Report You have already giv…" at bounding box center [504, 103] width 701 height 668
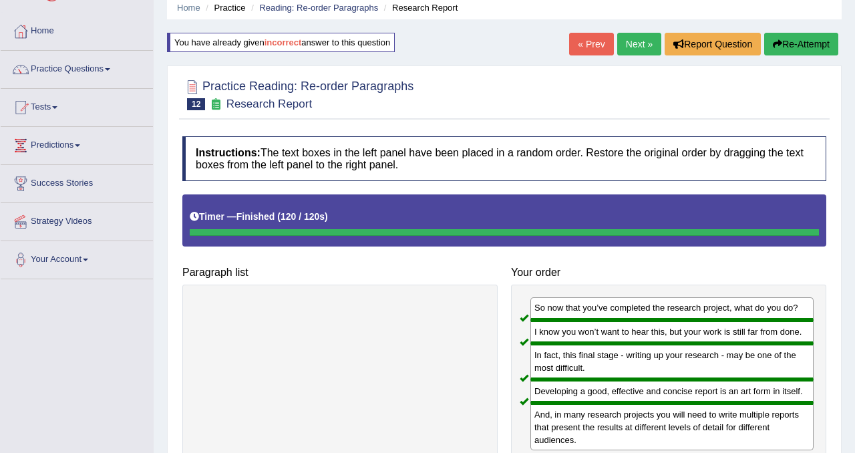
scroll to position [0, 0]
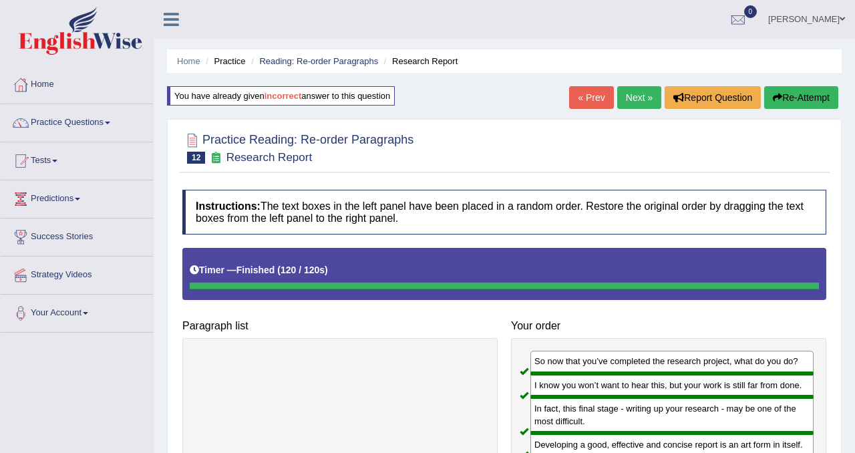
click at [634, 91] on link "Next »" at bounding box center [639, 97] width 44 height 23
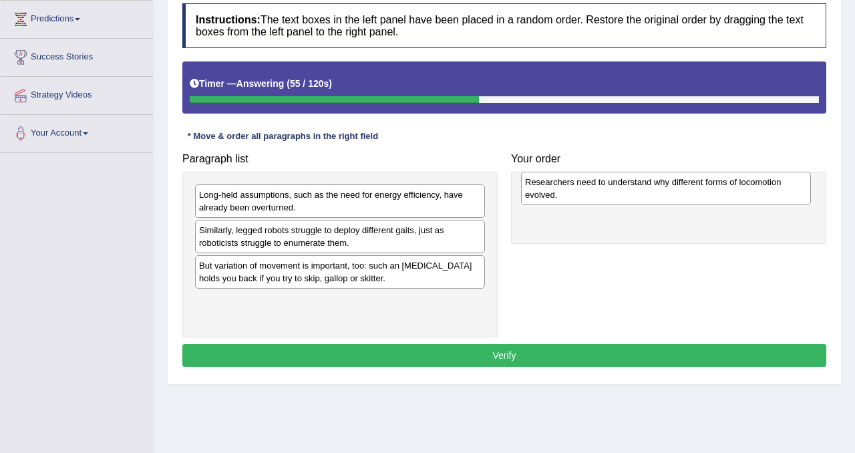
drag, startPoint x: 287, startPoint y: 273, endPoint x: 615, endPoint y: 186, distance: 338.7
click at [615, 186] on div "Researchers need to understand why different forms of locomotion evolved." at bounding box center [666, 188] width 290 height 33
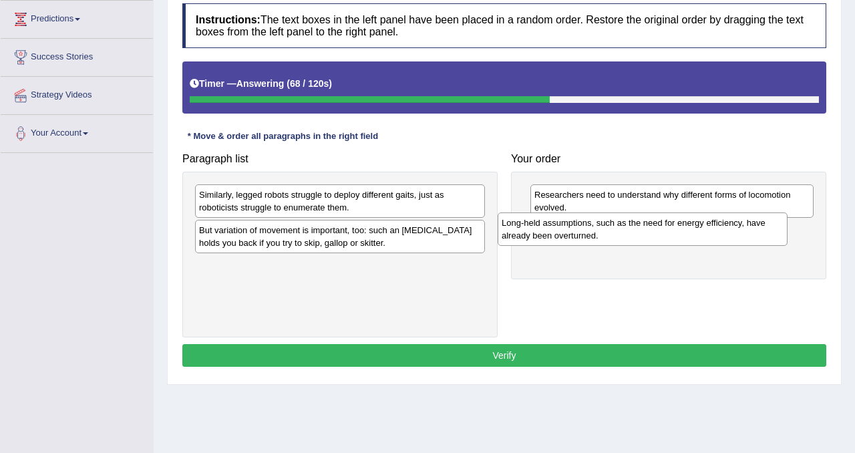
drag, startPoint x: 347, startPoint y: 196, endPoint x: 653, endPoint y: 222, distance: 307.8
click at [653, 224] on div "Long-held assumptions, such as the need for energy efficiency, have already bee…" at bounding box center [643, 228] width 290 height 33
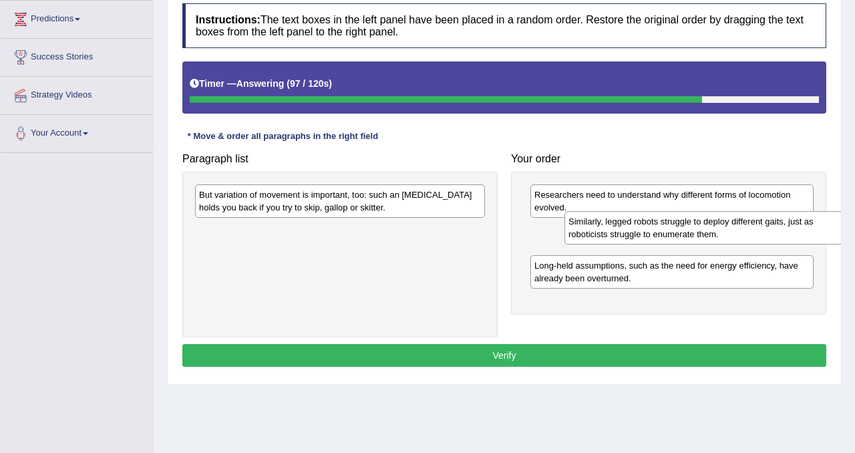
drag, startPoint x: 331, startPoint y: 206, endPoint x: 701, endPoint y: 232, distance: 370.4
click at [701, 232] on div "Similarly, legged robots struggle to deploy different gaits, just as roboticist…" at bounding box center [709, 227] width 290 height 33
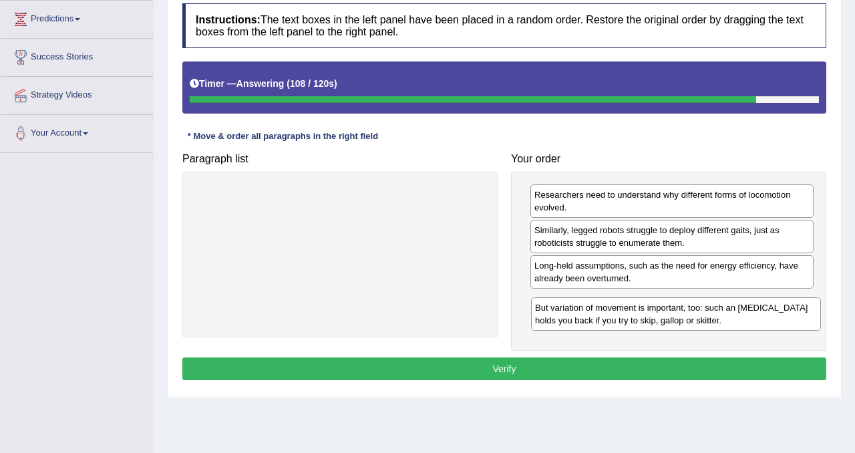
drag, startPoint x: 335, startPoint y: 210, endPoint x: 671, endPoint y: 323, distance: 354.5
click at [671, 323] on div "But variation of movement is important, too: such an [MEDICAL_DATA] holds you b…" at bounding box center [676, 313] width 290 height 33
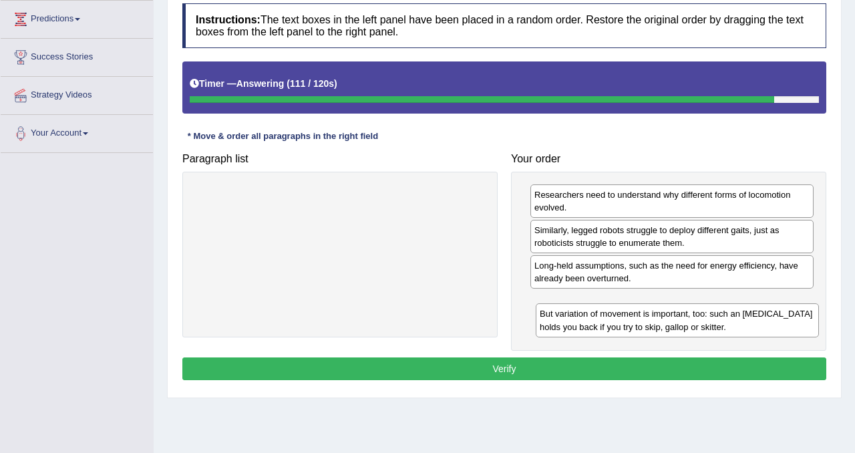
click at [667, 320] on div "But variation of movement is important, too: such an [MEDICAL_DATA] holds you b…" at bounding box center [677, 319] width 283 height 33
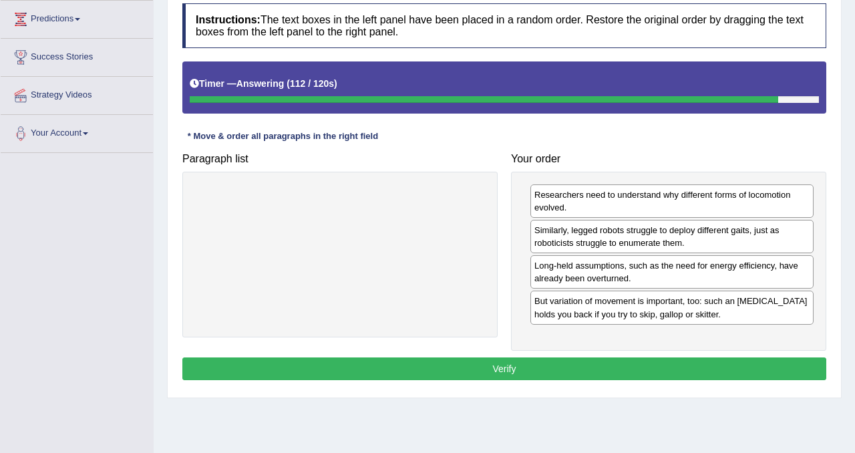
click at [631, 363] on button "Verify" at bounding box center [504, 368] width 644 height 23
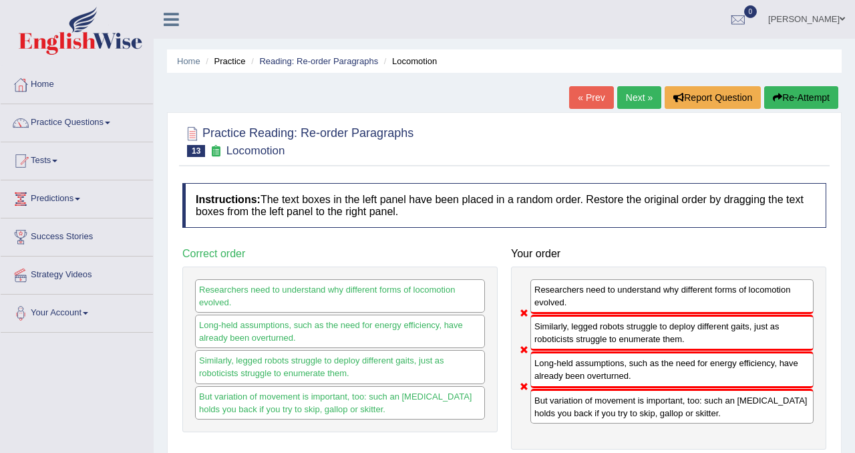
click at [788, 97] on button "Re-Attempt" at bounding box center [801, 97] width 74 height 23
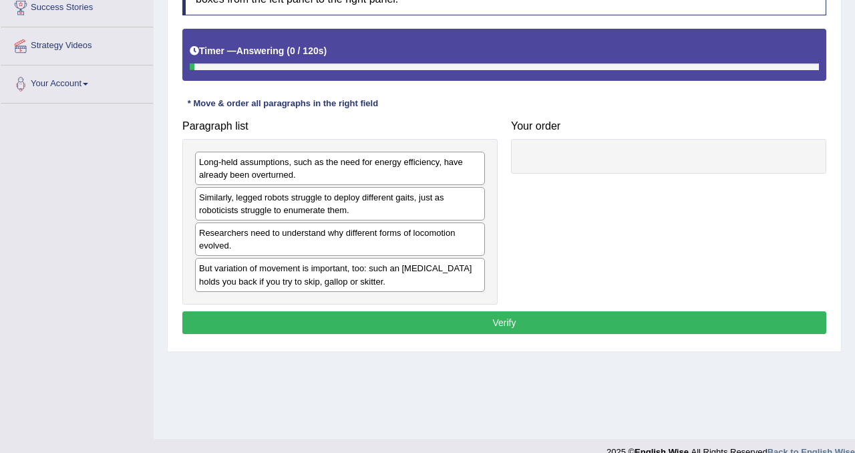
scroll to position [230, 0]
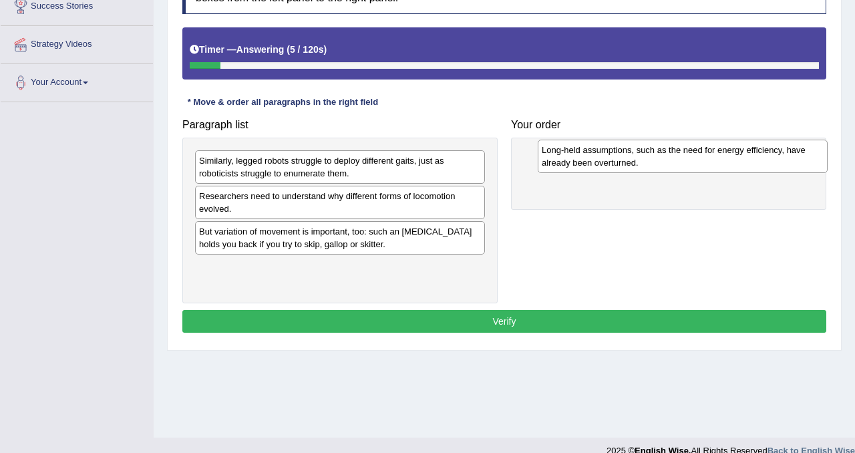
drag, startPoint x: 291, startPoint y: 176, endPoint x: 633, endPoint y: 164, distance: 342.2
click at [633, 165] on div "Long-held assumptions, such as the need for energy efficiency, have already bee…" at bounding box center [683, 156] width 290 height 33
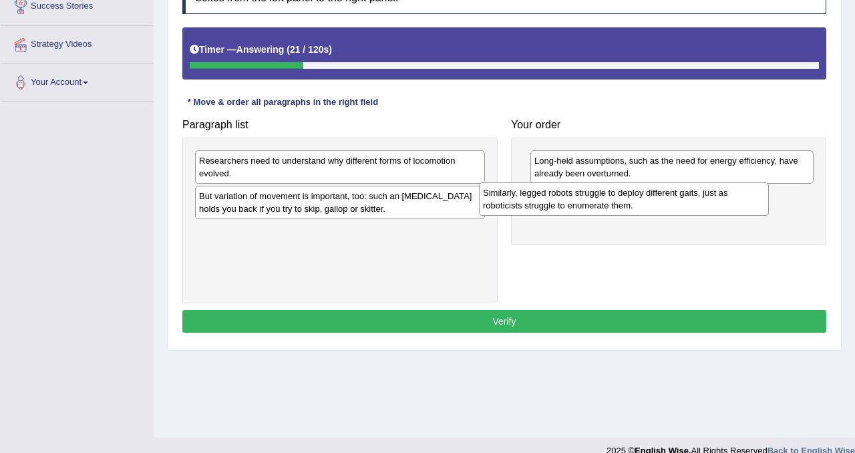
drag, startPoint x: 259, startPoint y: 170, endPoint x: 542, endPoint y: 201, distance: 285.6
click at [542, 201] on div "Similarly, legged robots struggle to deploy different gaits, just as roboticist…" at bounding box center [624, 198] width 290 height 33
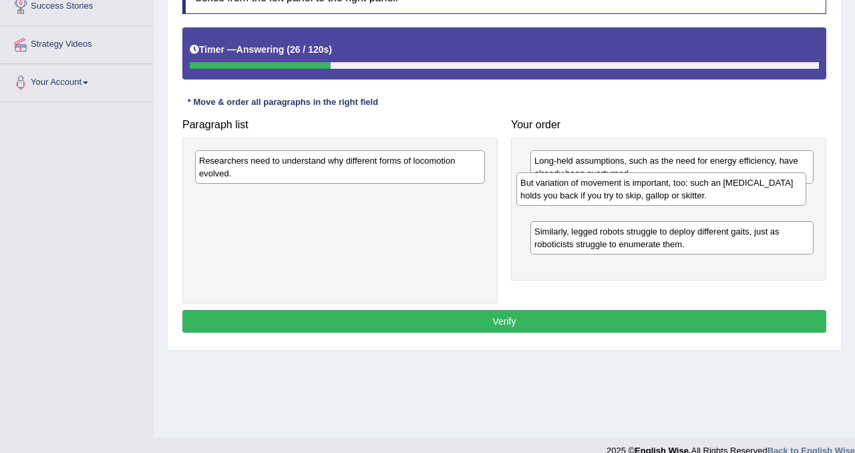
drag, startPoint x: 280, startPoint y: 209, endPoint x: 614, endPoint y: 204, distance: 334.1
click at [614, 204] on div "But variation of movement is important, too: such an ankle brace holds you back…" at bounding box center [661, 188] width 290 height 33
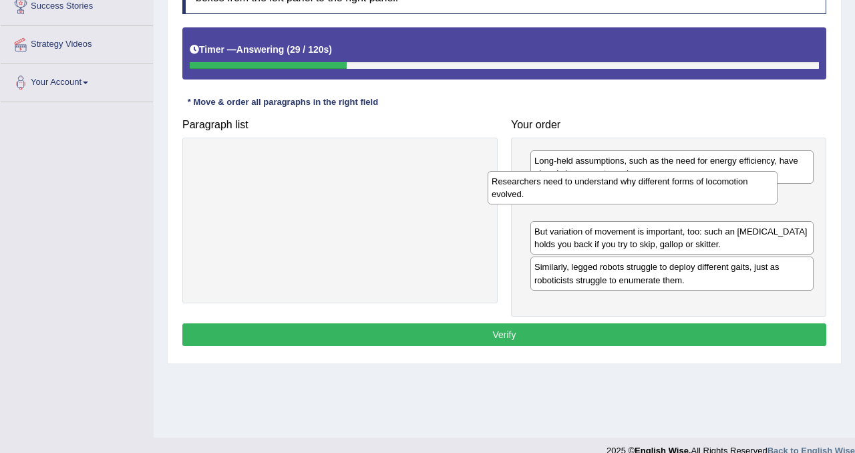
drag, startPoint x: 345, startPoint y: 172, endPoint x: 654, endPoint y: 195, distance: 309.5
click at [653, 195] on div "Researchers need to understand why different forms of locomotion evolved." at bounding box center [633, 187] width 290 height 33
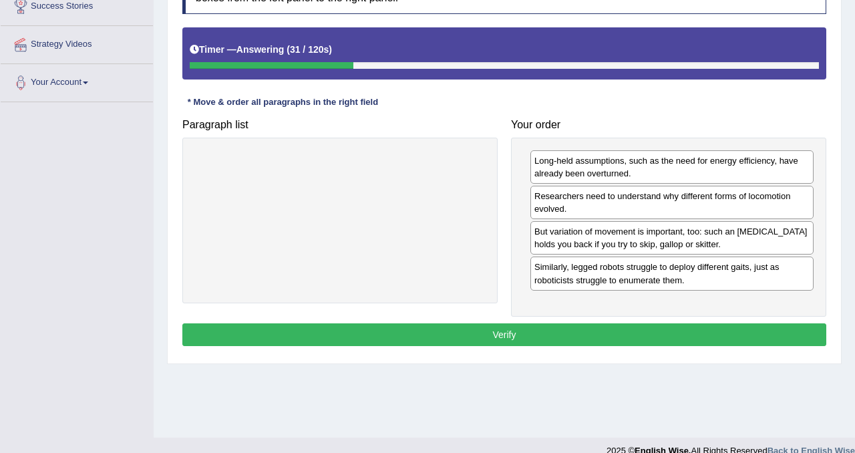
click at [604, 329] on button "Verify" at bounding box center [504, 334] width 644 height 23
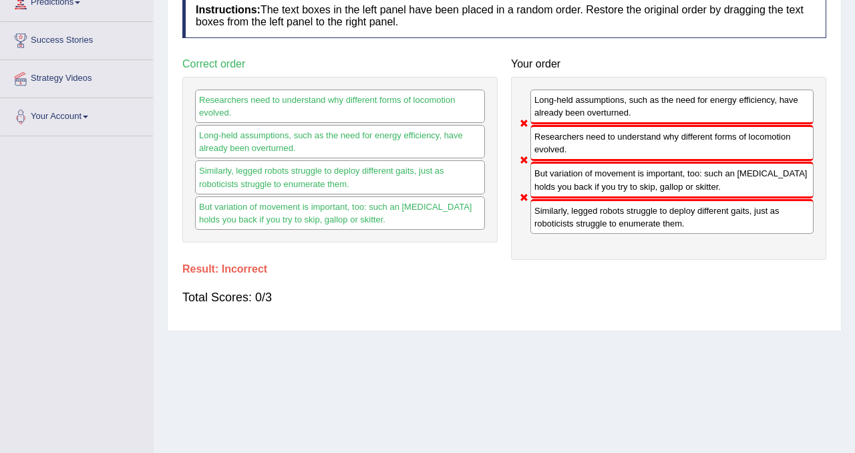
scroll to position [0, 0]
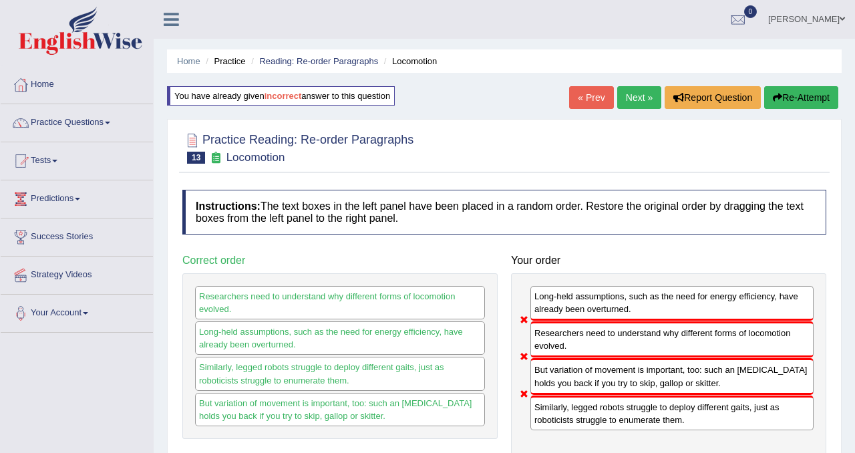
click at [810, 92] on button "Re-Attempt" at bounding box center [801, 97] width 74 height 23
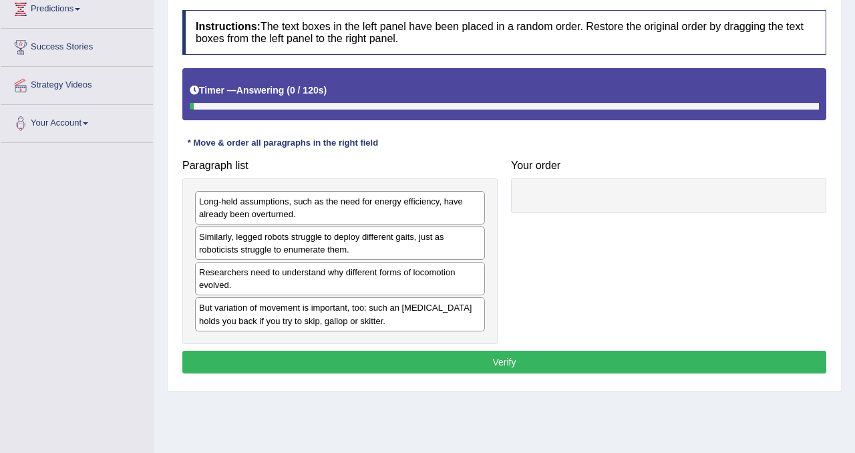
scroll to position [190, 0]
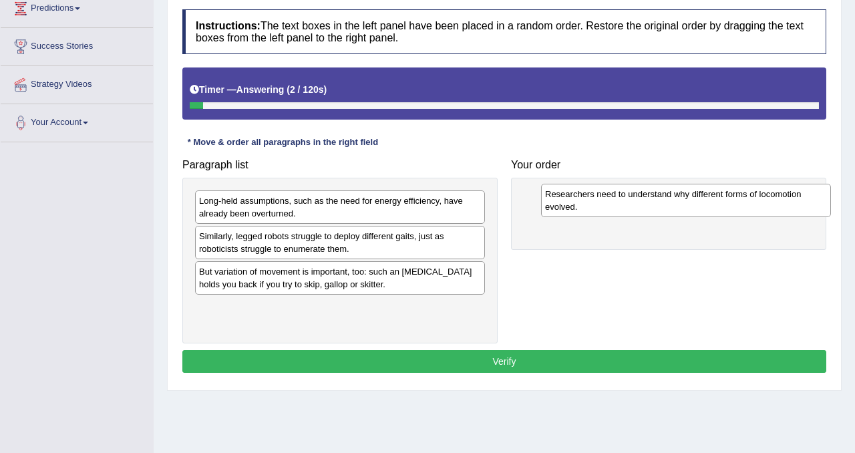
drag, startPoint x: 247, startPoint y: 281, endPoint x: 573, endPoint y: 196, distance: 336.2
click at [573, 196] on div "Researchers need to understand why different forms of locomotion evolved." at bounding box center [686, 200] width 290 height 33
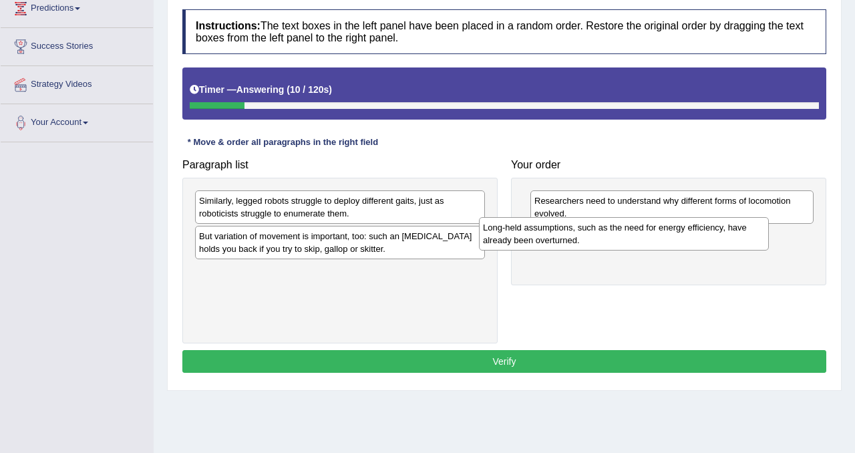
drag, startPoint x: 359, startPoint y: 210, endPoint x: 655, endPoint y: 238, distance: 296.7
click at [652, 238] on div "Long-held assumptions, such as the need for energy efficiency, have already bee…" at bounding box center [624, 233] width 290 height 33
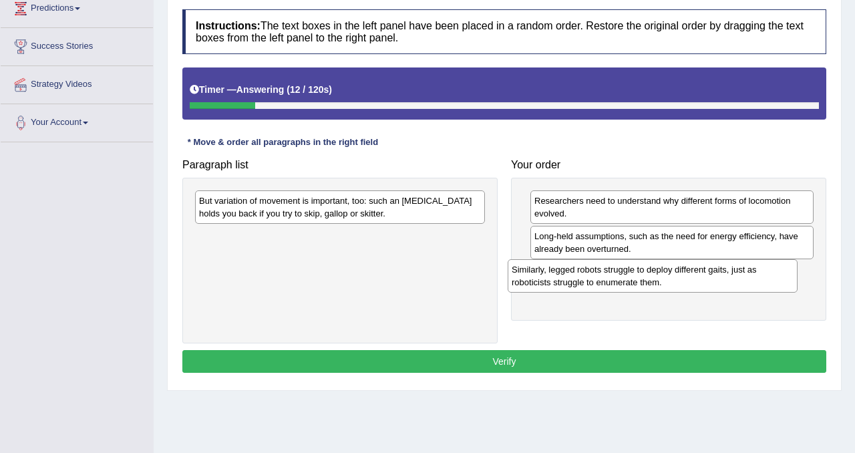
drag, startPoint x: 347, startPoint y: 220, endPoint x: 675, endPoint y: 288, distance: 335.0
click at [674, 288] on div "Similarly, legged robots struggle to deploy different gaits, just as roboticist…" at bounding box center [653, 275] width 290 height 33
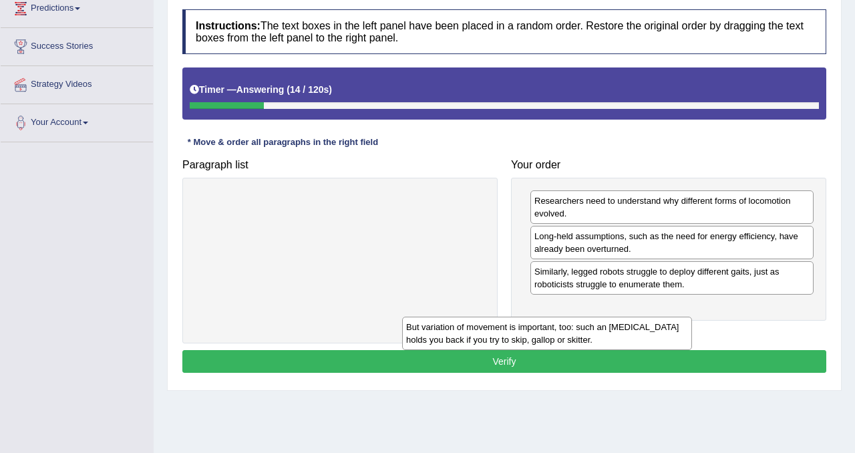
drag, startPoint x: 428, startPoint y: 212, endPoint x: 709, endPoint y: 328, distance: 303.4
click at [692, 328] on div "But variation of movement is important, too: such an [MEDICAL_DATA] holds you b…" at bounding box center [547, 333] width 290 height 33
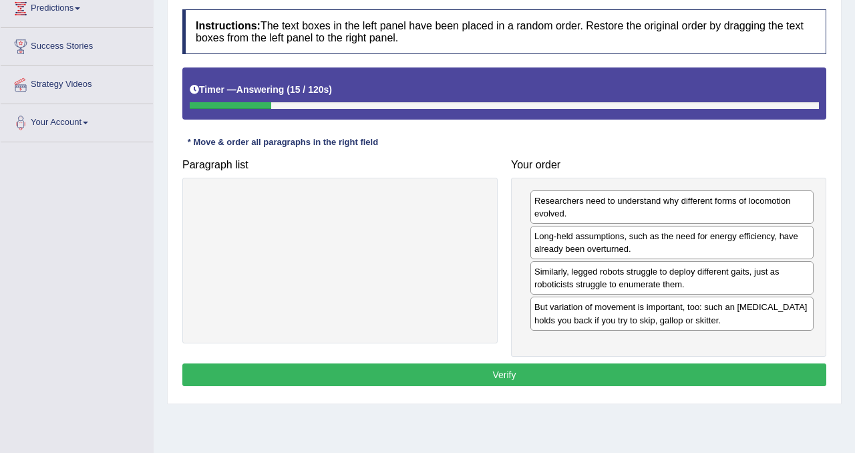
click at [623, 371] on button "Verify" at bounding box center [504, 374] width 644 height 23
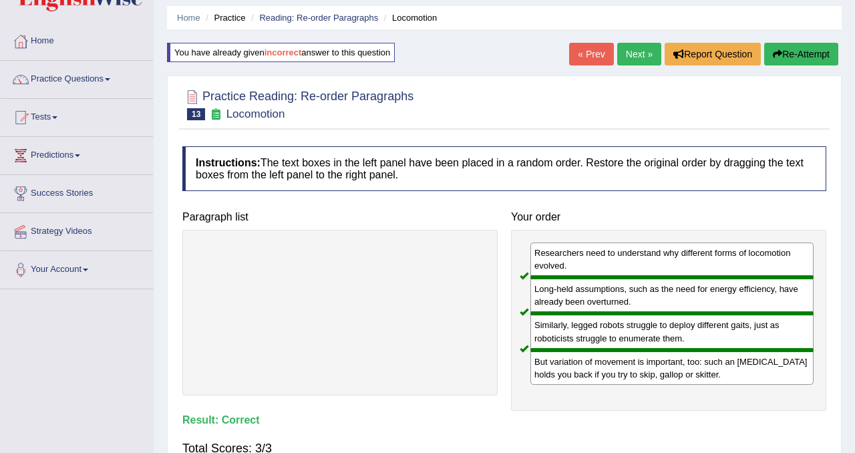
scroll to position [0, 0]
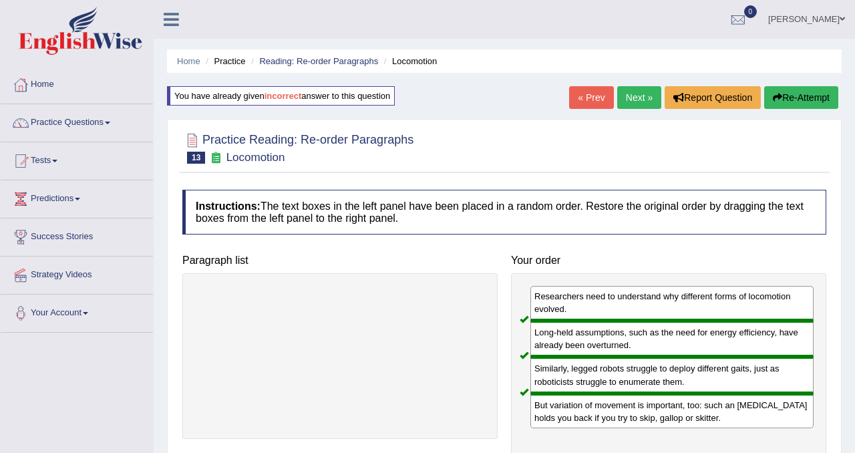
click at [640, 101] on link "Next »" at bounding box center [639, 97] width 44 height 23
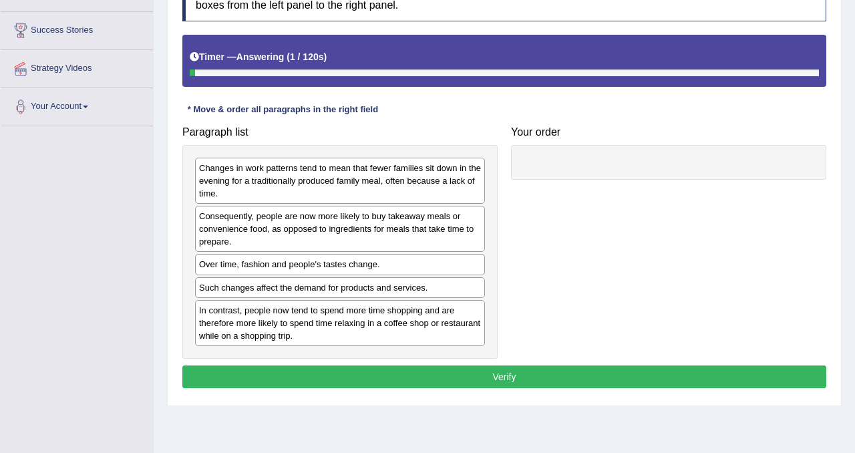
scroll to position [214, 0]
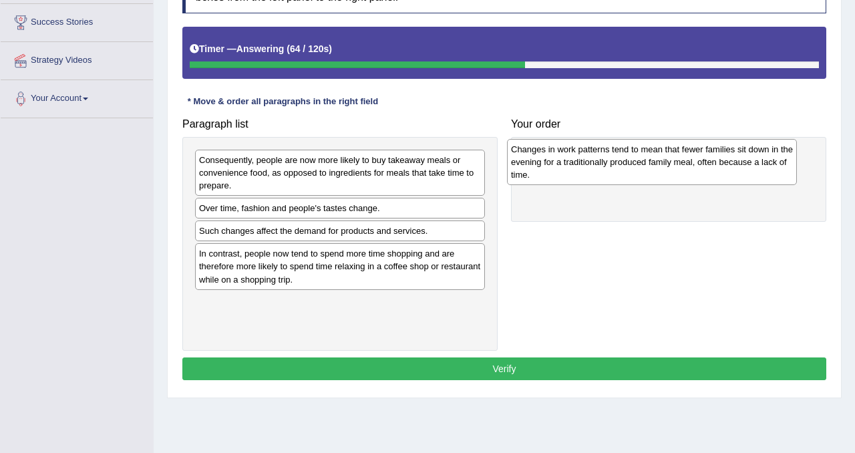
drag, startPoint x: 281, startPoint y: 176, endPoint x: 579, endPoint y: 158, distance: 299.2
click at [579, 158] on div "Changes in work patterns tend to mean that fewer families sit down in the eveni…" at bounding box center [652, 162] width 290 height 46
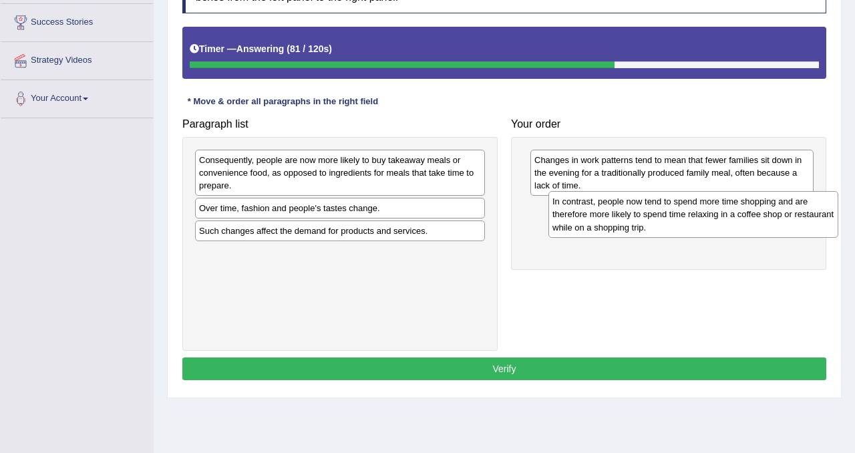
drag, startPoint x: 314, startPoint y: 279, endPoint x: 653, endPoint y: 226, distance: 343.4
click at [653, 226] on div "In contrast, people now tend to spend more time shopping and are therefore more…" at bounding box center [693, 214] width 290 height 46
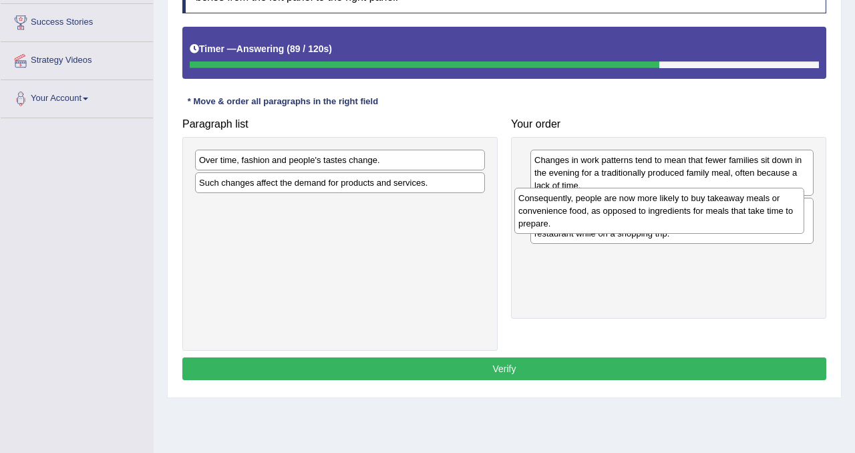
drag, startPoint x: 397, startPoint y: 188, endPoint x: 723, endPoint y: 222, distance: 327.8
click at [723, 222] on div "Consequently, people are now more likely to buy takeaway meals or convenience f…" at bounding box center [659, 211] width 290 height 46
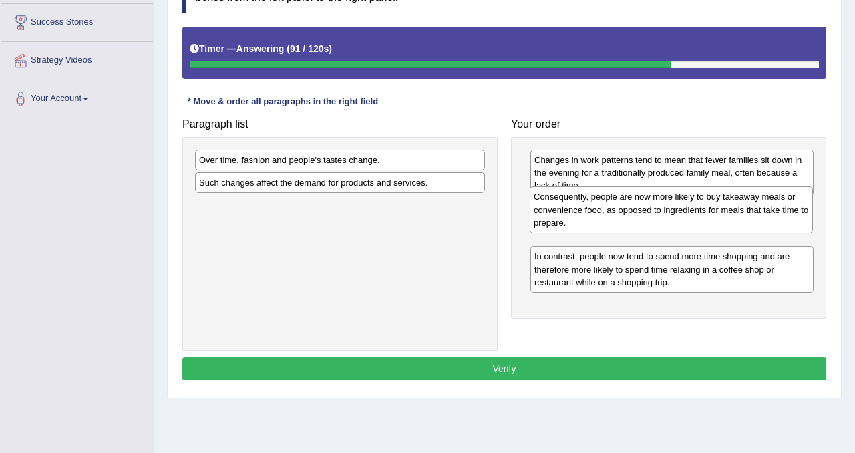
drag, startPoint x: 677, startPoint y: 262, endPoint x: 676, endPoint y: 203, distance: 58.8
click at [676, 202] on div "Consequently, people are now more likely to buy takeaway meals or convenience f…" at bounding box center [671, 209] width 283 height 46
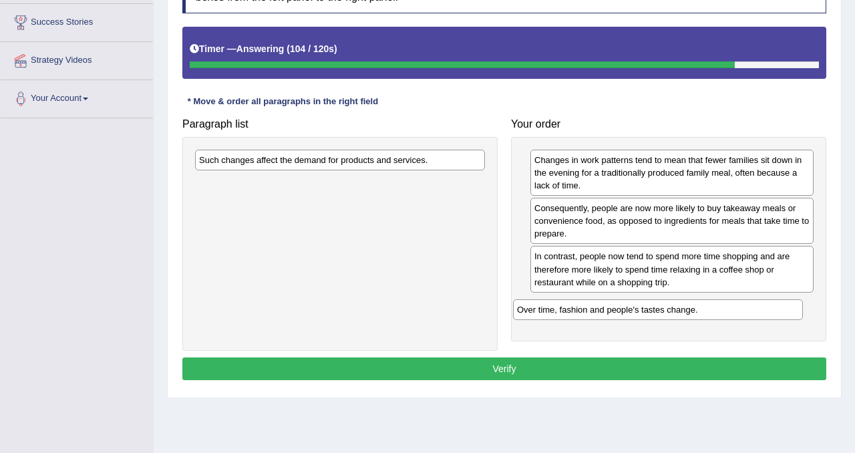
drag, startPoint x: 324, startPoint y: 162, endPoint x: 642, endPoint y: 312, distance: 351.4
click at [642, 312] on div "Over time, fashion and people's tastes change." at bounding box center [658, 309] width 290 height 21
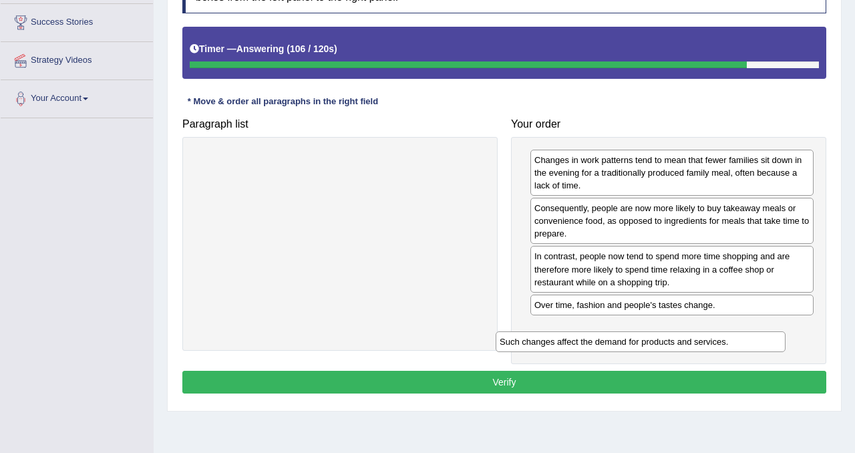
drag, startPoint x: 338, startPoint y: 160, endPoint x: 639, endPoint y: 340, distance: 350.6
click at [639, 341] on div "Such changes affect the demand for products and services." at bounding box center [641, 341] width 290 height 21
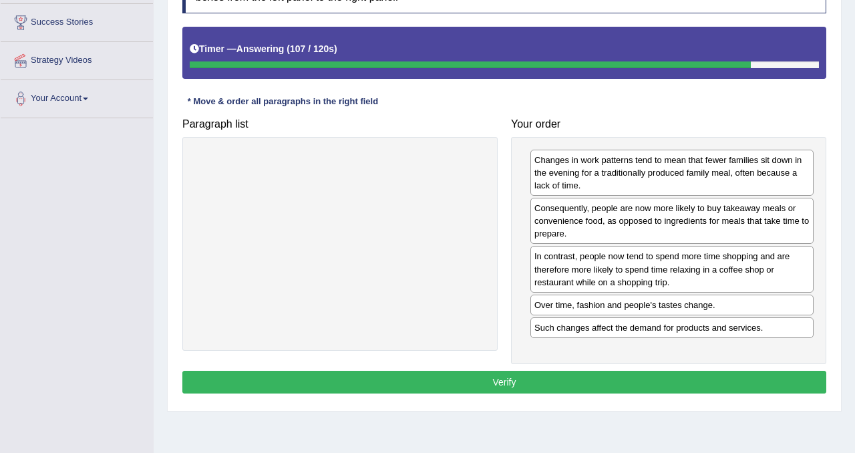
click at [574, 375] on button "Verify" at bounding box center [504, 382] width 644 height 23
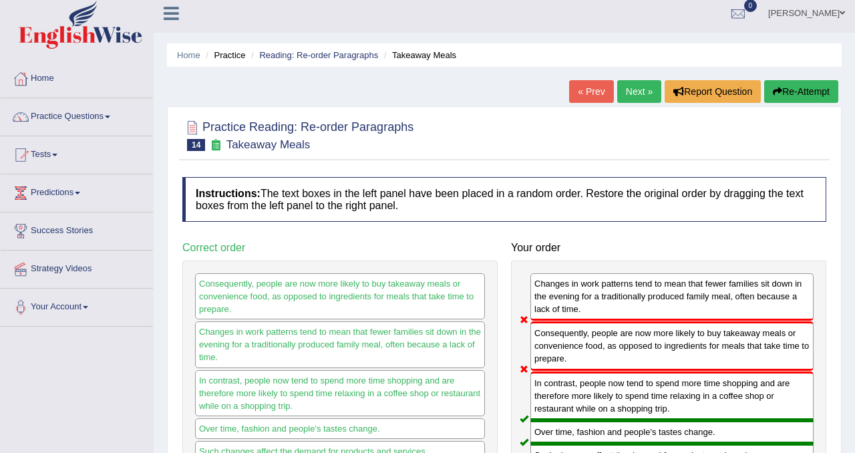
scroll to position [0, 0]
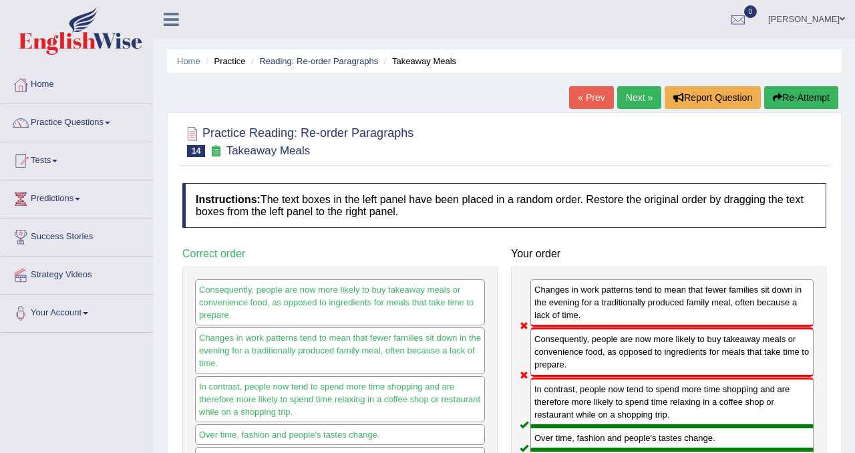
click at [814, 96] on button "Re-Attempt" at bounding box center [801, 97] width 74 height 23
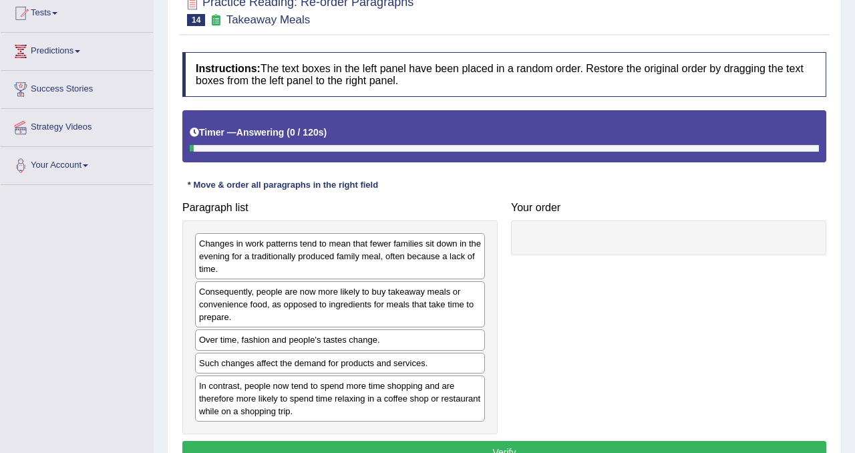
scroll to position [249, 0]
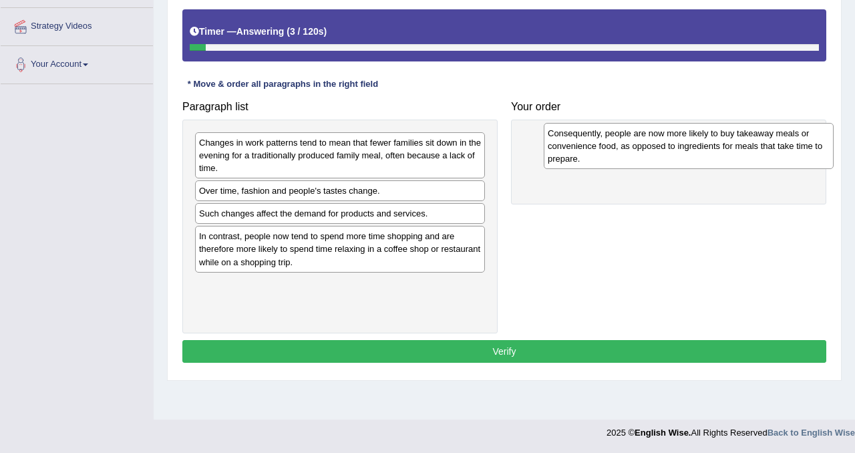
drag, startPoint x: 281, startPoint y: 207, endPoint x: 629, endPoint y: 149, distance: 352.9
click at [629, 150] on div "Consequently, people are now more likely to buy takeaway meals or convenience f…" at bounding box center [689, 146] width 290 height 46
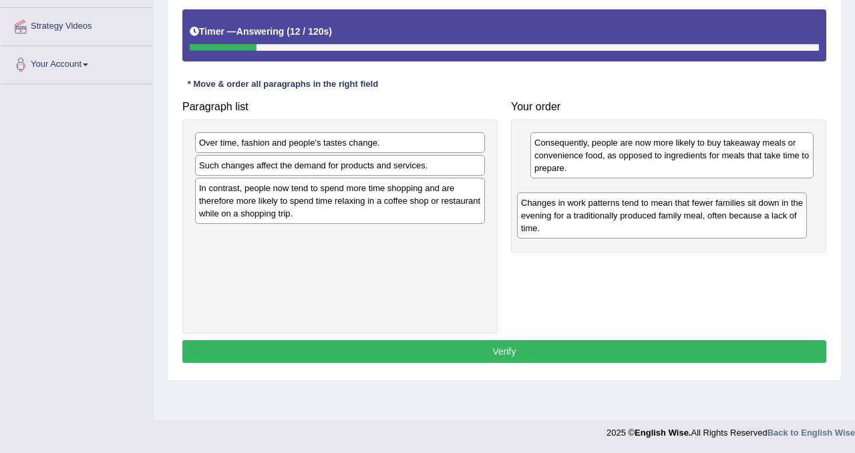
drag, startPoint x: 339, startPoint y: 157, endPoint x: 682, endPoint y: 208, distance: 346.4
click at [680, 209] on div "Changes in work patterns tend to mean that fewer families sit down in the eveni…" at bounding box center [662, 215] width 290 height 46
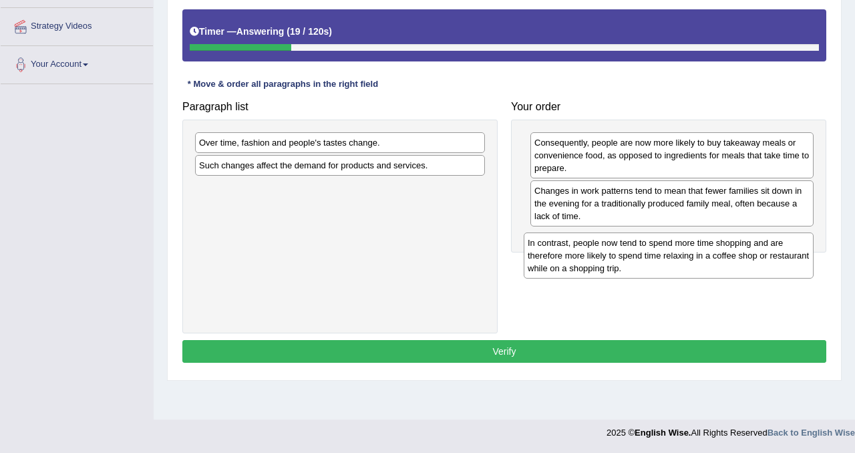
drag, startPoint x: 344, startPoint y: 206, endPoint x: 673, endPoint y: 260, distance: 333.1
click at [673, 260] on div "In contrast, people now tend to spend more time shopping and are therefore more…" at bounding box center [669, 255] width 290 height 46
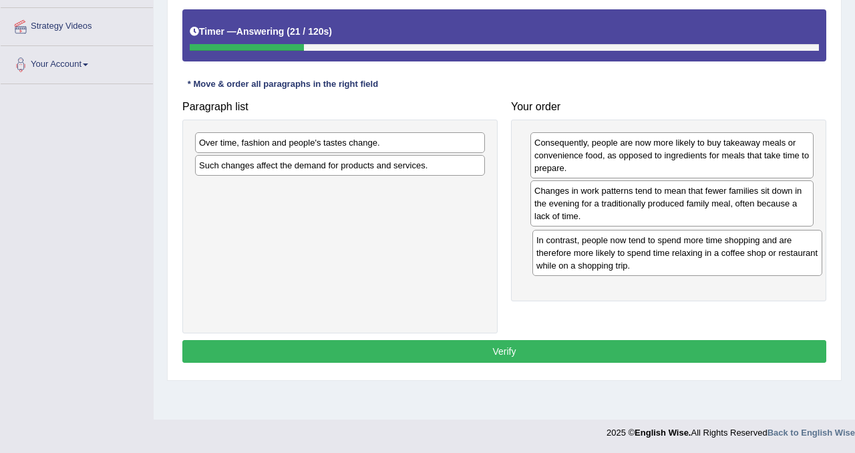
drag, startPoint x: 269, startPoint y: 200, endPoint x: 606, endPoint y: 253, distance: 340.8
click at [606, 253] on div "In contrast, people now tend to spend more time shopping and are therefore more…" at bounding box center [677, 253] width 290 height 46
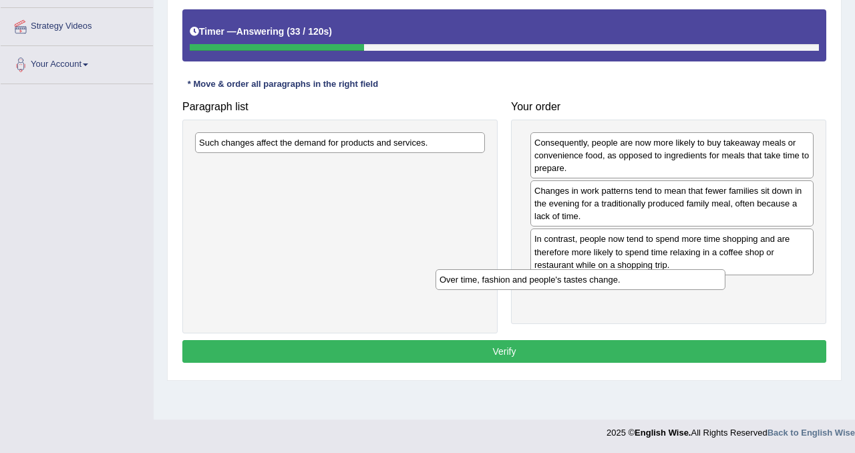
drag, startPoint x: 313, startPoint y: 140, endPoint x: 564, endPoint y: 289, distance: 291.5
click at [562, 286] on div "Over time, fashion and people's tastes change." at bounding box center [581, 279] width 290 height 21
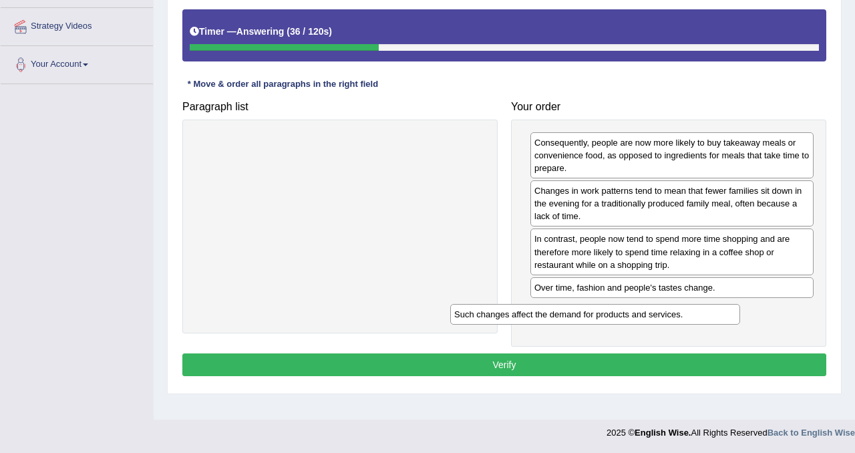
drag, startPoint x: 309, startPoint y: 140, endPoint x: 633, endPoint y: 311, distance: 365.5
click at [623, 310] on div "Such changes affect the demand for products and services." at bounding box center [595, 314] width 290 height 21
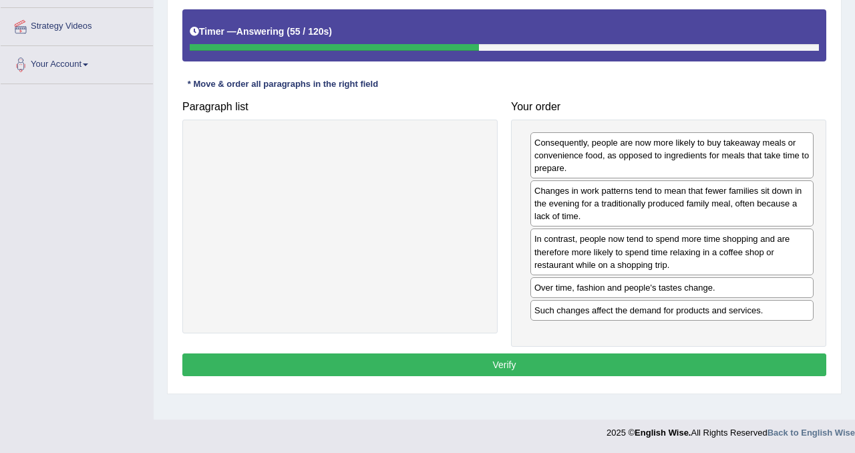
click at [679, 358] on button "Verify" at bounding box center [504, 364] width 644 height 23
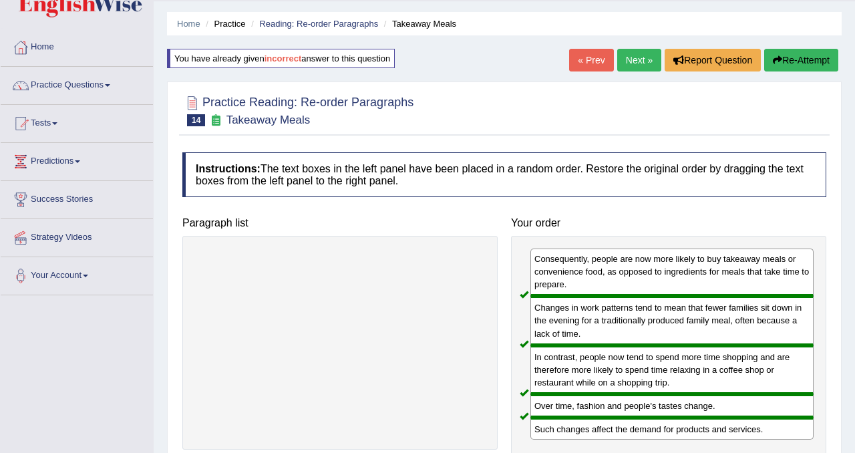
scroll to position [0, 0]
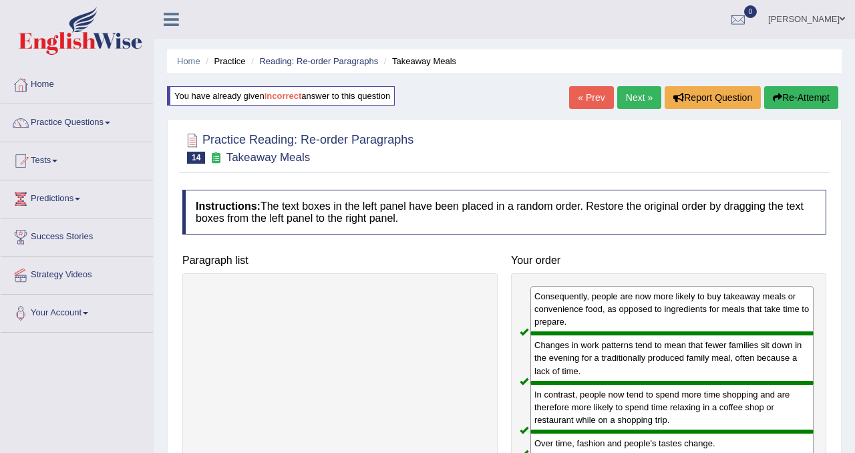
click at [633, 98] on link "Next »" at bounding box center [639, 97] width 44 height 23
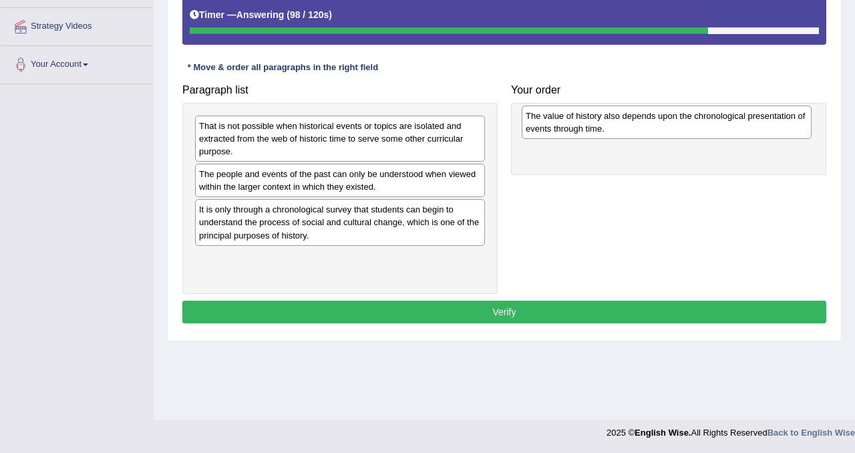
drag, startPoint x: 377, startPoint y: 271, endPoint x: 703, endPoint y: 128, distance: 356.6
click at [703, 129] on div "The value of history also depends upon the chronological presentation of events…" at bounding box center [667, 122] width 290 height 33
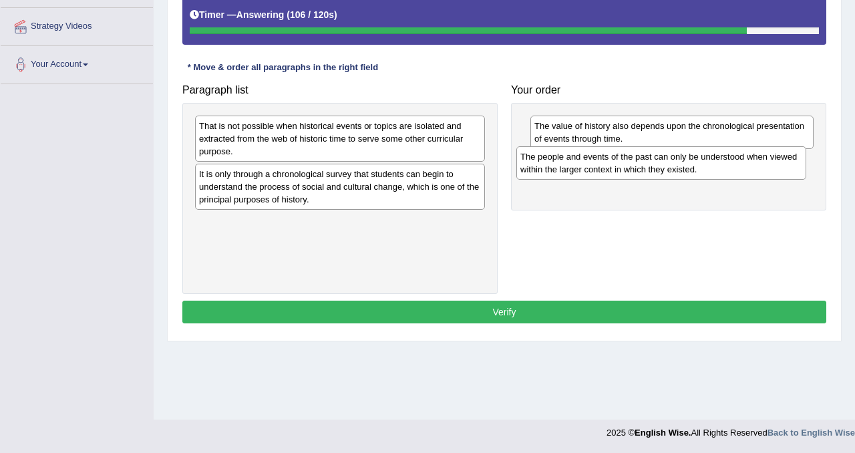
drag, startPoint x: 287, startPoint y: 185, endPoint x: 609, endPoint y: 168, distance: 321.8
click at [609, 168] on div "The people and events of the past can only be understood when viewed within the…" at bounding box center [661, 162] width 290 height 33
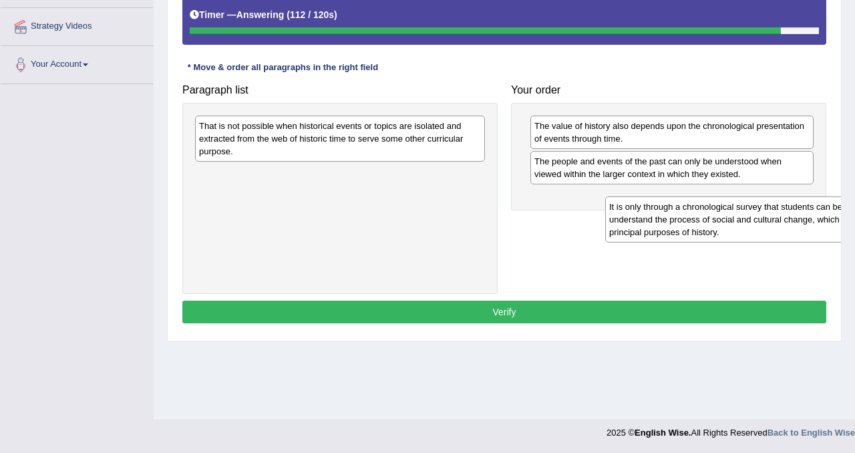
drag, startPoint x: 367, startPoint y: 186, endPoint x: 760, endPoint y: 210, distance: 392.8
click at [768, 213] on div "It is only through a chronological survey that students can begin to understand…" at bounding box center [750, 219] width 290 height 46
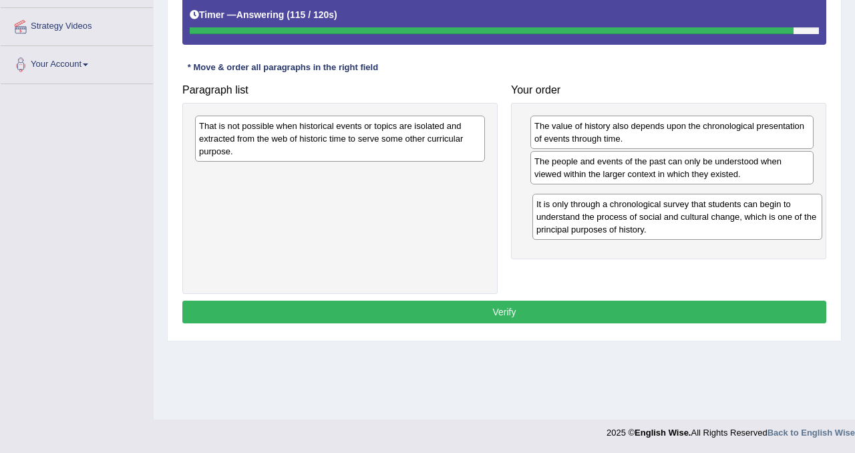
drag, startPoint x: 399, startPoint y: 203, endPoint x: 736, endPoint y: 232, distance: 338.6
click at [736, 232] on div "It is only through a chronological survey that students can begin to understand…" at bounding box center [677, 217] width 290 height 46
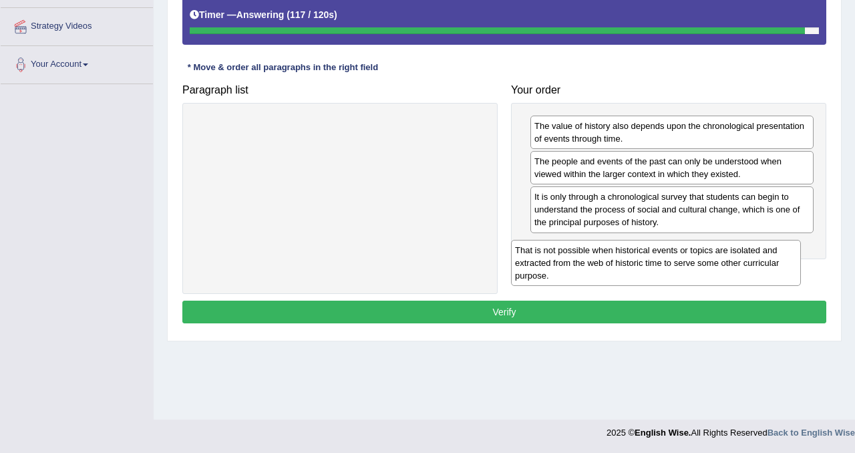
drag, startPoint x: 397, startPoint y: 135, endPoint x: 713, endPoint y: 257, distance: 338.6
click at [713, 257] on div "That is not possible when historical events or topics are isolated and extracte…" at bounding box center [656, 263] width 290 height 46
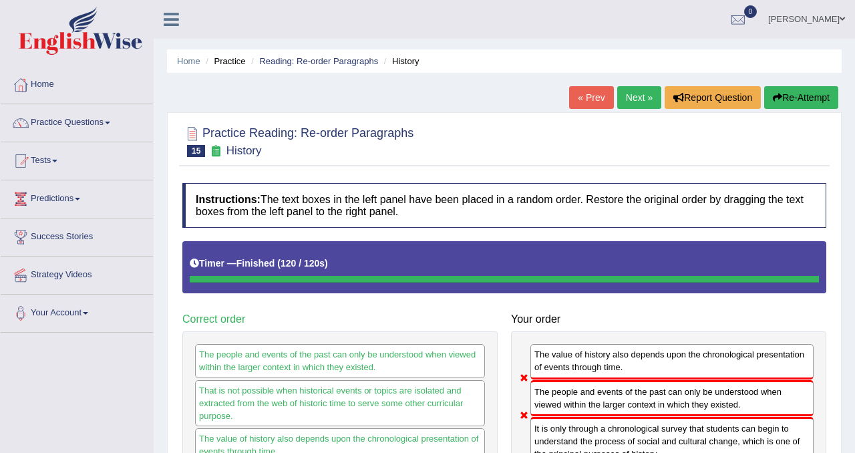
click at [800, 99] on button "Re-Attempt" at bounding box center [801, 97] width 74 height 23
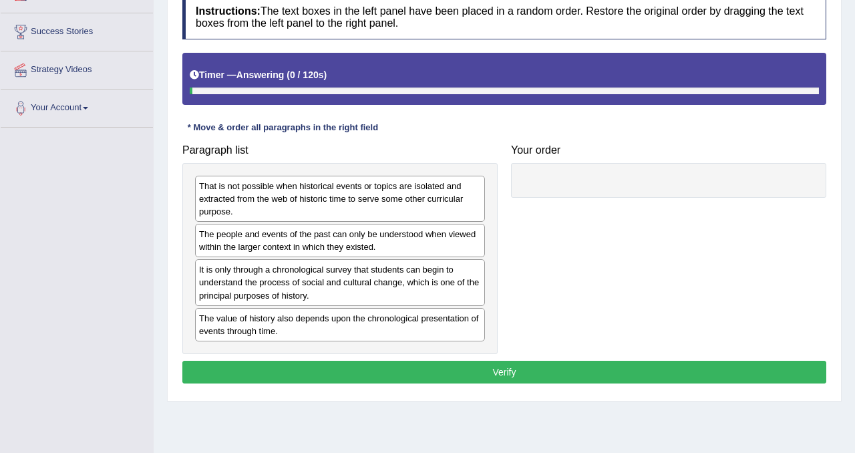
scroll to position [249, 0]
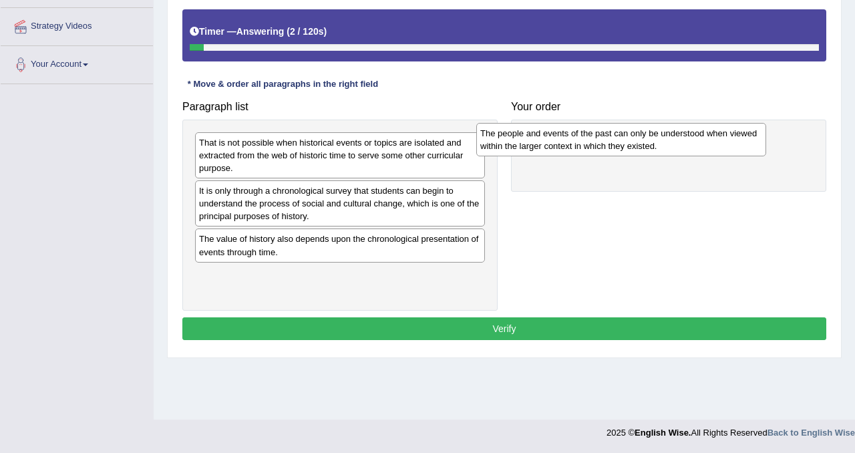
drag, startPoint x: 309, startPoint y: 195, endPoint x: 603, endPoint y: 139, distance: 299.2
click at [602, 138] on div "The people and events of the past can only be understood when viewed within the…" at bounding box center [621, 139] width 290 height 33
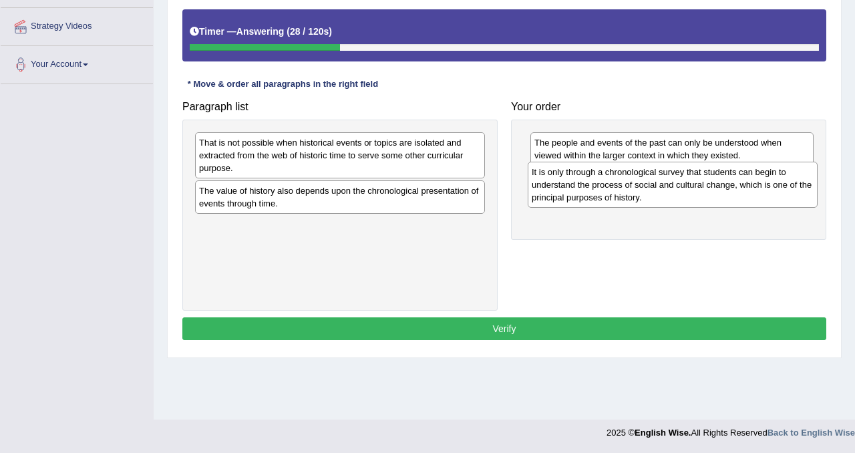
drag, startPoint x: 314, startPoint y: 212, endPoint x: 647, endPoint y: 194, distance: 333.2
click at [647, 194] on div "It is only through a chronological survey that students can begin to understand…" at bounding box center [673, 185] width 290 height 46
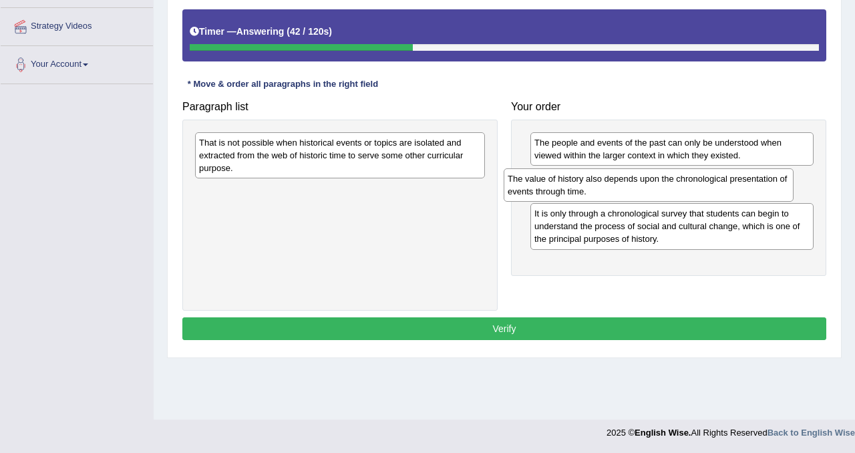
drag, startPoint x: 343, startPoint y: 200, endPoint x: 663, endPoint y: 184, distance: 320.4
click at [663, 184] on div "The value of history also depends upon the chronological presentation of events…" at bounding box center [649, 184] width 290 height 33
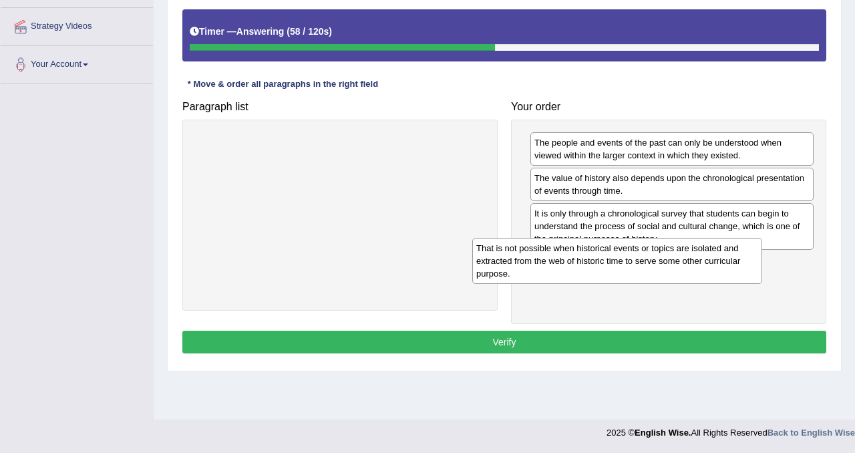
drag, startPoint x: 387, startPoint y: 154, endPoint x: 668, endPoint y: 257, distance: 299.2
click at [668, 257] on div "That is not possible when historical events or topics are isolated and extracte…" at bounding box center [617, 261] width 290 height 46
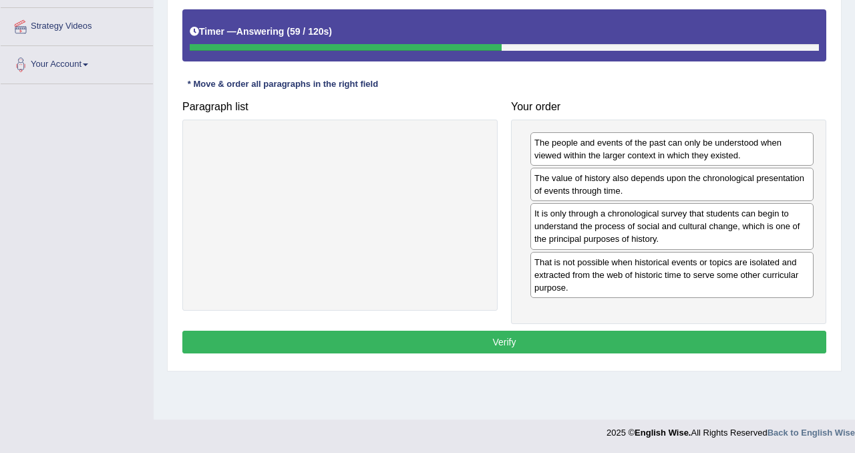
click at [583, 337] on button "Verify" at bounding box center [504, 342] width 644 height 23
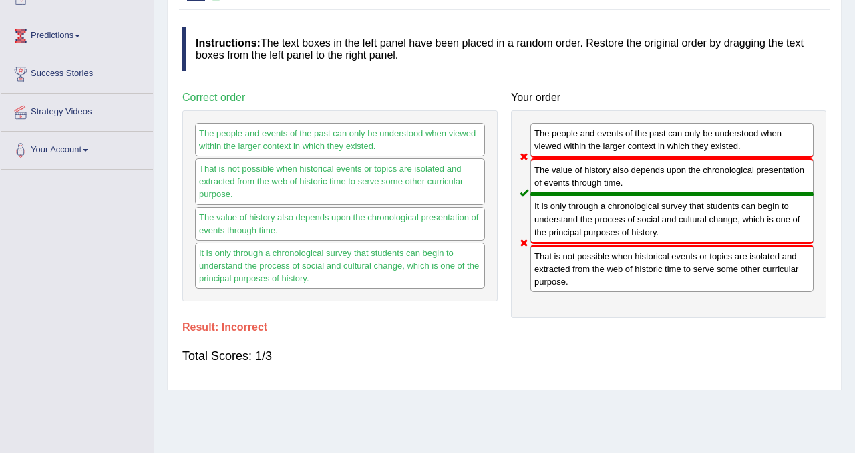
scroll to position [0, 0]
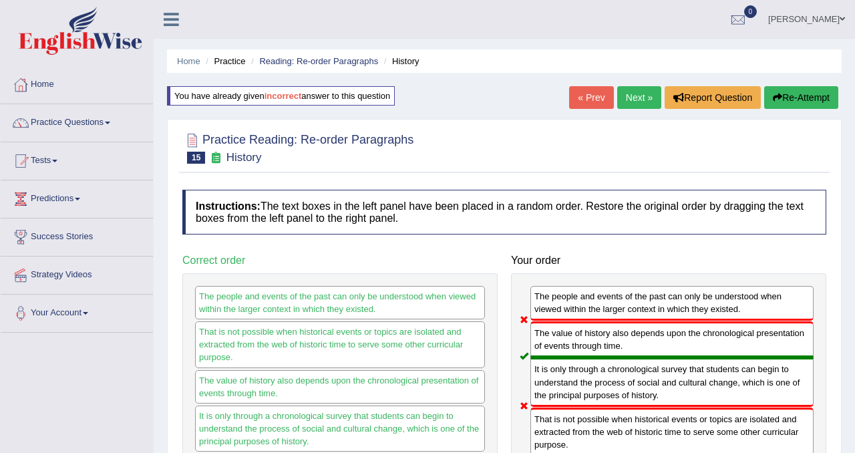
click at [796, 90] on button "Re-Attempt" at bounding box center [801, 97] width 74 height 23
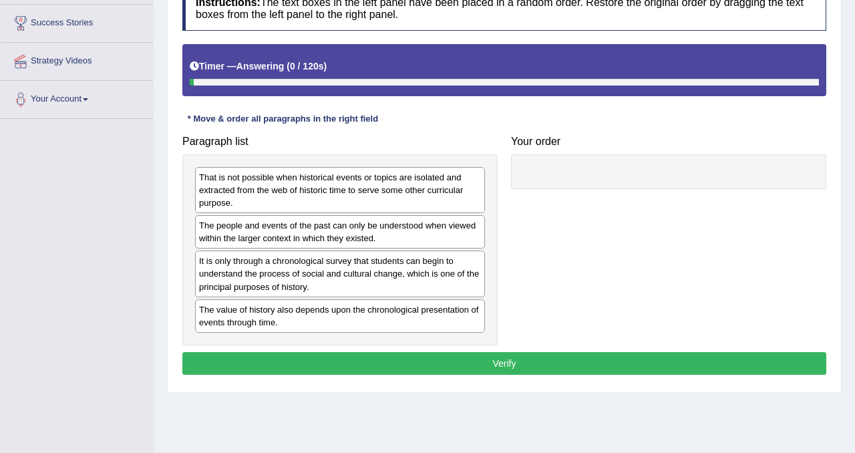
scroll to position [238, 0]
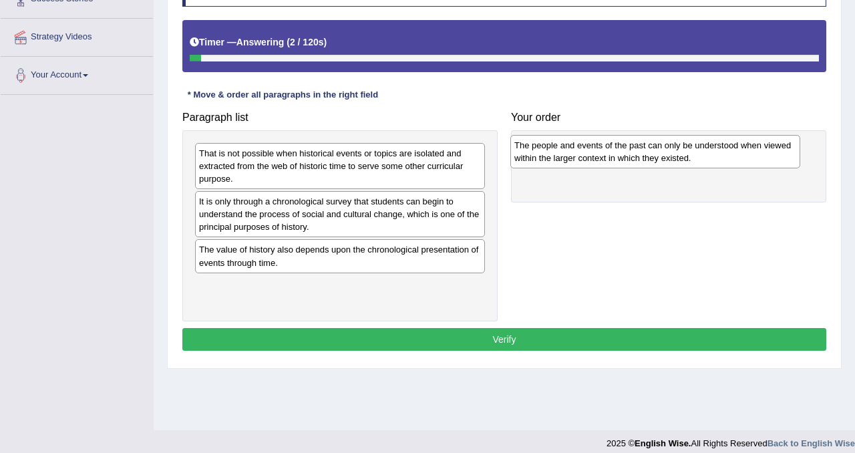
drag, startPoint x: 277, startPoint y: 208, endPoint x: 593, endPoint y: 151, distance: 320.4
click at [593, 151] on div "The people and events of the past can only be understood when viewed within the…" at bounding box center [655, 151] width 290 height 33
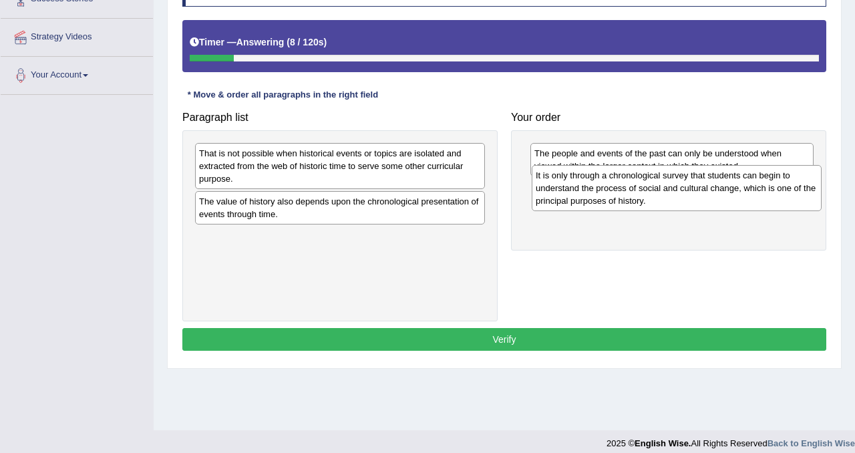
drag, startPoint x: 314, startPoint y: 216, endPoint x: 651, endPoint y: 190, distance: 337.7
click at [651, 190] on div "It is only through a chronological survey that students can begin to understand…" at bounding box center [677, 188] width 290 height 46
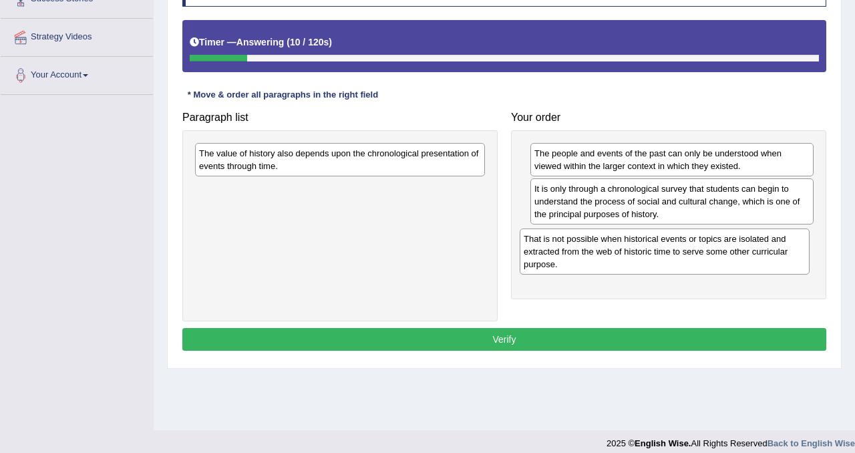
drag, startPoint x: 377, startPoint y: 168, endPoint x: 702, endPoint y: 253, distance: 335.7
click at [702, 253] on div "That is not possible when historical events or topics are isolated and extracte…" at bounding box center [665, 251] width 290 height 46
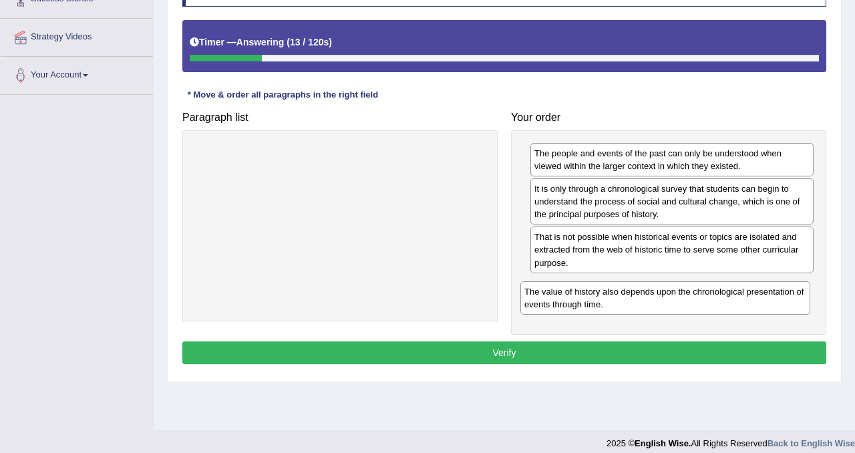
drag, startPoint x: 368, startPoint y: 165, endPoint x: 697, endPoint y: 302, distance: 356.1
click at [695, 303] on div "The value of history also depends upon the chronological presentation of events…" at bounding box center [665, 297] width 290 height 33
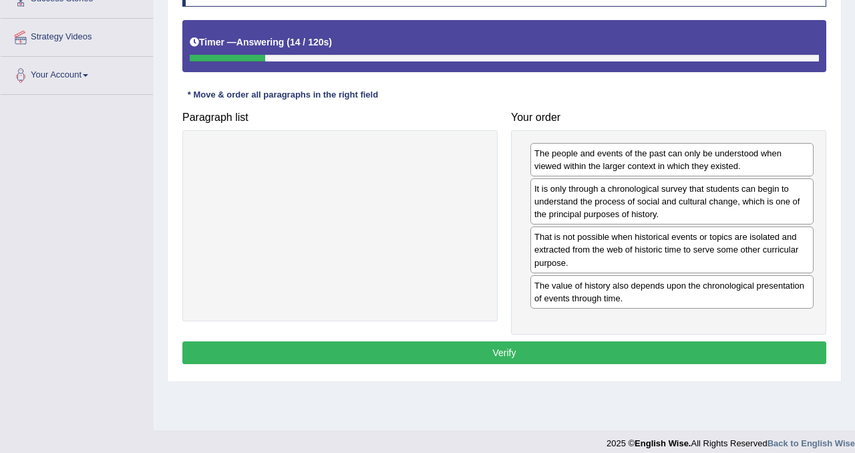
click at [628, 351] on button "Verify" at bounding box center [504, 352] width 644 height 23
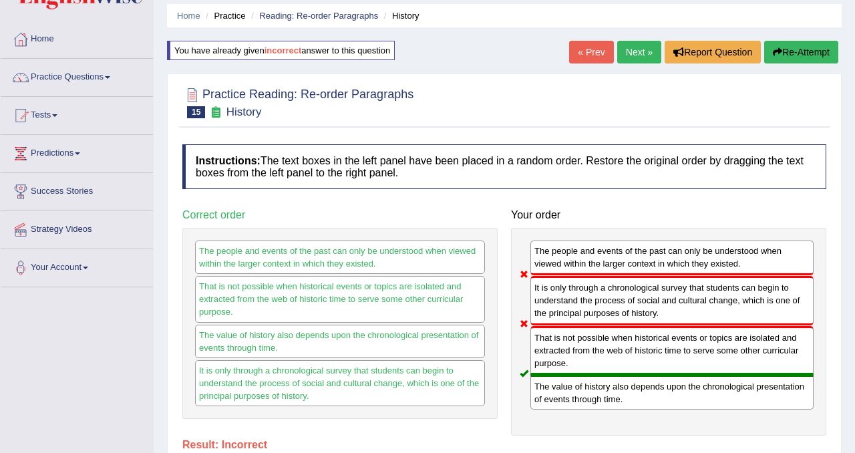
scroll to position [41, 0]
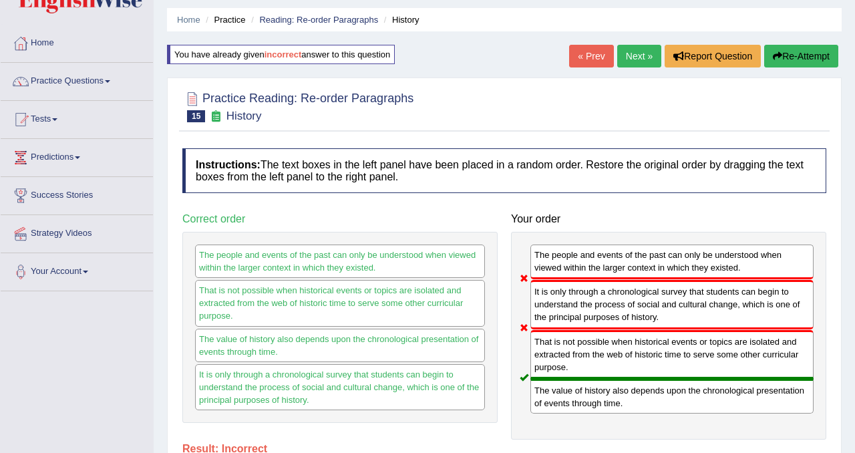
click at [806, 53] on button "Re-Attempt" at bounding box center [801, 56] width 74 height 23
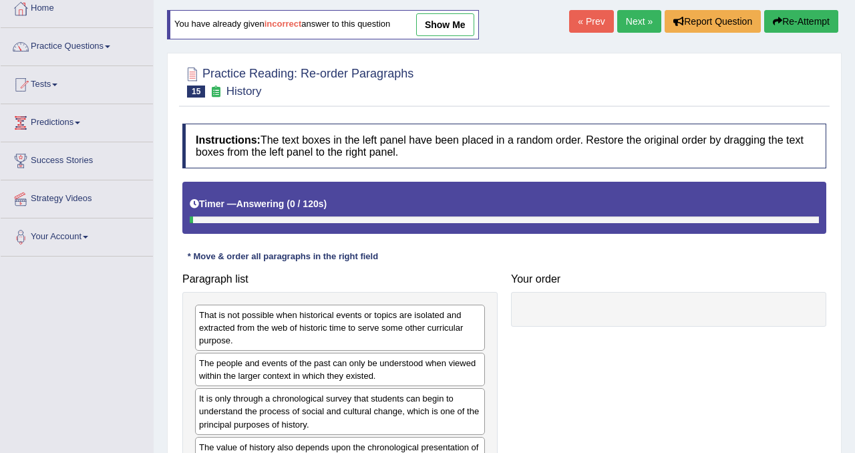
scroll to position [217, 0]
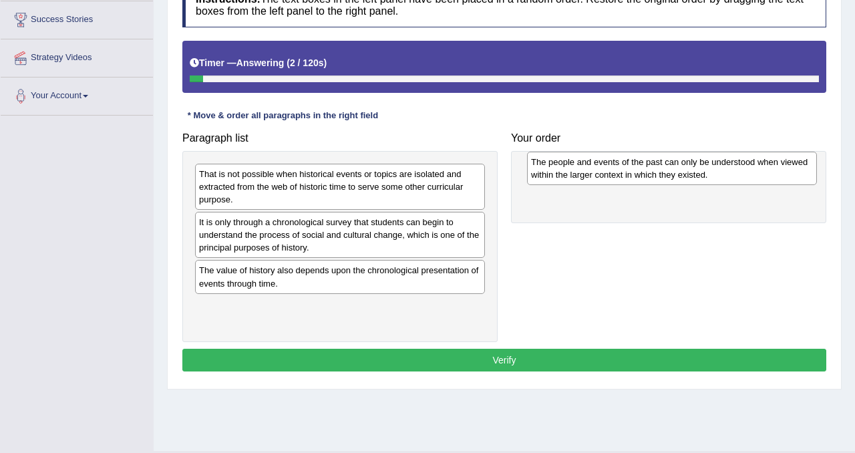
drag, startPoint x: 287, startPoint y: 239, endPoint x: 619, endPoint y: 178, distance: 337.5
click at [619, 178] on div "The people and events of the past can only be understood when viewed within the…" at bounding box center [672, 168] width 290 height 33
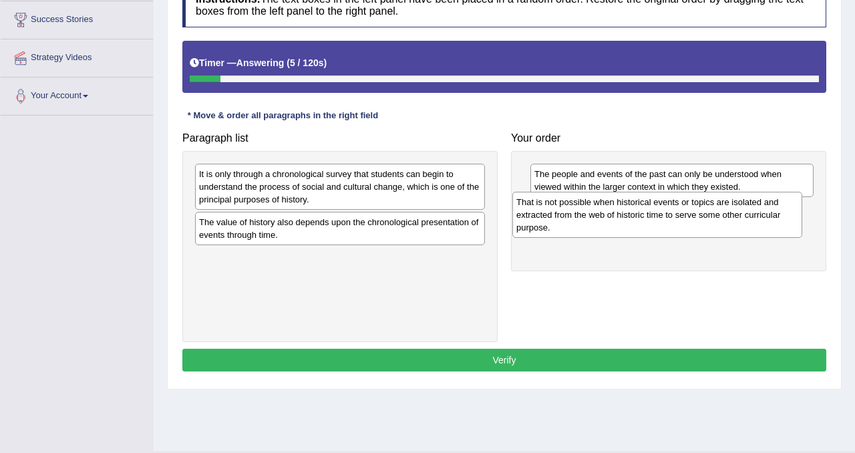
drag, startPoint x: 277, startPoint y: 182, endPoint x: 594, endPoint y: 210, distance: 318.6
click at [594, 210] on div "That is not possible when historical events or topics are isolated and extracte…" at bounding box center [657, 215] width 290 height 46
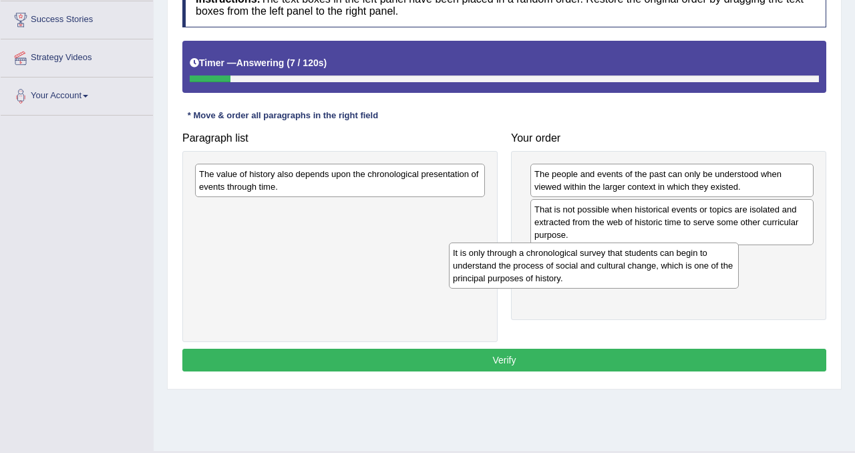
drag, startPoint x: 373, startPoint y: 189, endPoint x: 629, endPoint y: 267, distance: 266.9
click at [629, 268] on div "It is only through a chronological survey that students can begin to understand…" at bounding box center [594, 265] width 290 height 46
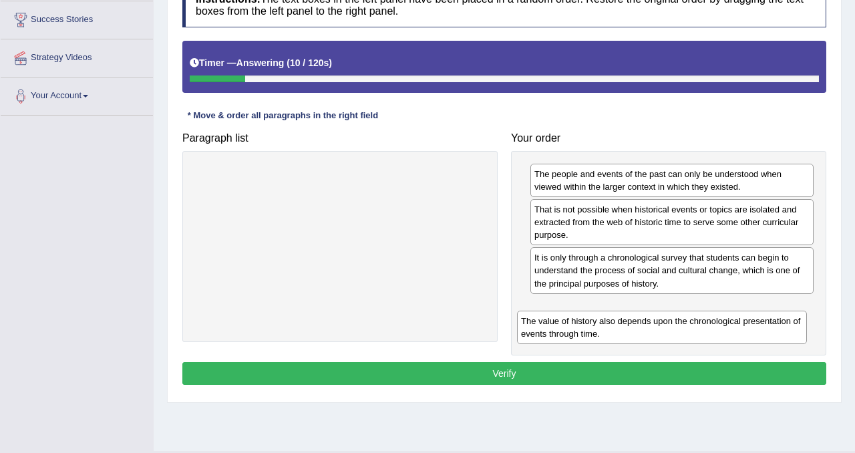
drag, startPoint x: 373, startPoint y: 181, endPoint x: 705, endPoint y: 321, distance: 360.8
click at [705, 321] on div "The value of history also depends upon the chronological presentation of events…" at bounding box center [662, 327] width 290 height 33
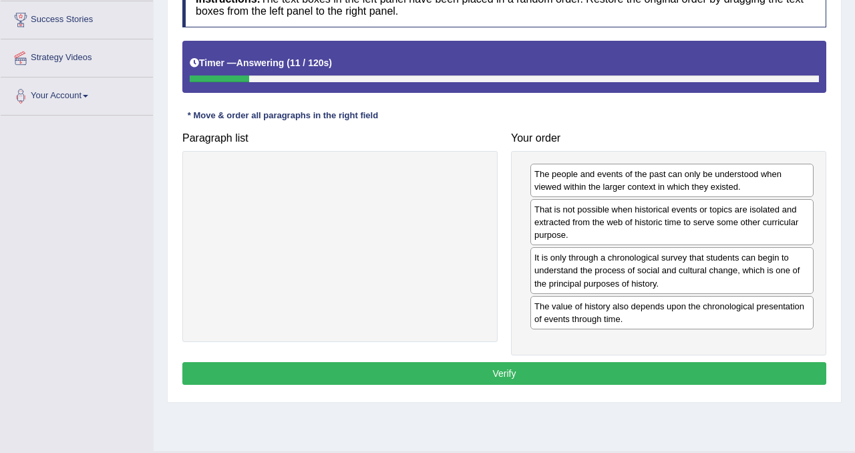
click at [625, 362] on button "Verify" at bounding box center [504, 373] width 644 height 23
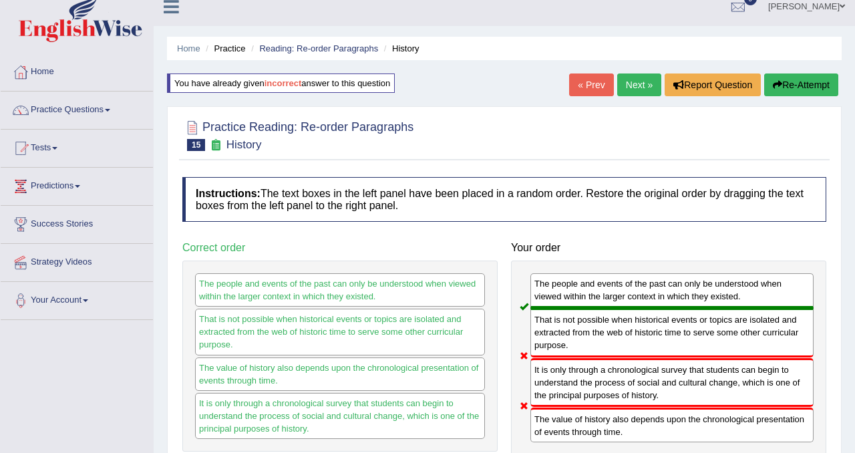
scroll to position [0, 0]
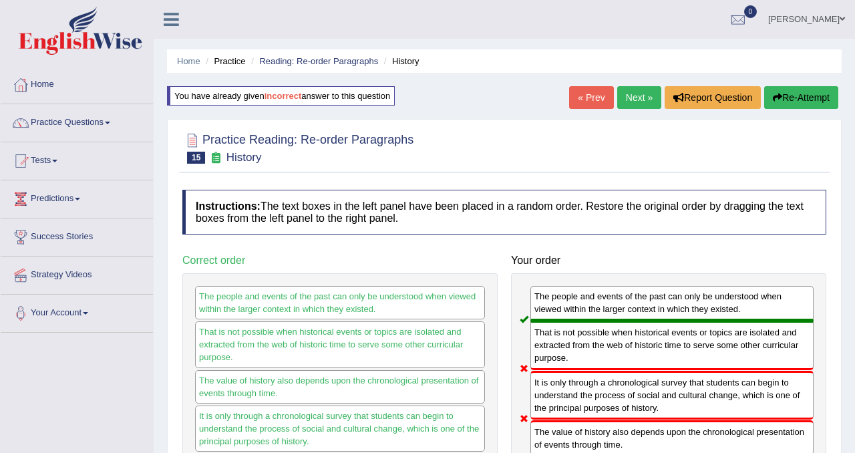
click at [798, 100] on button "Re-Attempt" at bounding box center [801, 97] width 74 height 23
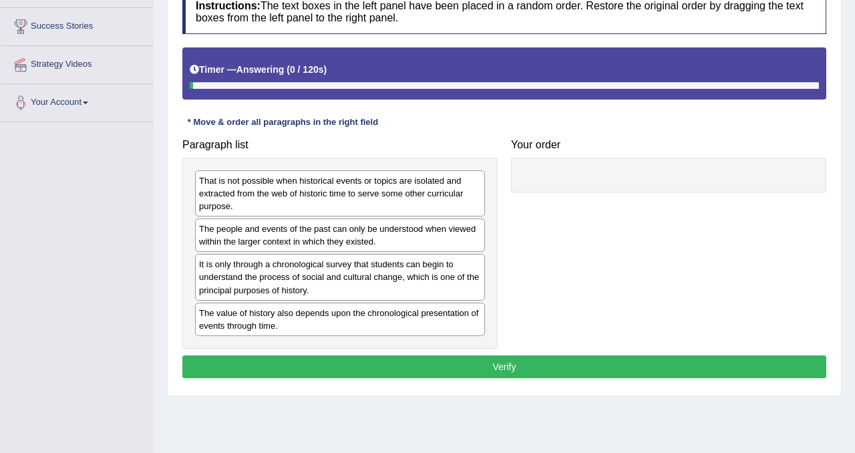
scroll to position [220, 0]
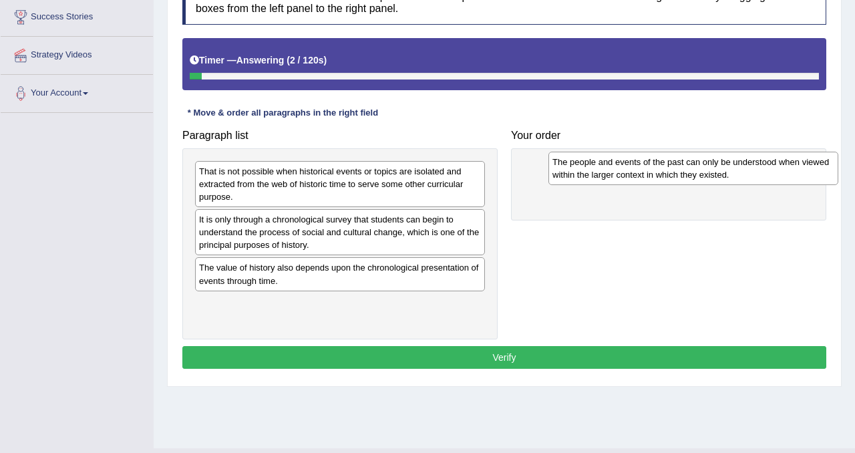
drag, startPoint x: 357, startPoint y: 226, endPoint x: 710, endPoint y: 168, distance: 357.6
click at [710, 168] on div "The people and events of the past can only be understood when viewed within the…" at bounding box center [693, 168] width 290 height 33
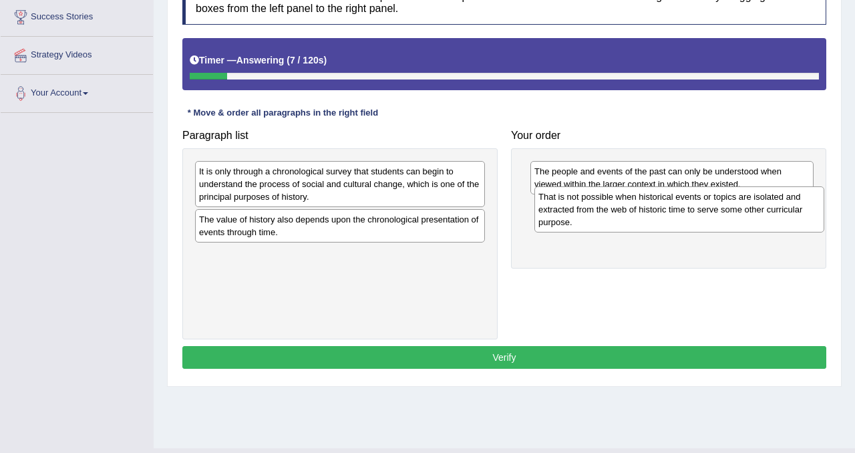
drag, startPoint x: 274, startPoint y: 186, endPoint x: 613, endPoint y: 211, distance: 340.3
click at [613, 212] on div "That is not possible when historical events or topics are isolated and extracte…" at bounding box center [679, 209] width 290 height 46
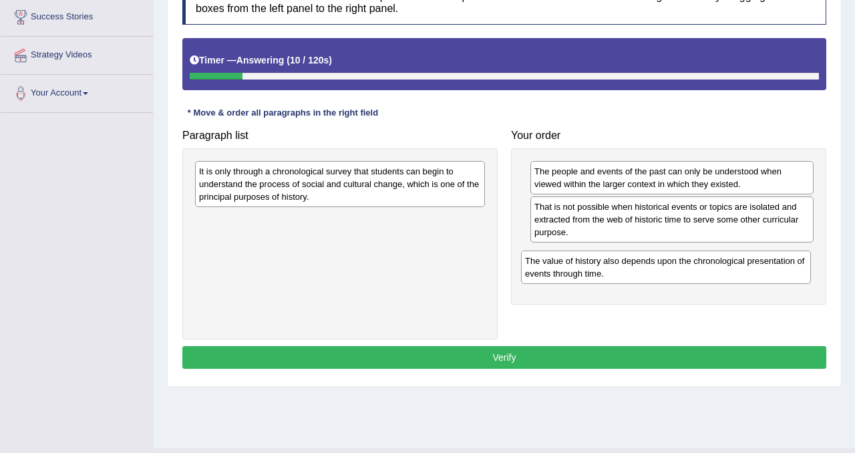
drag, startPoint x: 311, startPoint y: 220, endPoint x: 635, endPoint y: 253, distance: 325.6
click at [637, 259] on div "The value of history also depends upon the chronological presentation of events…" at bounding box center [666, 267] width 290 height 33
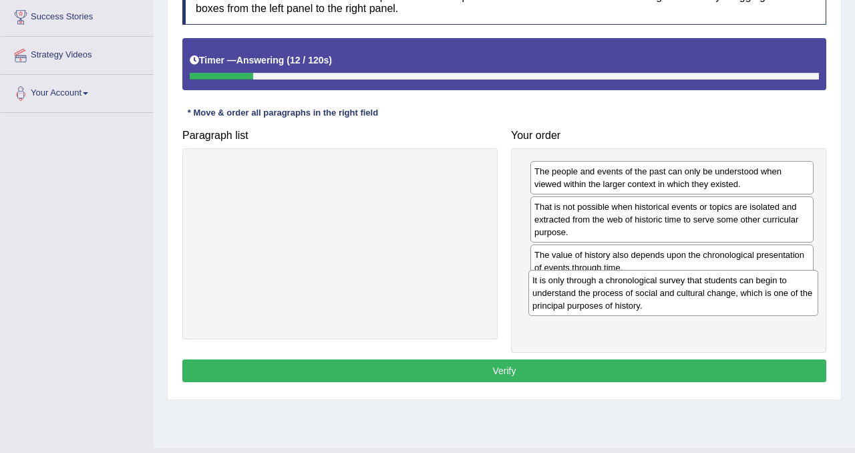
drag, startPoint x: 381, startPoint y: 184, endPoint x: 715, endPoint y: 293, distance: 350.7
click at [715, 293] on div "It is only through a chronological survey that students can begin to understand…" at bounding box center [673, 293] width 290 height 46
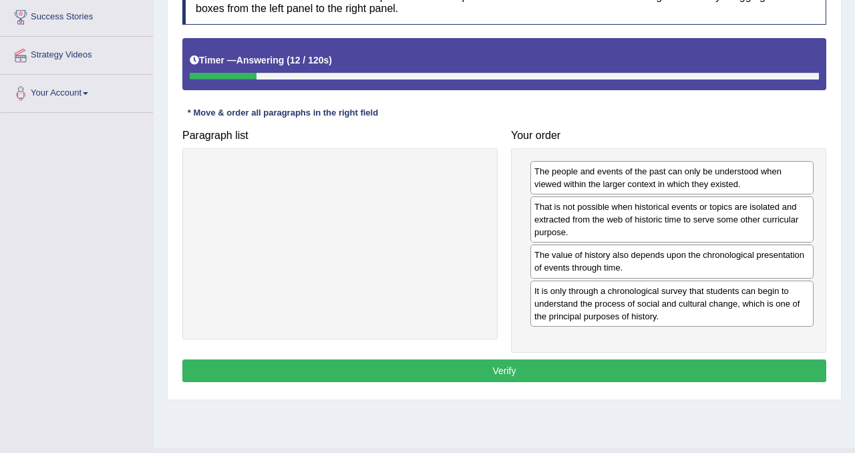
click at [623, 361] on button "Verify" at bounding box center [504, 370] width 644 height 23
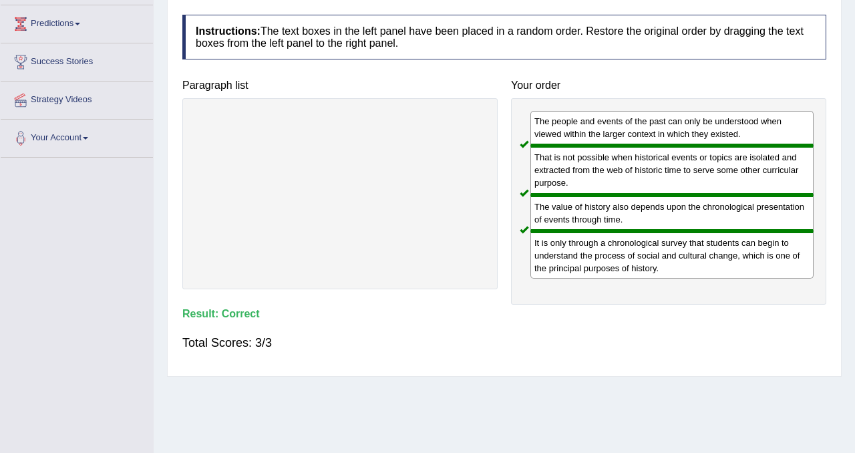
scroll to position [0, 0]
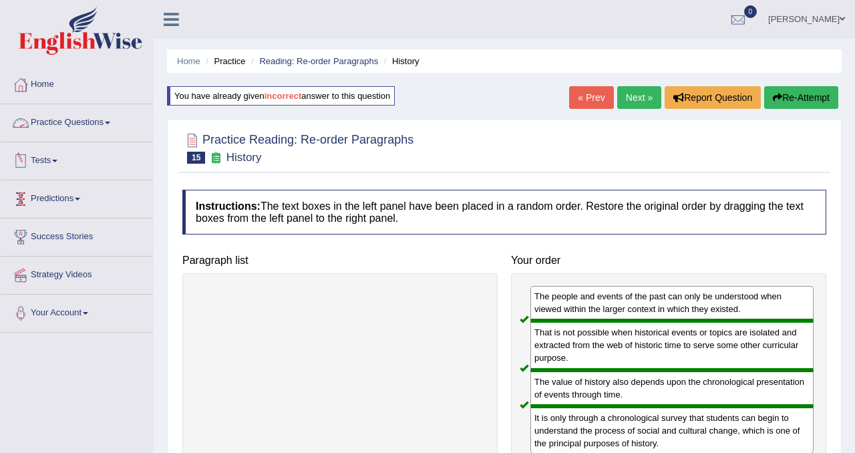
click at [96, 121] on link "Practice Questions" at bounding box center [77, 120] width 152 height 33
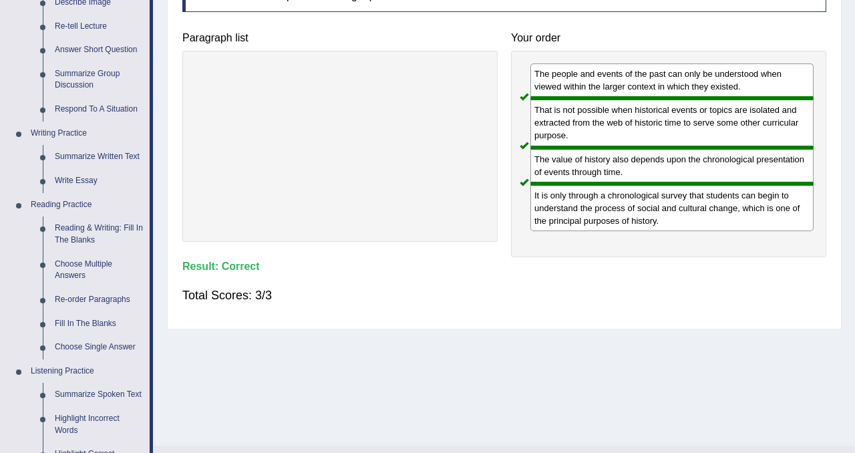
scroll to position [222, 0]
click at [94, 179] on link "Write Essay" at bounding box center [99, 182] width 101 height 24
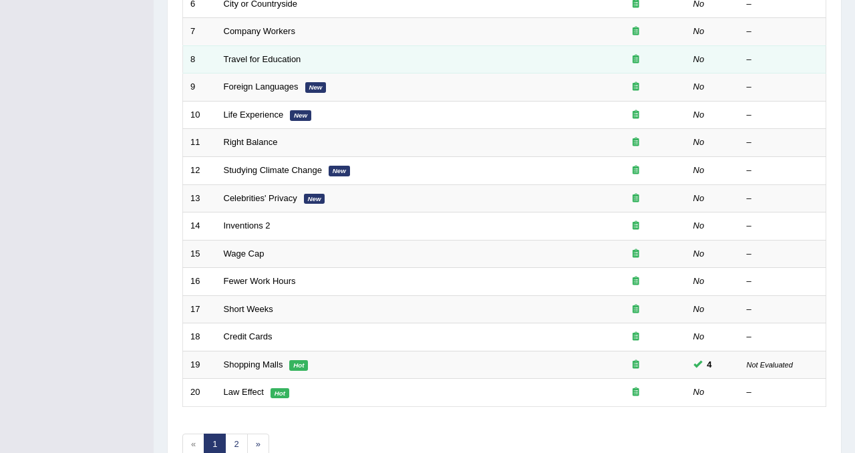
scroll to position [392, 0]
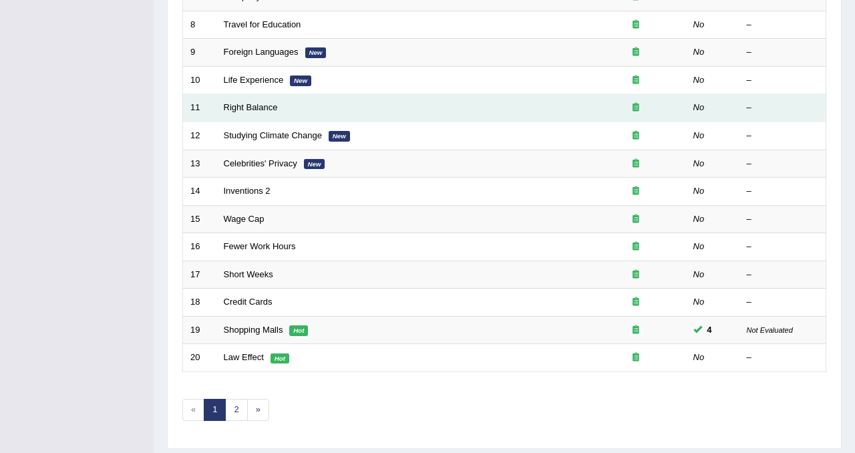
click at [245, 113] on td "Right Balance" at bounding box center [400, 108] width 369 height 28
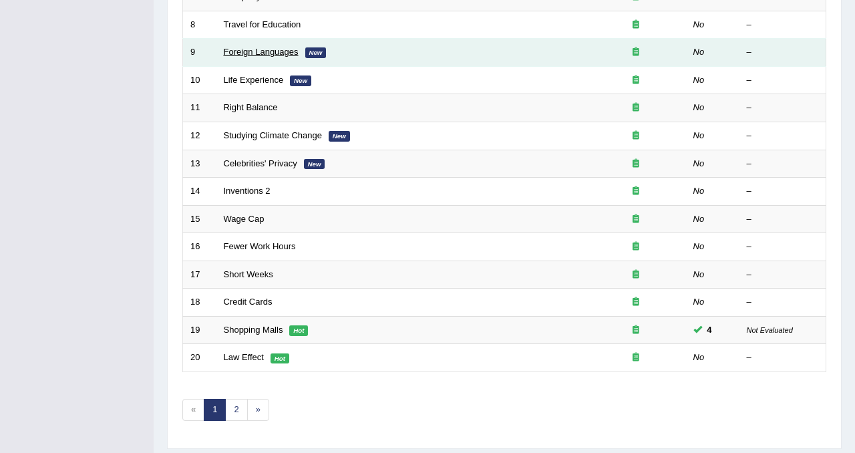
click at [247, 54] on link "Foreign Languages" at bounding box center [261, 52] width 75 height 10
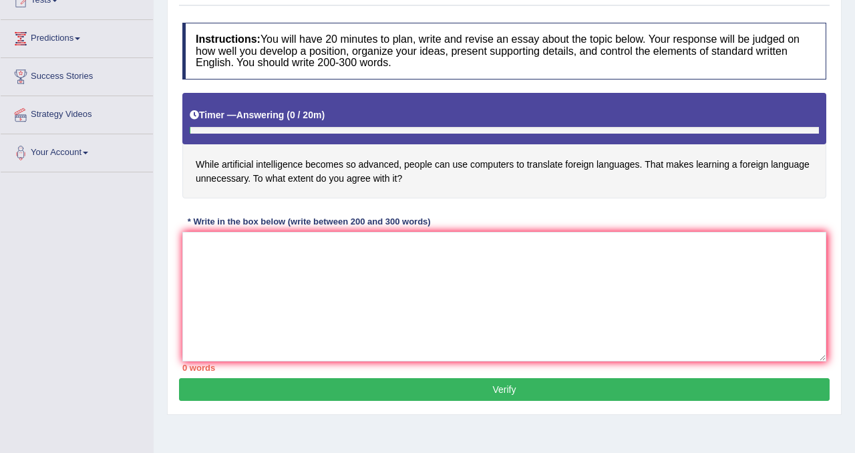
scroll to position [184, 0]
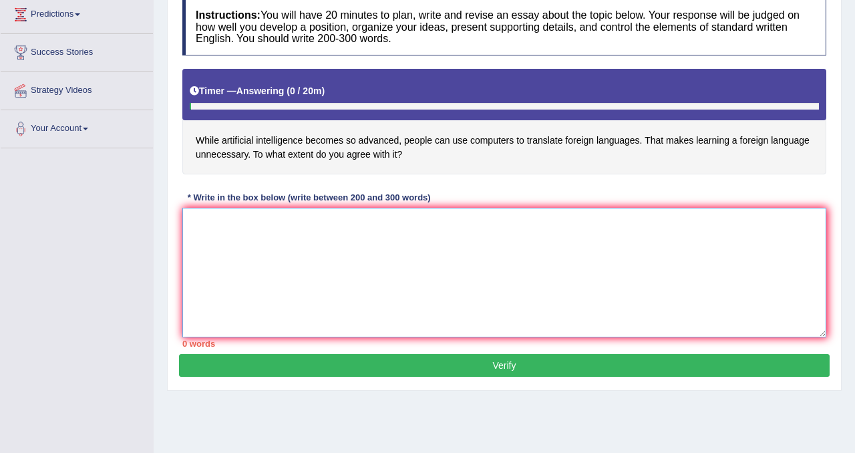
click at [307, 232] on textarea at bounding box center [504, 273] width 644 height 130
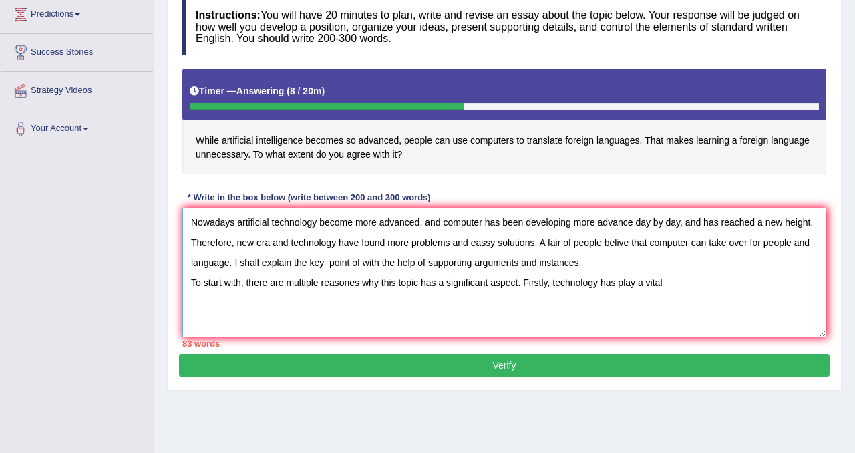
click at [622, 284] on textarea "Nowadays artificial technology become more advanced, and computer has been deve…" at bounding box center [504, 273] width 644 height 130
click at [623, 283] on textarea "Nowadays artificial technology become more advanced, and computer has been deve…" at bounding box center [504, 273] width 644 height 130
click at [667, 287] on textarea "Nowadays artificial technology become more advanced, and computer has been deve…" at bounding box center [504, 273] width 644 height 130
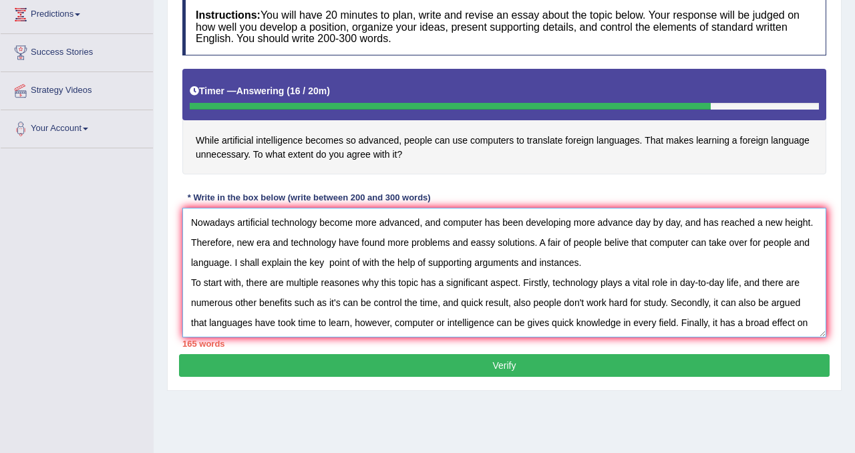
scroll to position [20, 0]
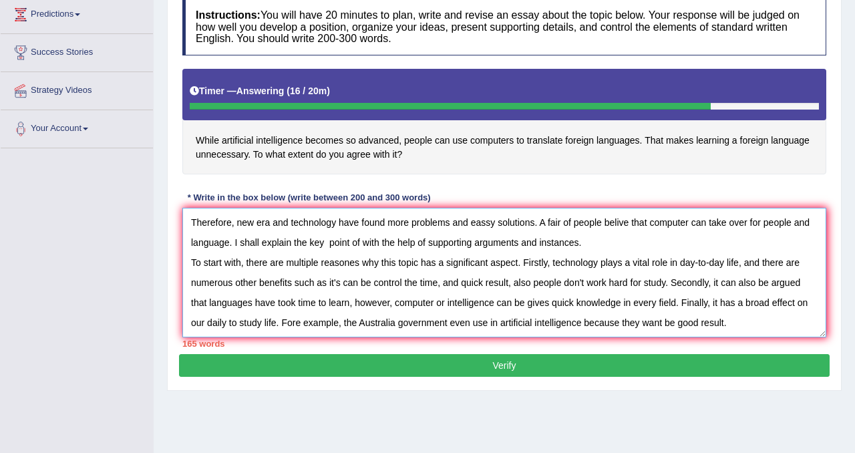
drag, startPoint x: 186, startPoint y: 223, endPoint x: 750, endPoint y: 386, distance: 586.3
click at [750, 386] on div "Practice Writing: Write Essay 9 Foreign Languages Instructions: You will have 2…" at bounding box center [504, 159] width 675 height 463
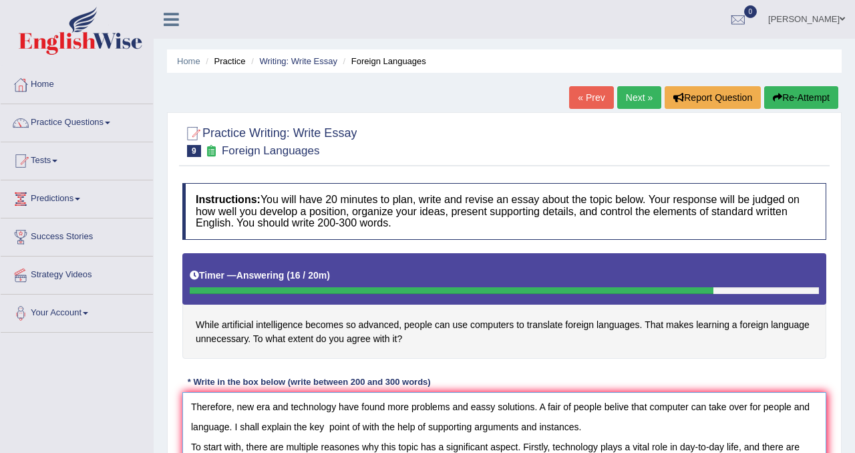
type textarea "Nowadays artificial technology become more advanced, and computer has been deve…"
click at [798, 98] on button "Re-Attempt" at bounding box center [801, 97] width 74 height 23
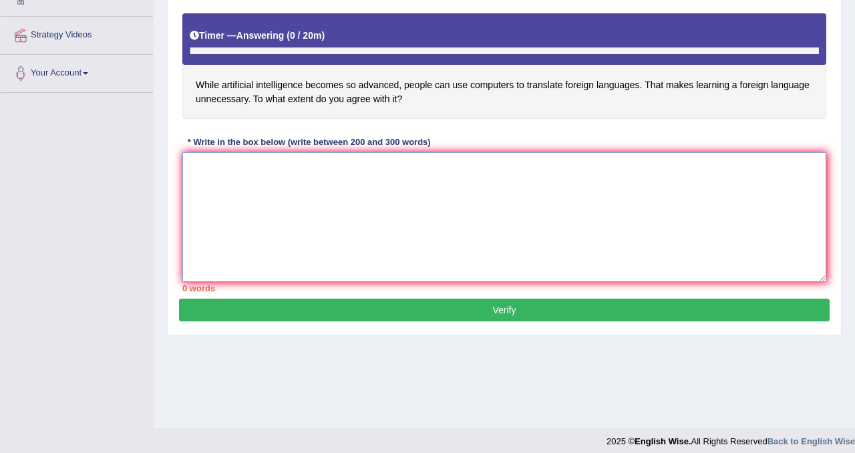
click at [387, 182] on textarea at bounding box center [504, 217] width 644 height 130
paste textarea "Nowadays artificial technology become more advanced, and computer has been deve…"
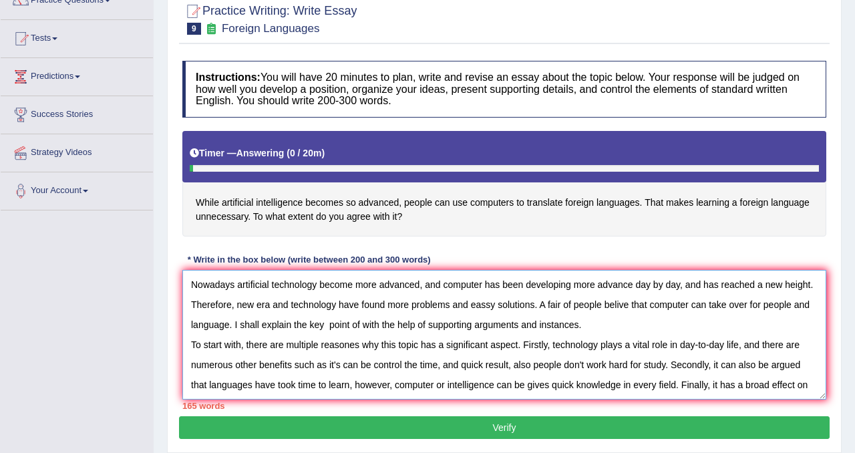
scroll to position [249, 0]
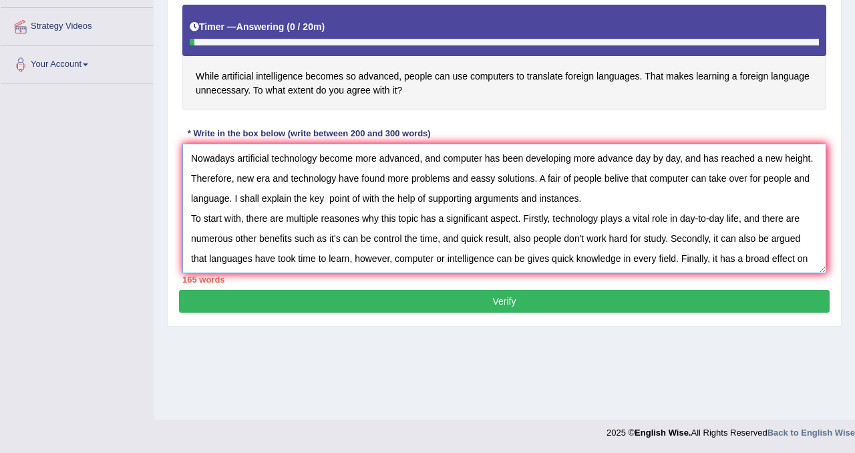
click at [821, 259] on textarea "Nowadays artificial technology become more advanced, and computer has been deve…" at bounding box center [504, 209] width 644 height 130
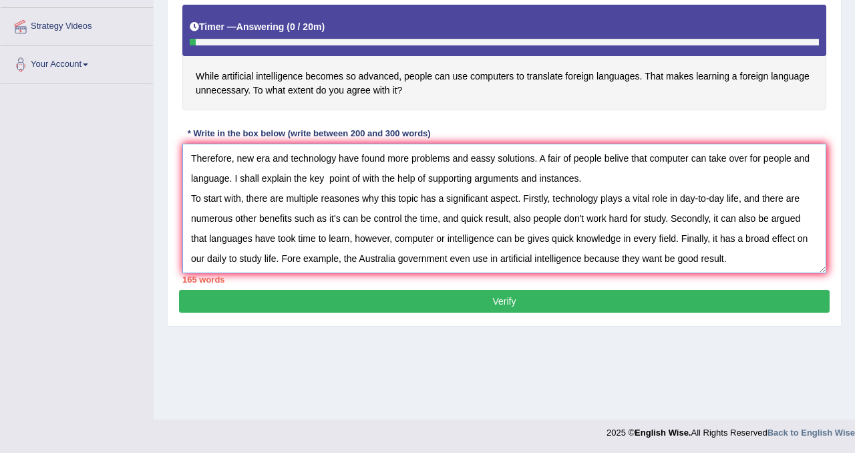
click at [744, 255] on textarea "Nowadays artificial technology become more advanced, and computer has been deve…" at bounding box center [504, 209] width 644 height 130
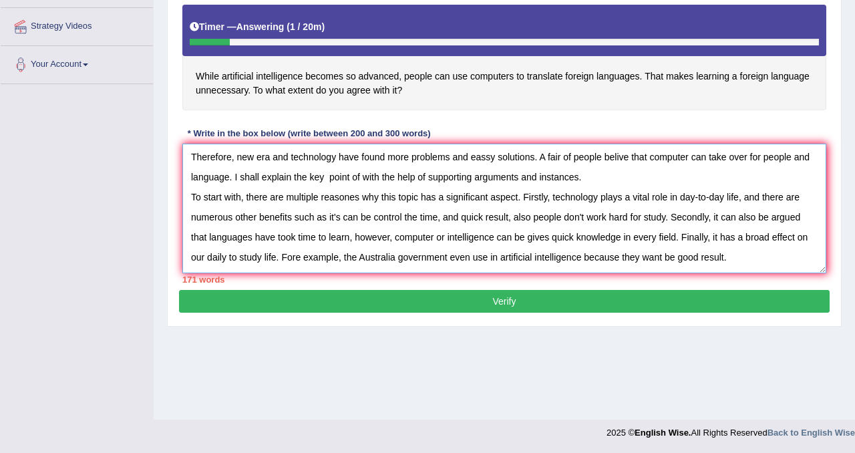
scroll to position [40, 0]
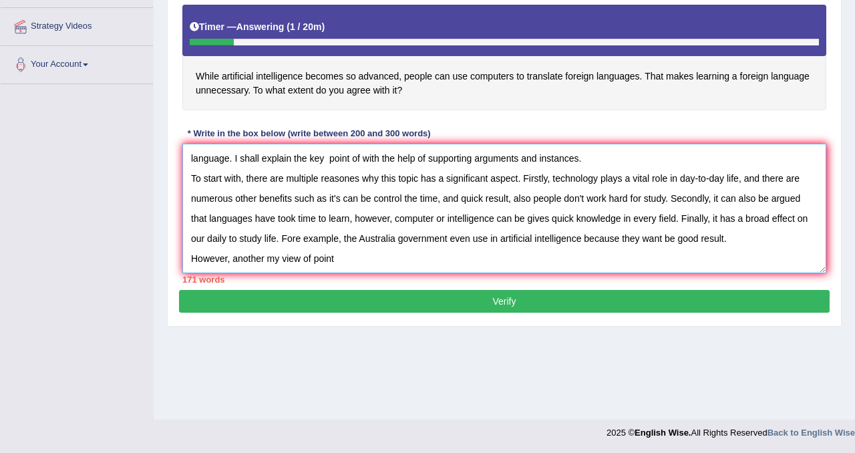
click at [284, 260] on textarea "Nowadays artificial technology become more advanced, and computer has been deve…" at bounding box center [504, 209] width 644 height 130
click at [299, 259] on textarea "Nowadays artificial technology become more advanced, and computer has been deve…" at bounding box center [504, 209] width 644 height 130
click at [347, 259] on textarea "Nowadays artificial technology become more advanced, and computer has been deve…" at bounding box center [504, 209] width 644 height 130
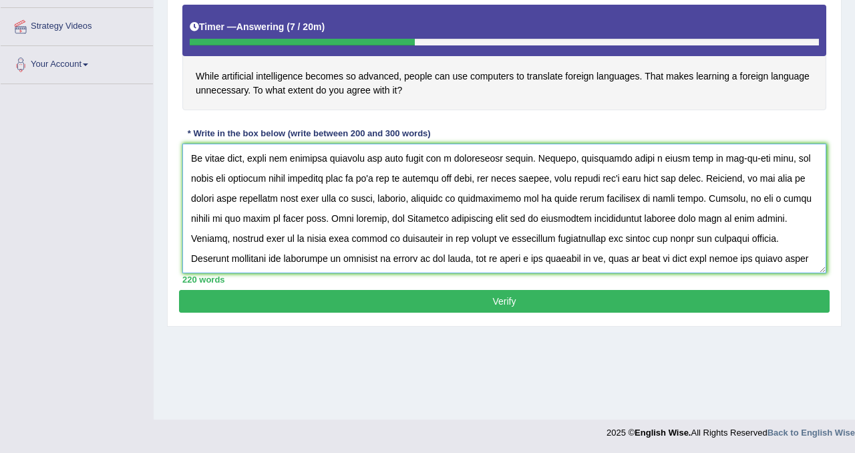
scroll to position [71, 0]
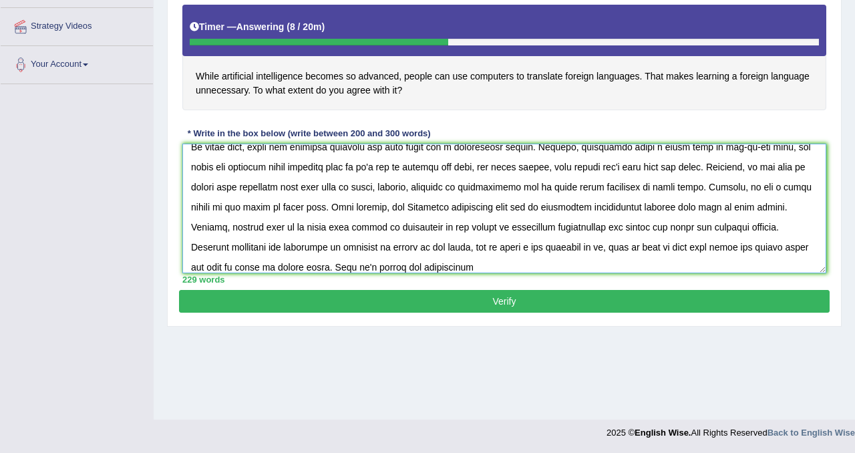
click at [392, 267] on textarea at bounding box center [504, 209] width 644 height 130
click at [441, 259] on textarea at bounding box center [504, 209] width 644 height 130
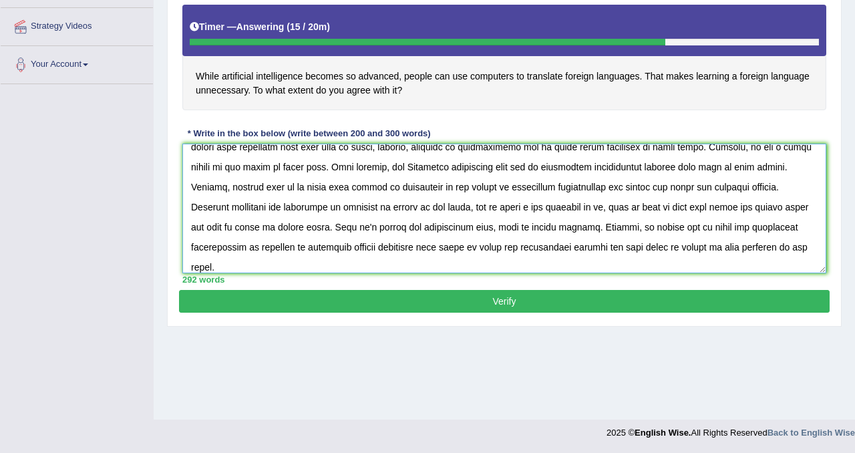
scroll to position [132, 0]
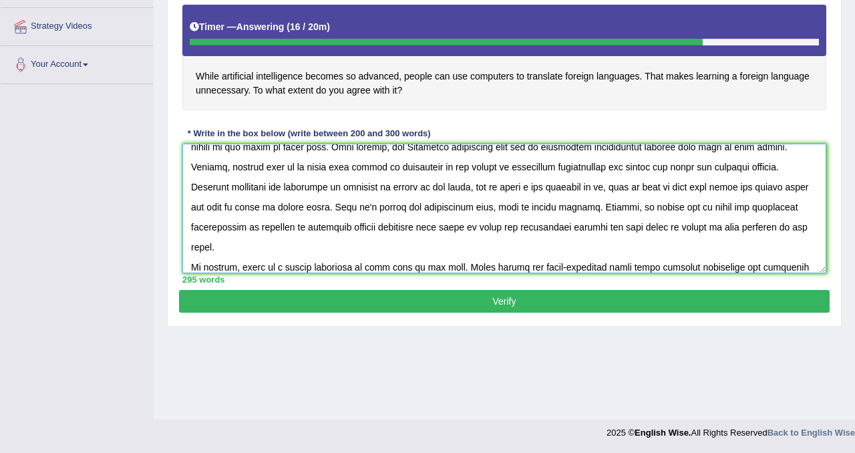
type textarea "Nowadays artificial technology become more advanced, and computer has been deve…"
click at [597, 301] on button "Verify" at bounding box center [504, 301] width 651 height 23
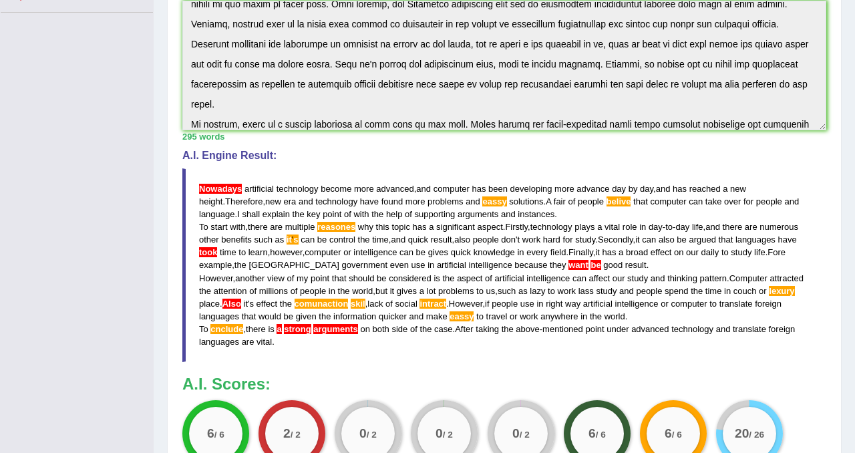
scroll to position [317, 0]
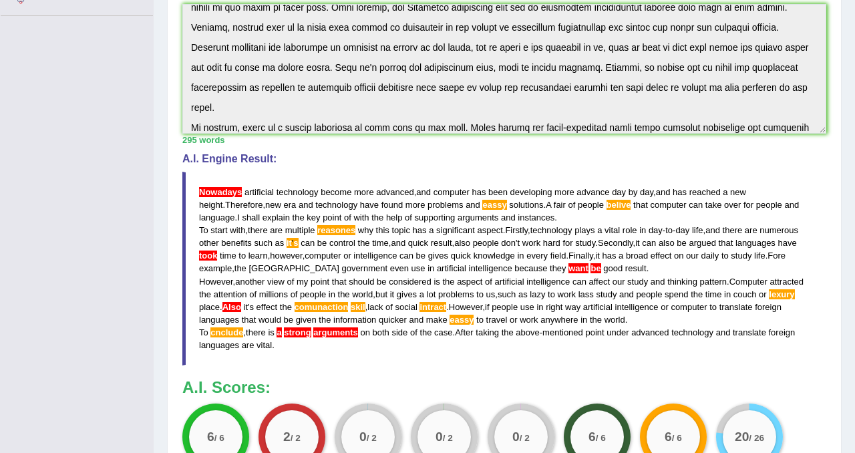
click at [232, 194] on span "Nowadays" at bounding box center [220, 192] width 43 height 10
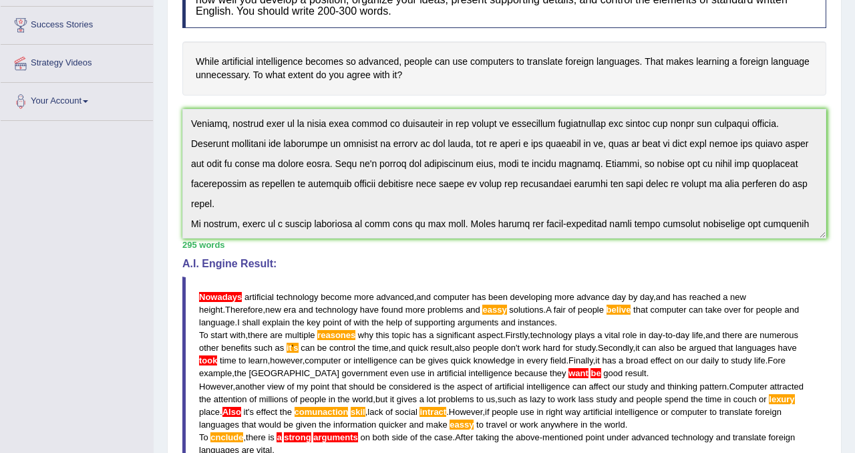
scroll to position [238, 0]
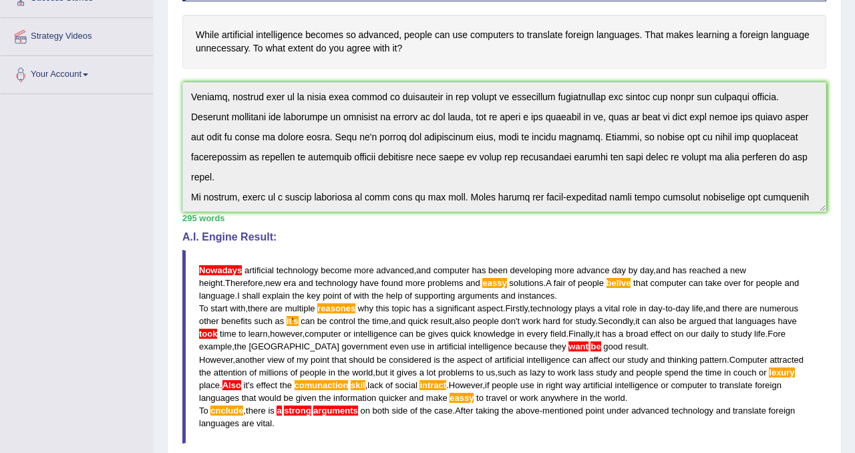
drag, startPoint x: 209, startPoint y: 255, endPoint x: 607, endPoint y: 374, distance: 415.1
click at [607, 379] on blockquote "Nowadays artificial technology become more advanced , and computer has been dev…" at bounding box center [504, 347] width 644 height 194
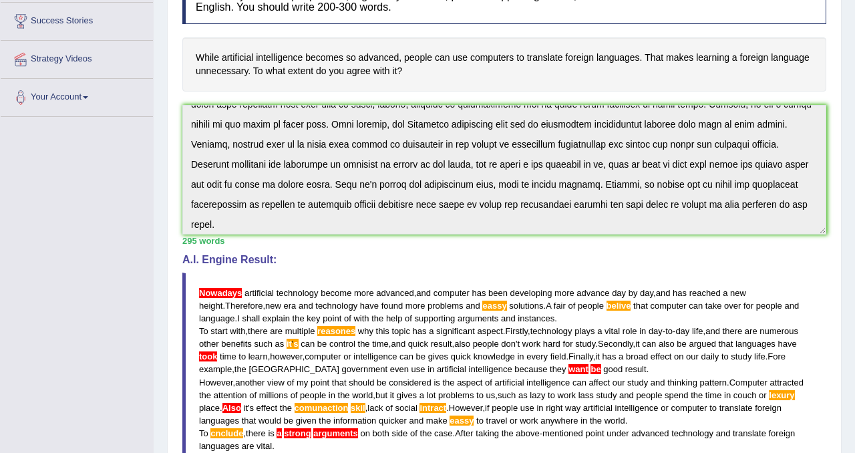
scroll to position [140, 0]
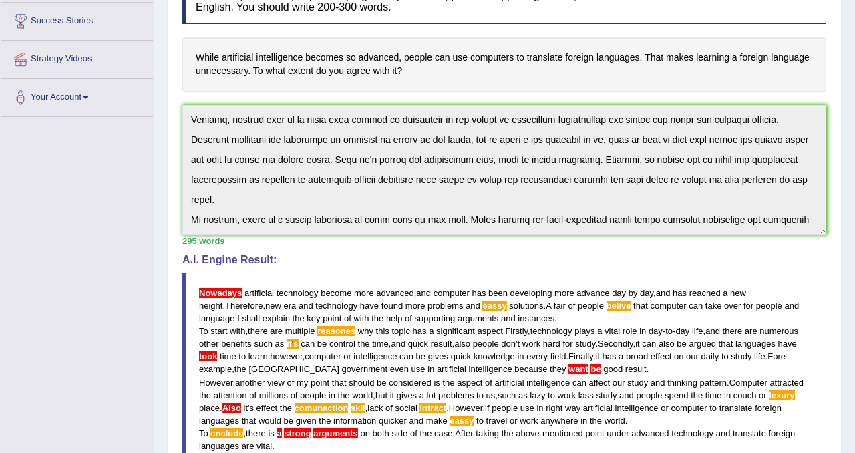
click at [703, 235] on div "Instructions: You will have 20 minutes to plan, write and revise an essay about…" at bounding box center [504, 278] width 651 height 634
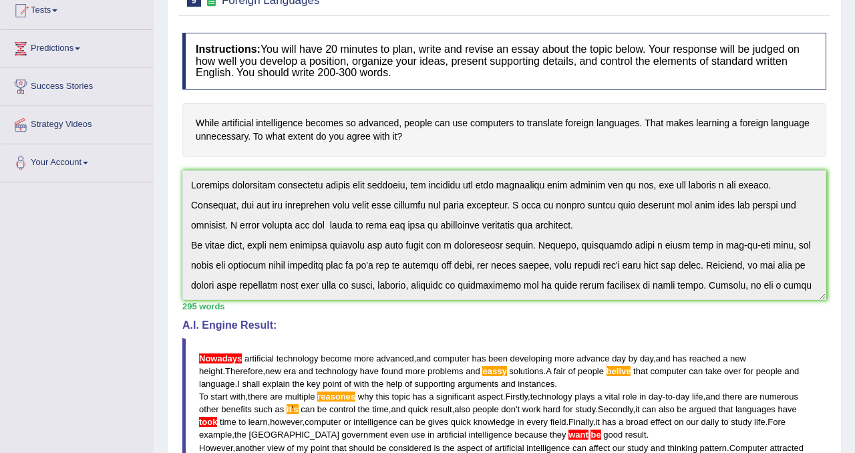
scroll to position [146, 0]
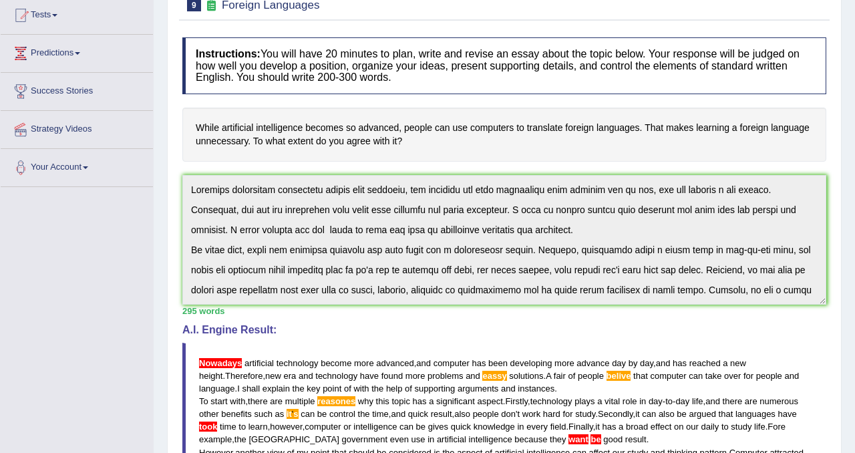
drag, startPoint x: 198, startPoint y: 123, endPoint x: 467, endPoint y: 140, distance: 269.8
click at [467, 141] on h4 "While artificial intelligence becomes so advanced, people can use computers to …" at bounding box center [504, 135] width 644 height 54
click at [467, 140] on h4 "While artificial intelligence becomes so advanced, people can use computers to …" at bounding box center [504, 135] width 644 height 54
